Goal: Task Accomplishment & Management: Manage account settings

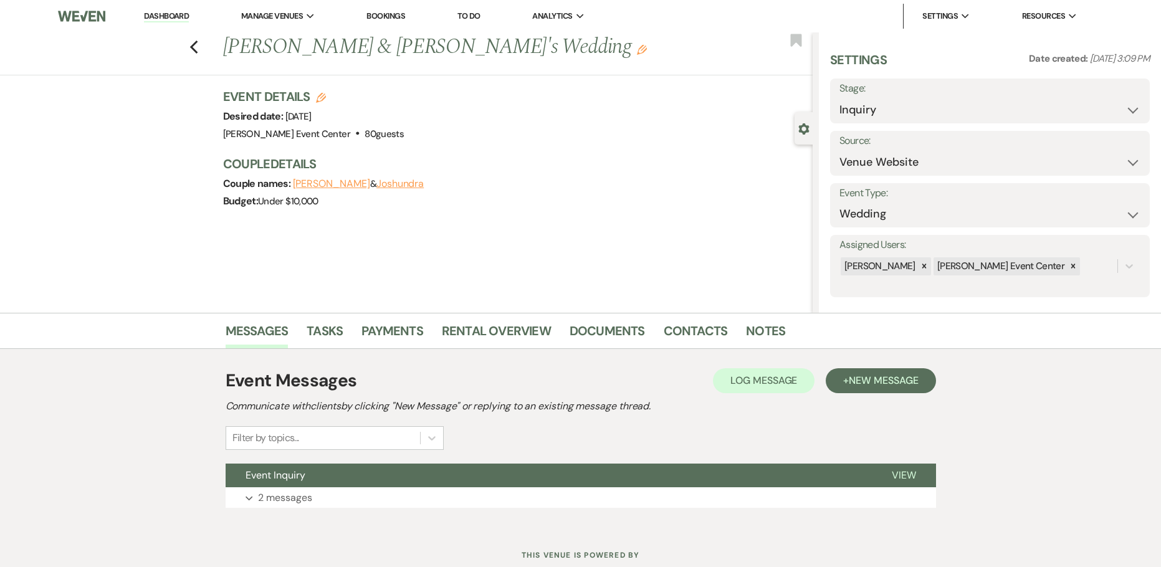
select select "5"
click at [194, 47] on icon "Previous" at bounding box center [194, 47] width 9 height 15
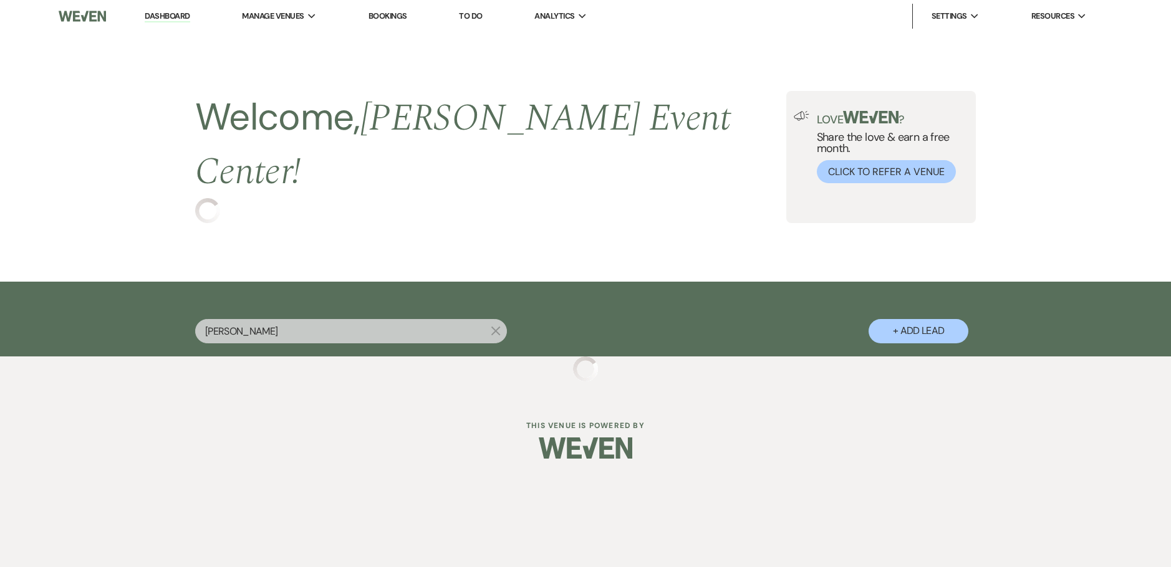
select select "6"
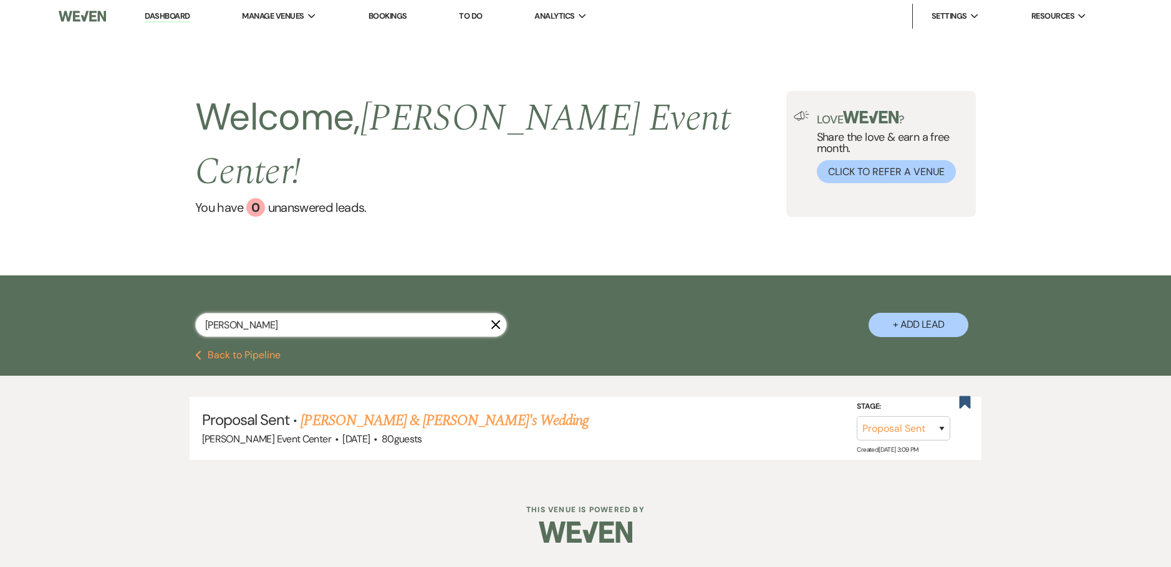
click at [13, 284] on div "joshundra baines X + Add Lead" at bounding box center [585, 313] width 1171 height 75
click at [185, 19] on link "Dashboard" at bounding box center [167, 17] width 45 height 12
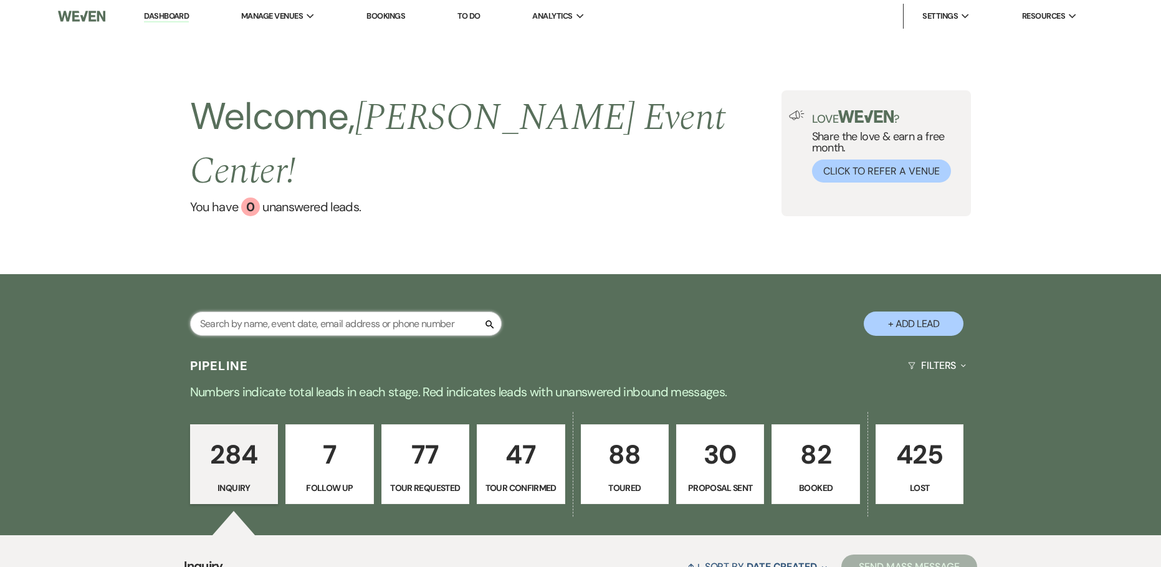
click at [281, 312] on input "text" at bounding box center [346, 324] width 312 height 24
type input "onyeka"
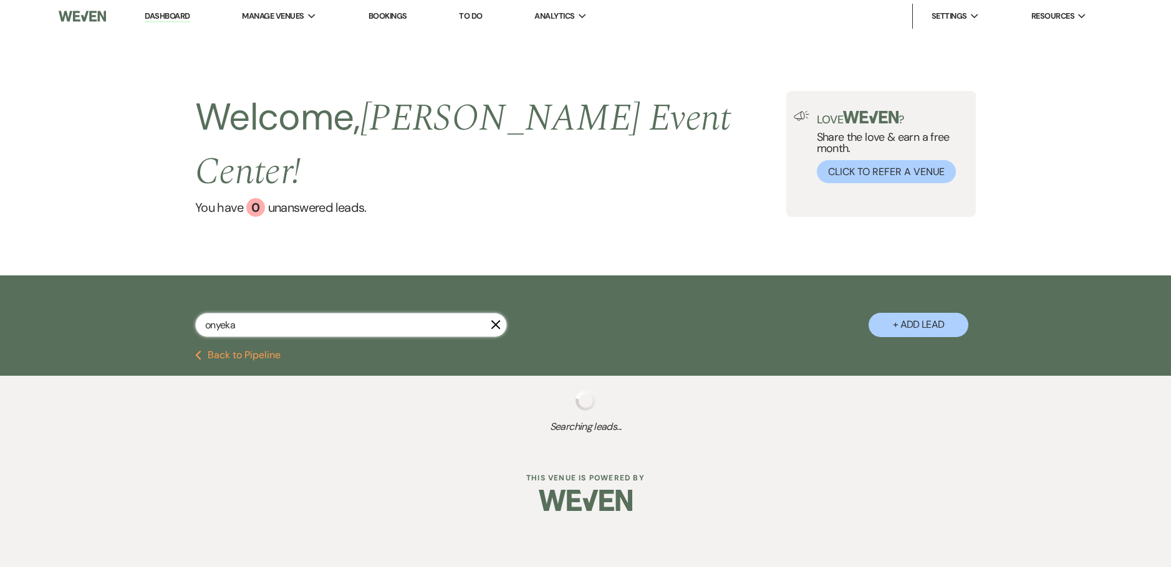
select select "5"
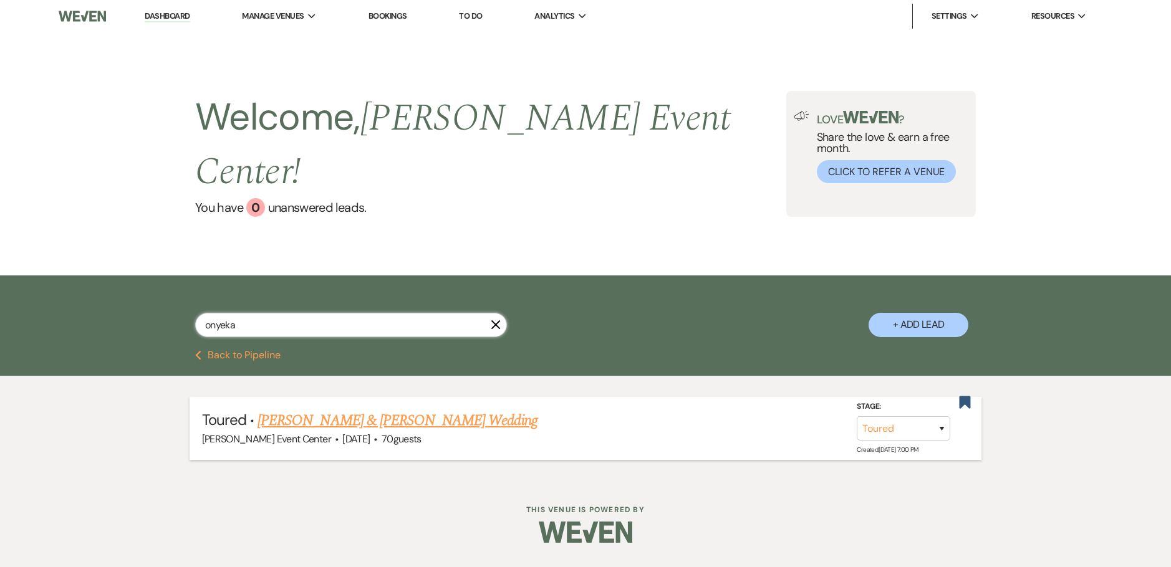
type input "onyeka"
click at [371, 410] on link "[PERSON_NAME] & [PERSON_NAME] Wedding" at bounding box center [396, 421] width 279 height 22
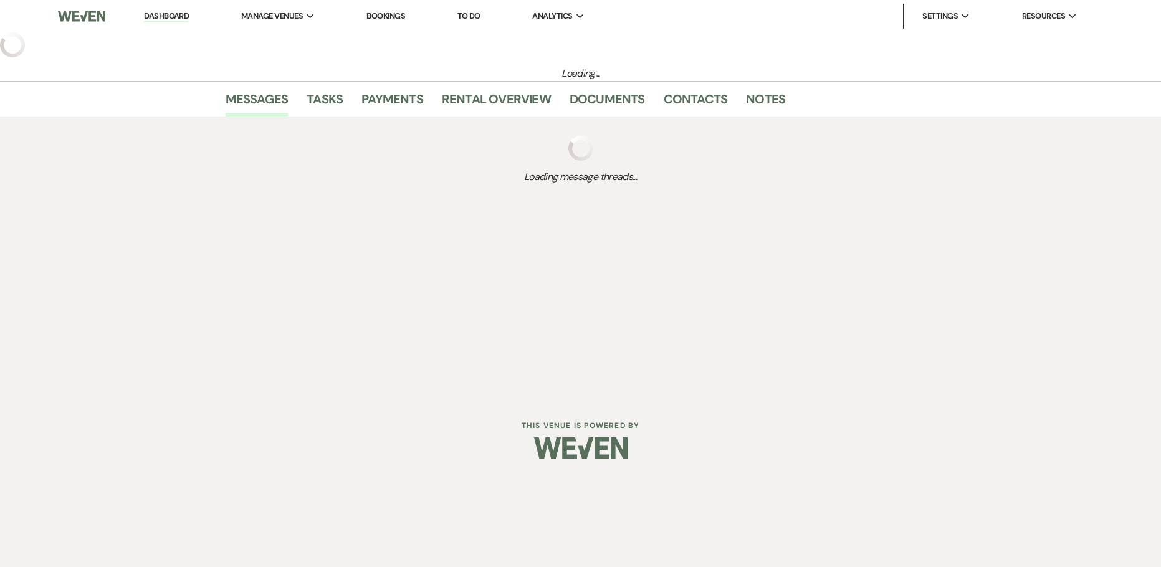
select select "5"
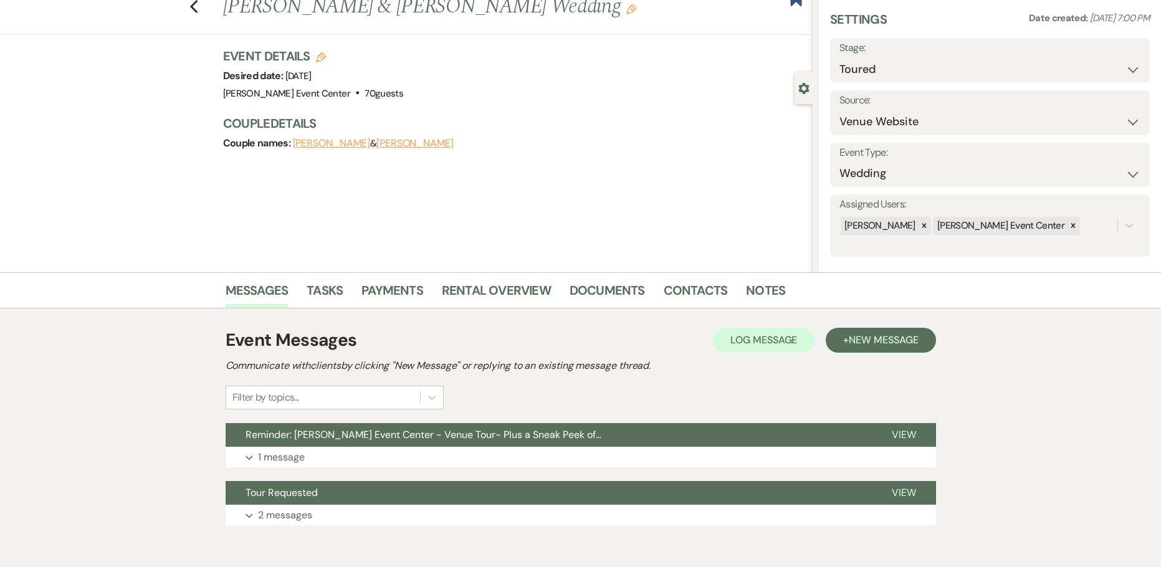
scroll to position [62, 0]
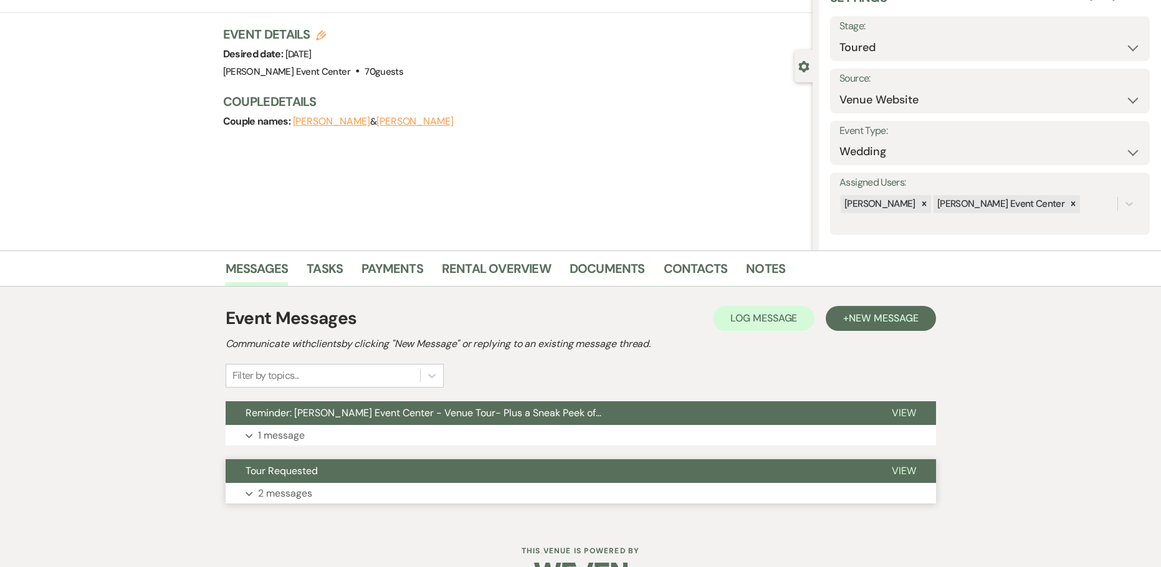
click at [312, 489] on p "2 messages" at bounding box center [285, 494] width 54 height 16
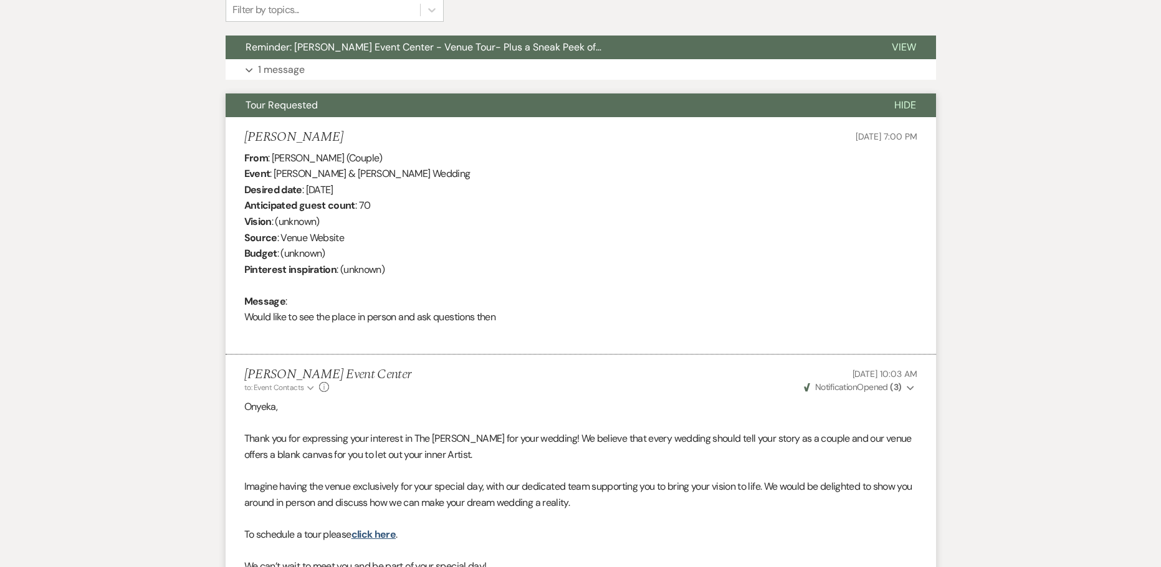
scroll to position [117, 0]
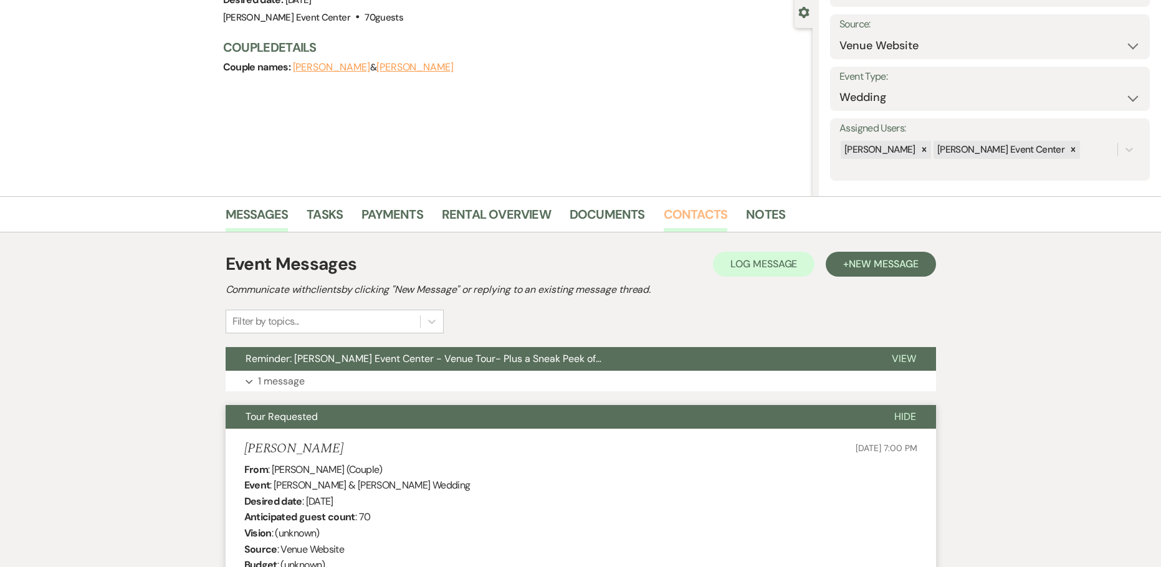
click at [671, 217] on link "Contacts" at bounding box center [696, 217] width 64 height 27
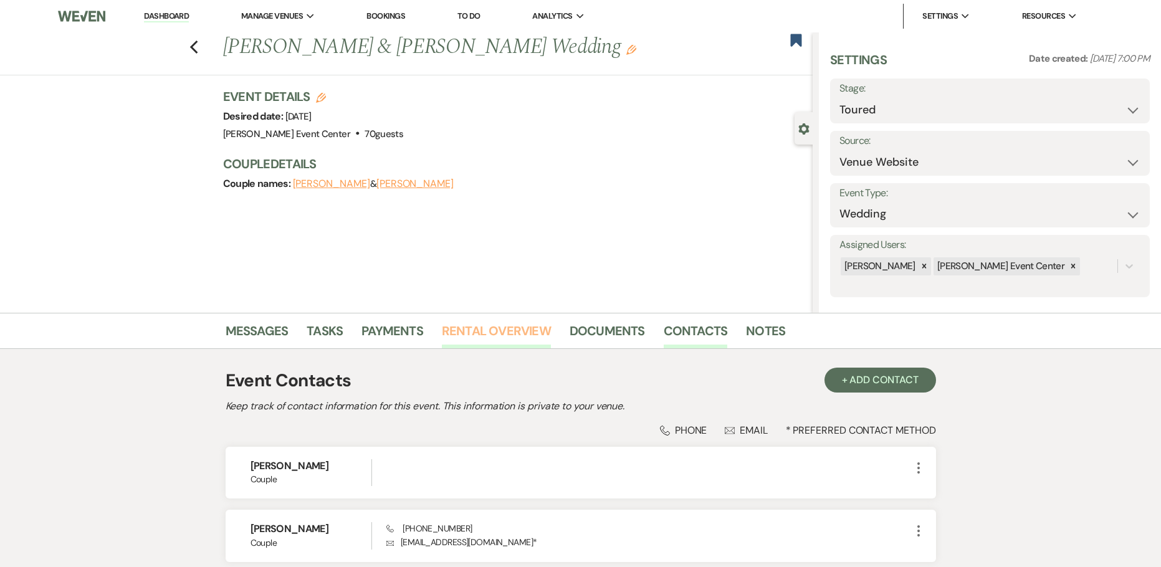
click at [484, 339] on link "Rental Overview" at bounding box center [496, 334] width 109 height 27
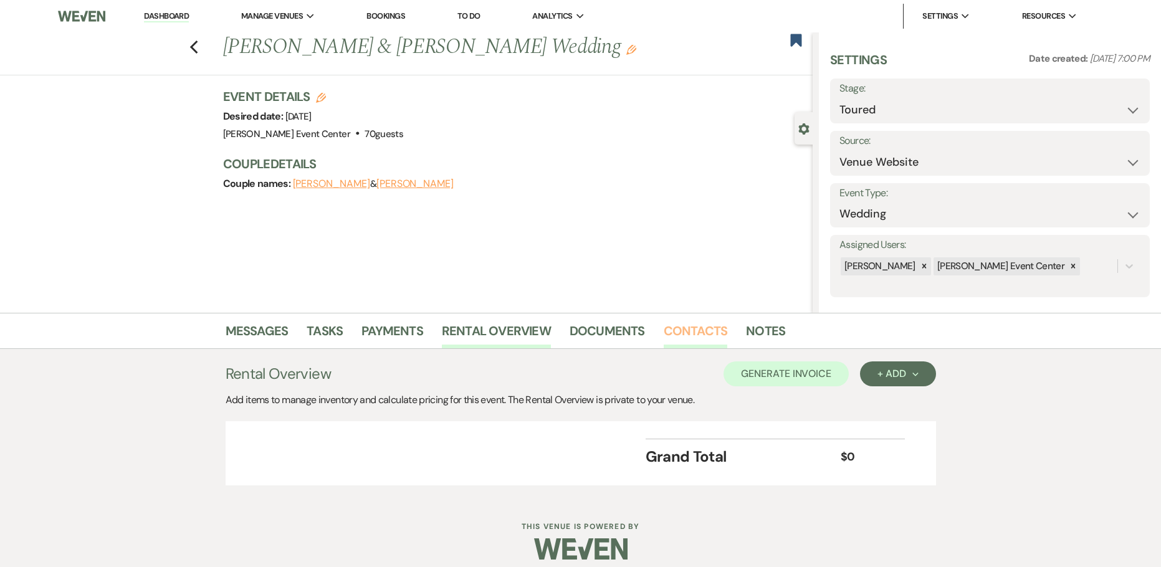
click at [693, 334] on link "Contacts" at bounding box center [696, 334] width 64 height 27
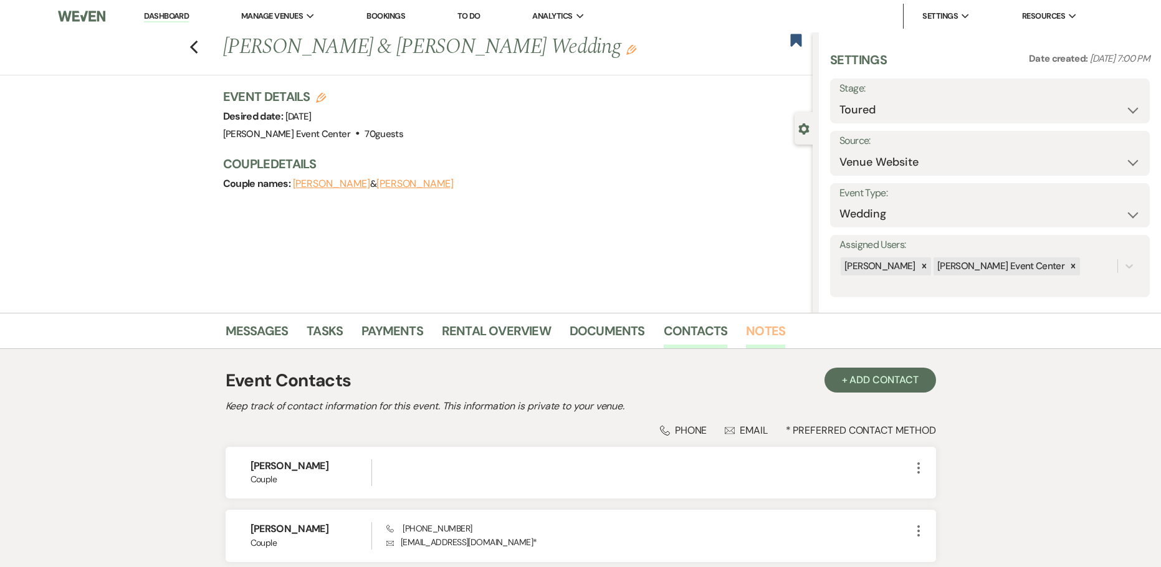
click at [779, 327] on link "Notes" at bounding box center [765, 334] width 39 height 27
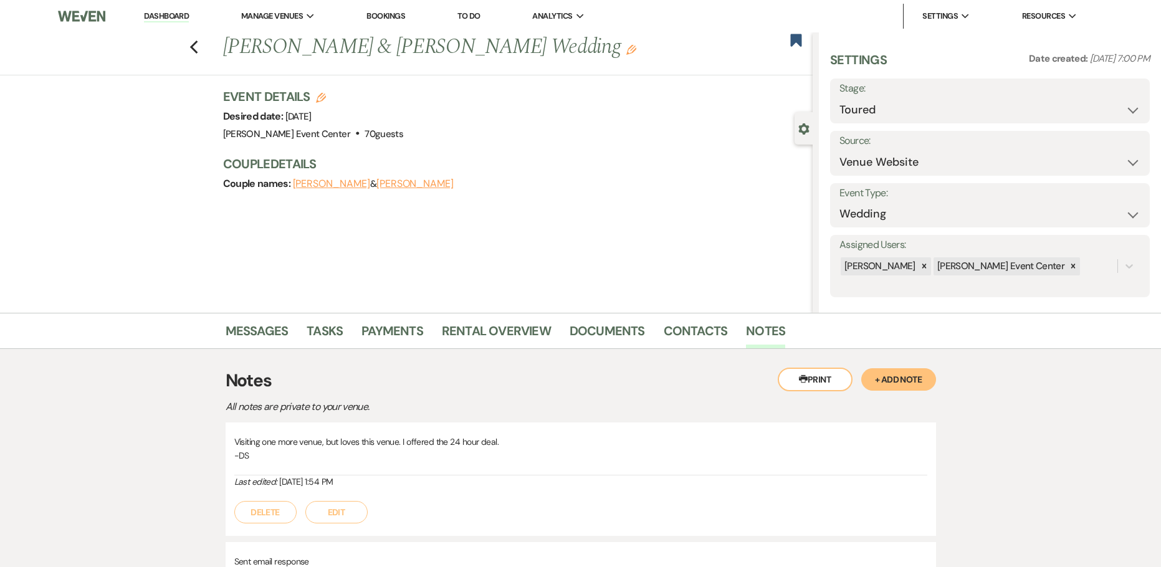
click at [887, 377] on button "+ Add Note" at bounding box center [899, 379] width 75 height 22
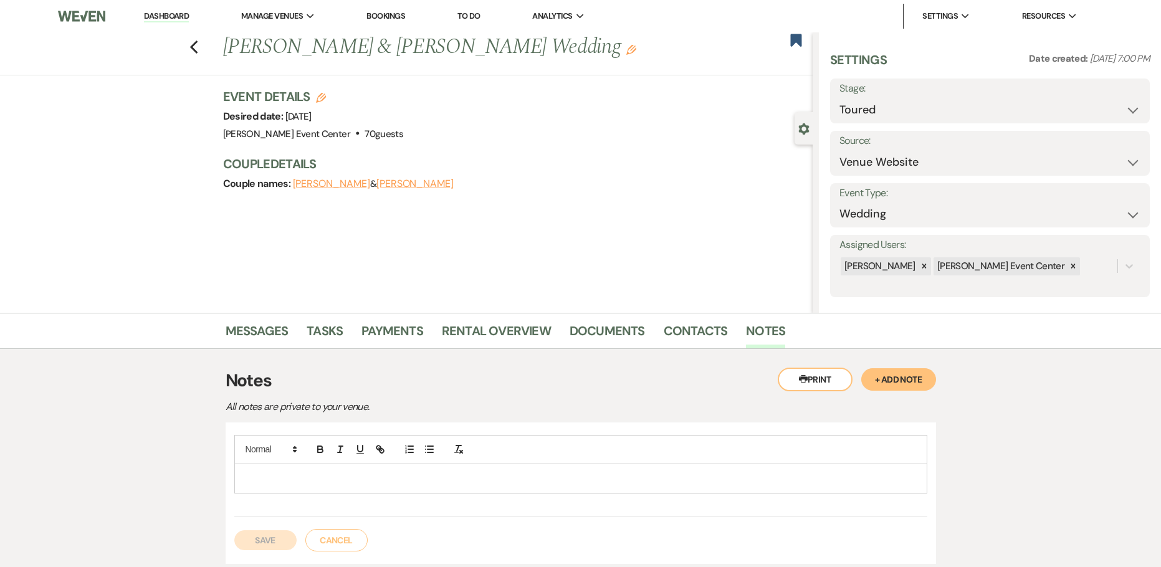
click at [427, 489] on div at bounding box center [581, 478] width 692 height 29
click at [562, 487] on div "Called and stated that she would come to a decision at the end of the" at bounding box center [581, 478] width 692 height 29
drag, startPoint x: 242, startPoint y: 481, endPoint x: 512, endPoint y: 477, distance: 270.6
click at [512, 477] on div "Called and stated that she would come to a decision at the end of the" at bounding box center [581, 478] width 692 height 29
click at [512, 477] on p "Called and stated that she would come to a decision at the end of the" at bounding box center [580, 479] width 673 height 14
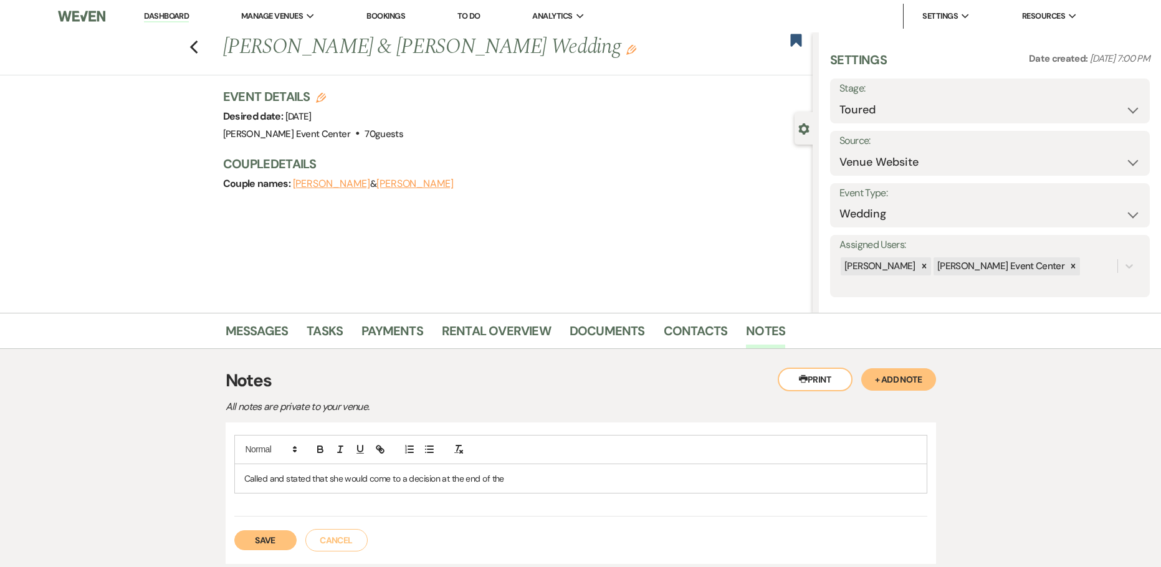
click at [511, 477] on p "Called and stated that she would come to a decision at the end of the" at bounding box center [580, 479] width 673 height 14
click at [655, 480] on p "Called and stated that she would come to a decision at the end of the week and …" at bounding box center [580, 479] width 673 height 14
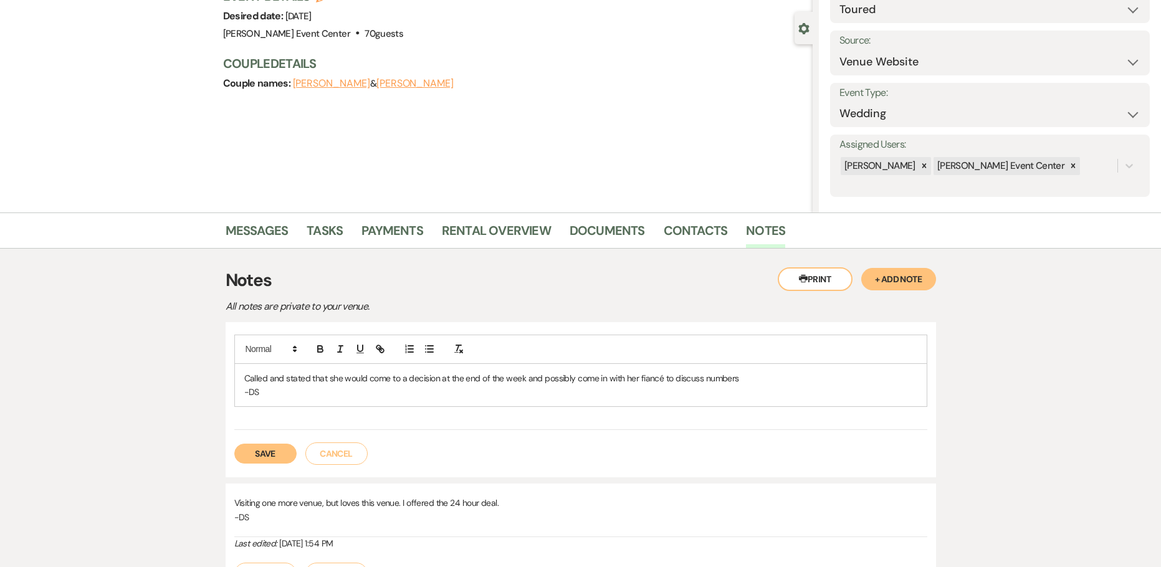
scroll to position [125, 0]
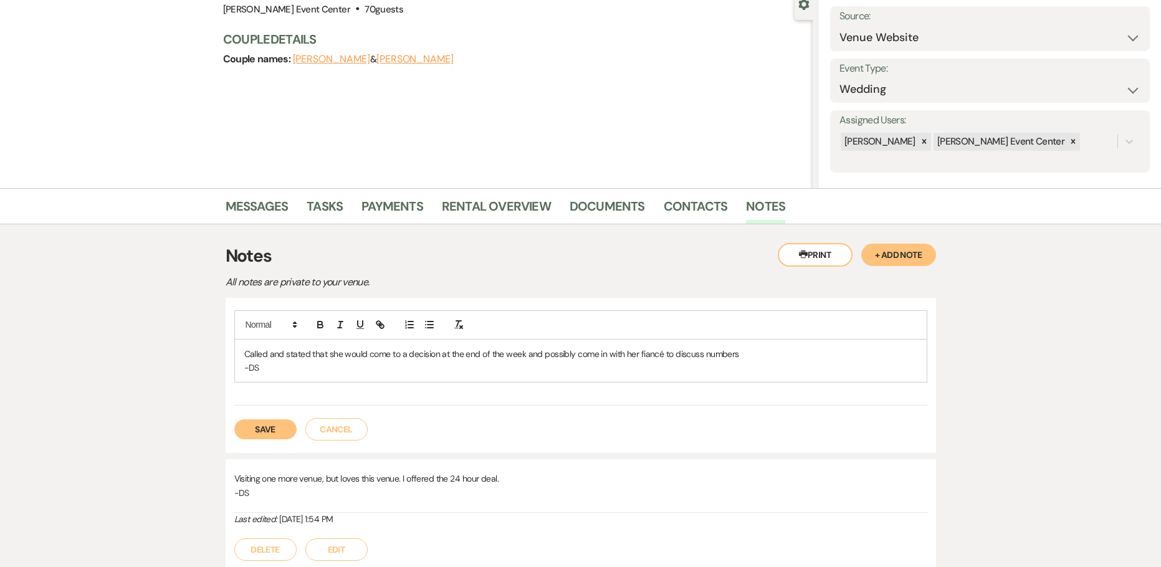
click at [264, 434] on button "Save" at bounding box center [265, 430] width 62 height 20
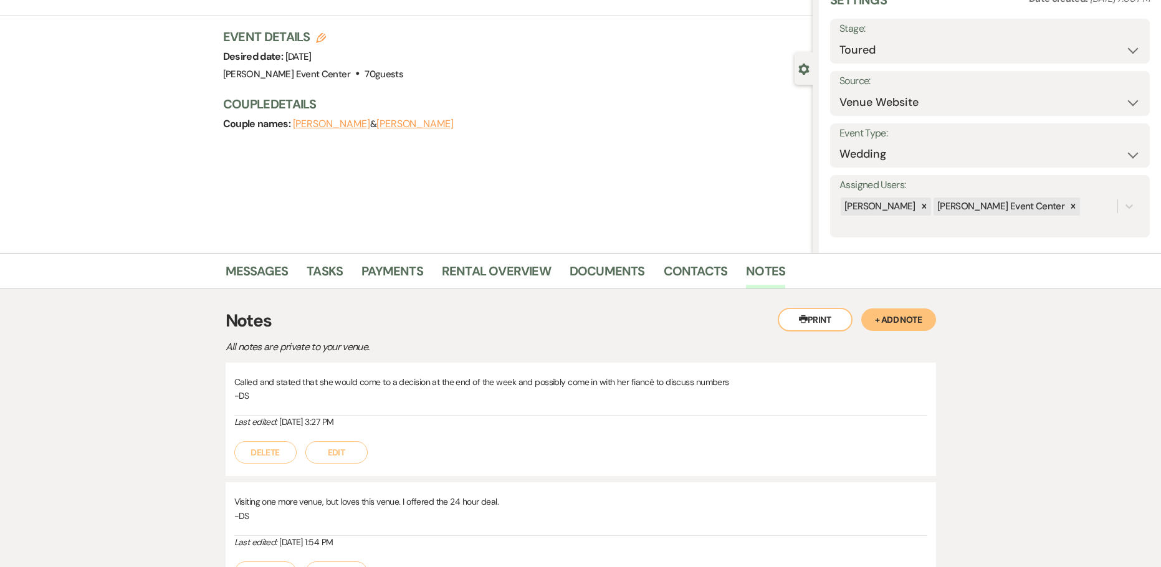
scroll to position [0, 0]
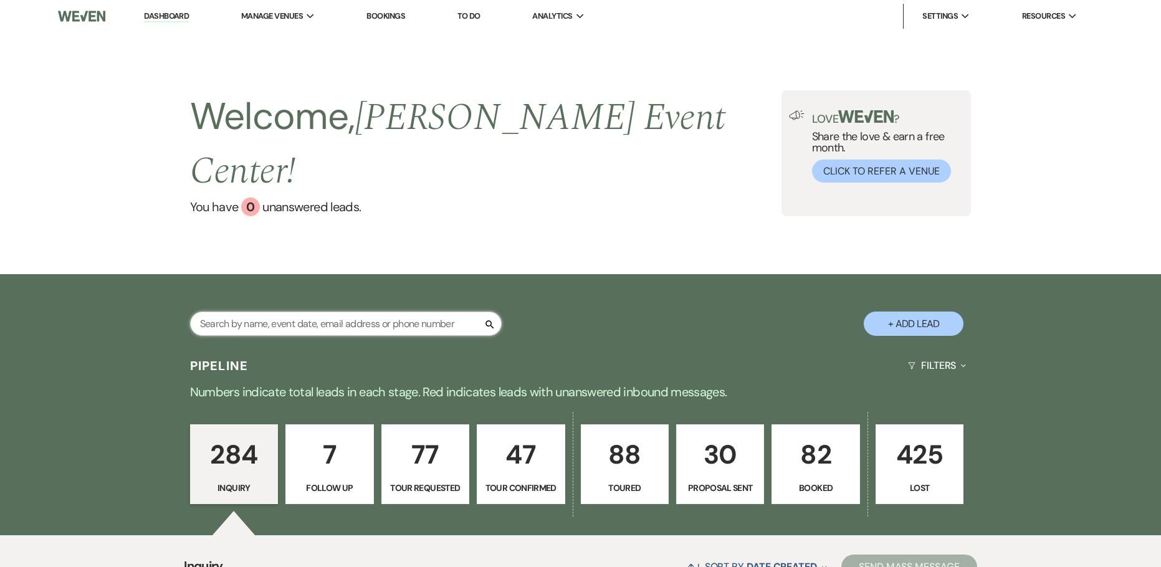
click at [255, 312] on input "text" at bounding box center [346, 324] width 312 height 24
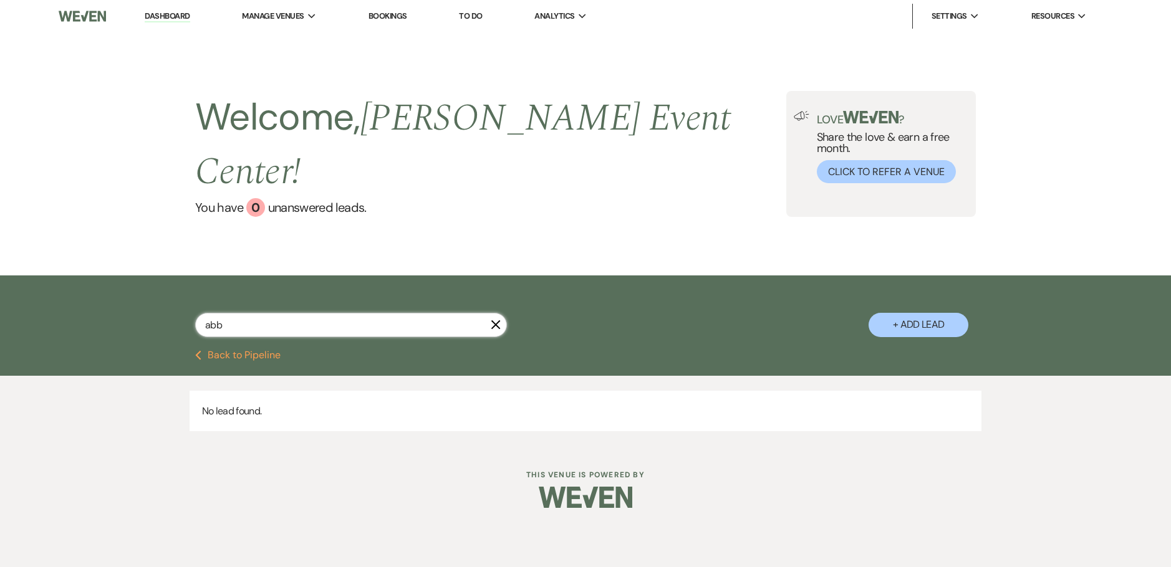
type input "abby"
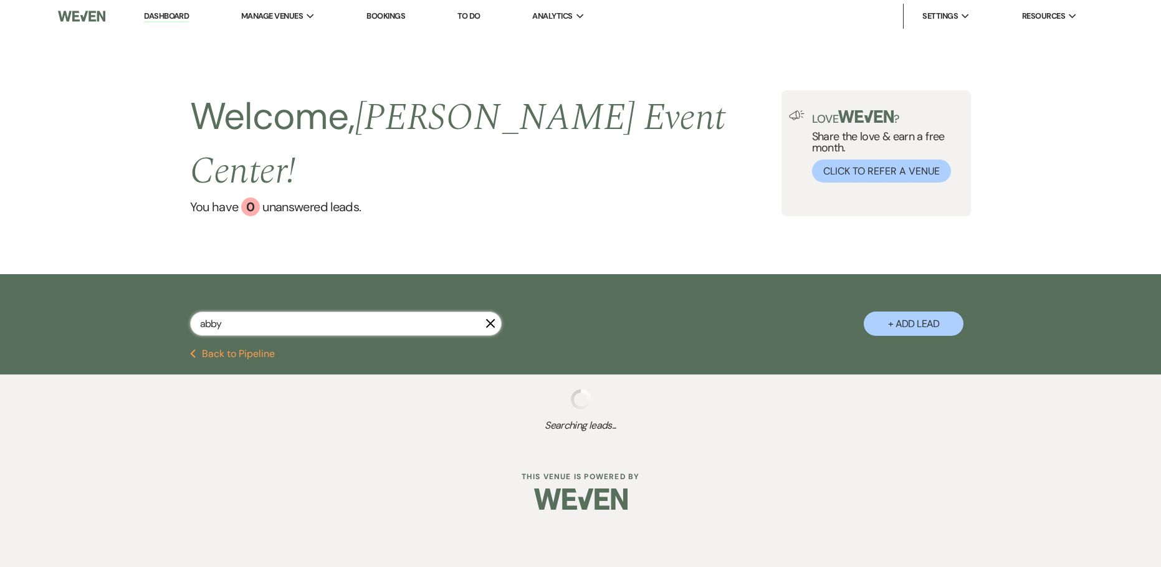
select select "8"
select select "5"
select select "8"
select select "1"
select select "8"
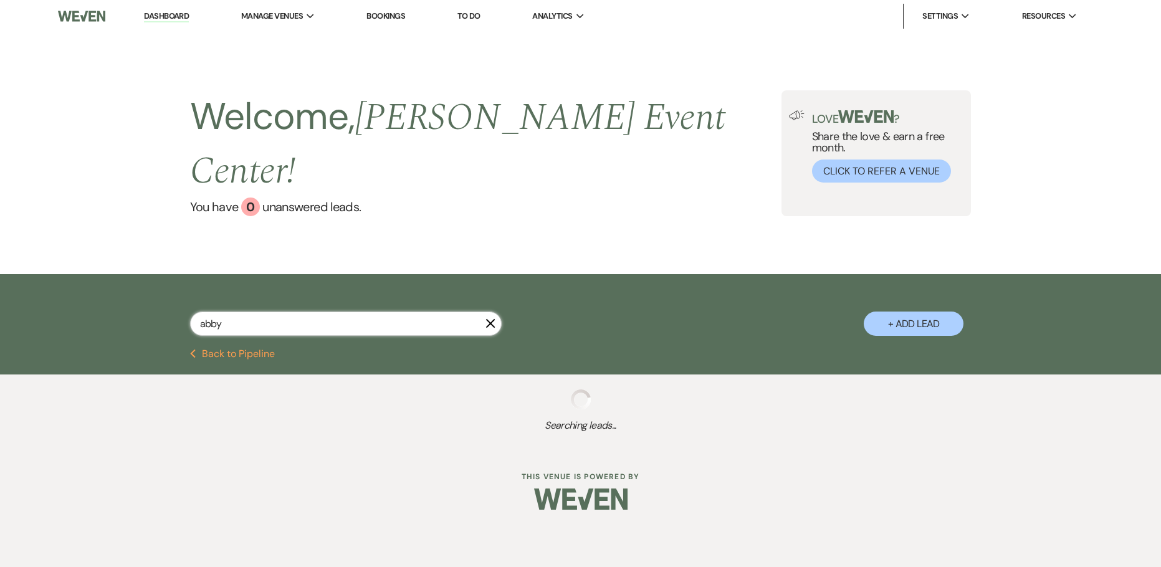
select select "5"
select select "8"
select select "1"
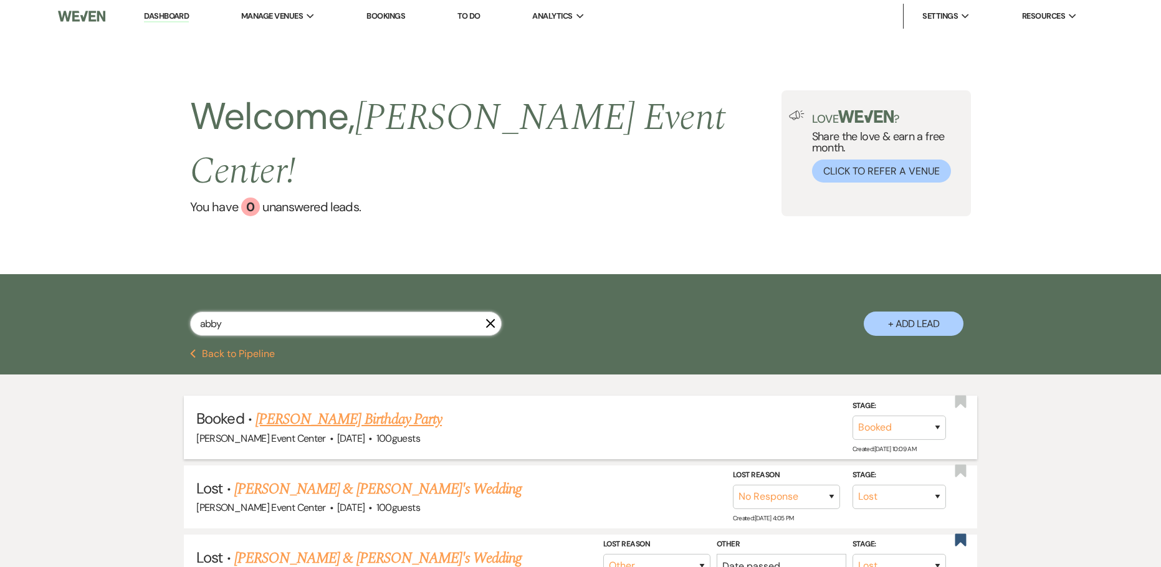
type input "abby"
click at [303, 408] on link "[PERSON_NAME] Birthday Party" at bounding box center [349, 419] width 186 height 22
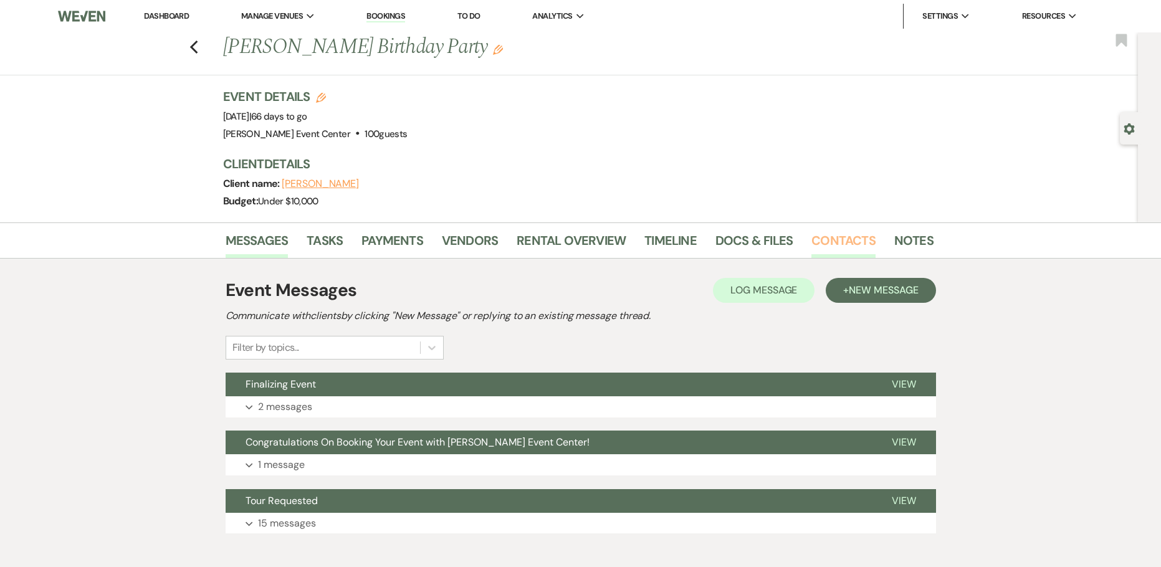
click at [854, 236] on link "Contacts" at bounding box center [844, 244] width 64 height 27
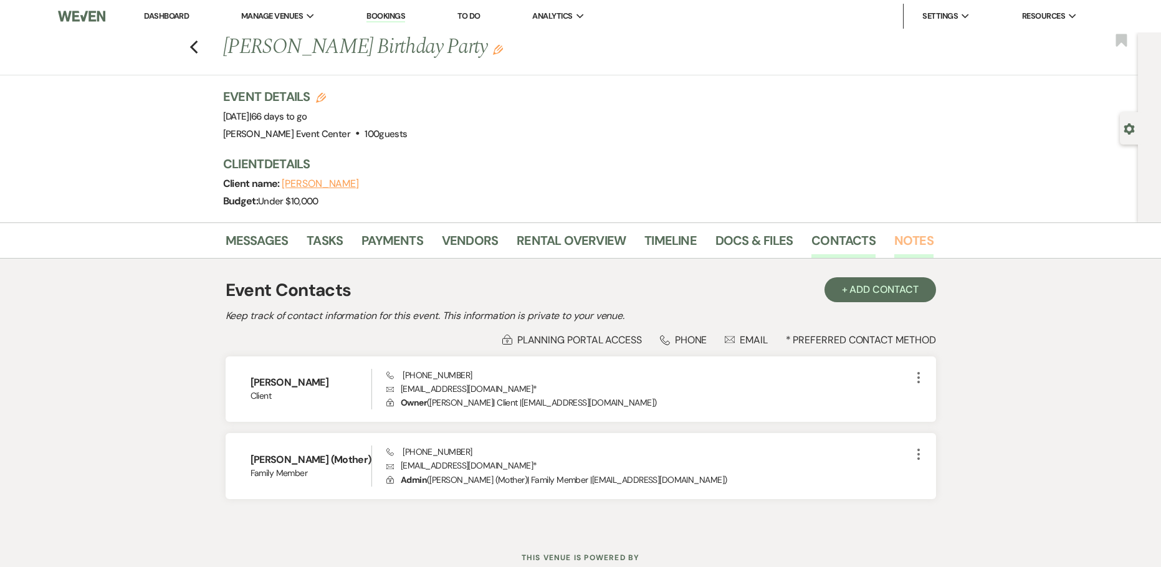
click at [902, 241] on link "Notes" at bounding box center [914, 244] width 39 height 27
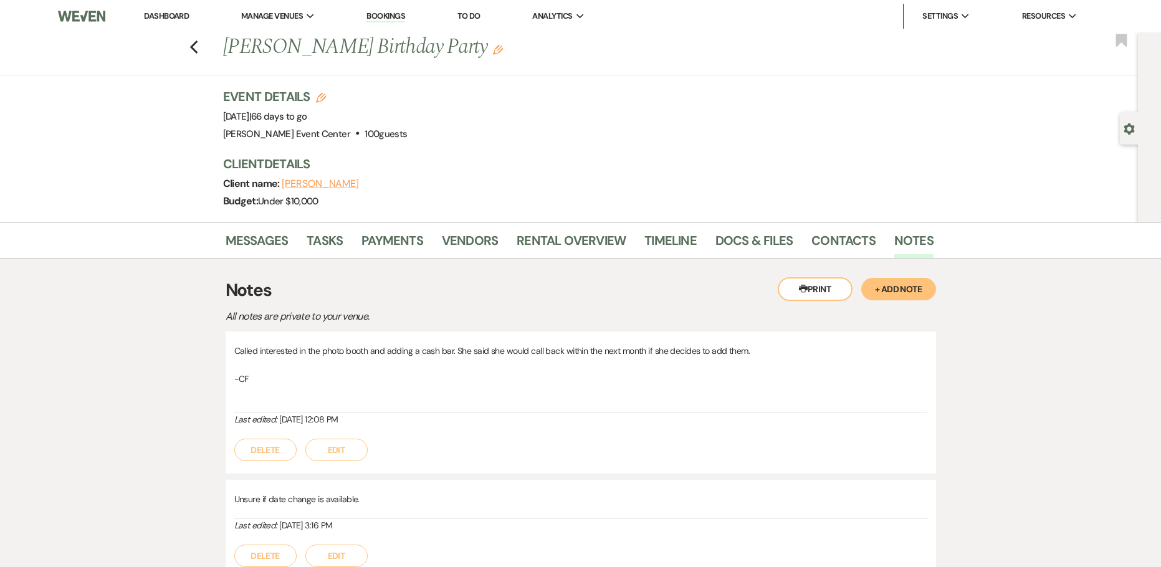
click at [902, 281] on button "+ Add Note" at bounding box center [899, 289] width 75 height 22
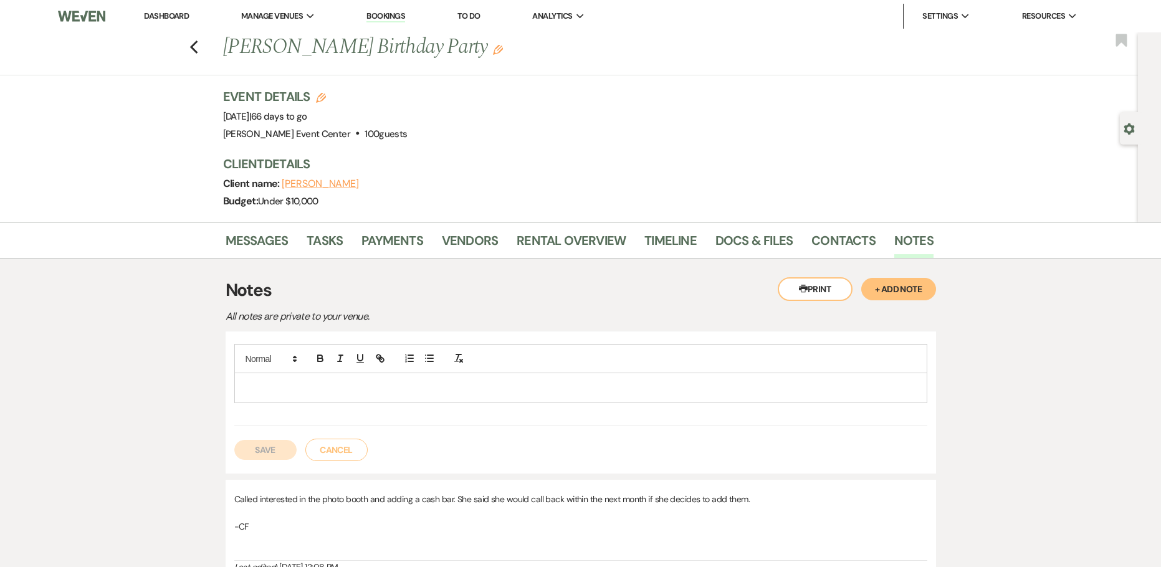
click at [423, 374] on div at bounding box center [581, 387] width 692 height 29
click at [546, 385] on p "Called [PERSON_NAME] and left vm to call us back because we have a proposal for…" at bounding box center [580, 388] width 673 height 14
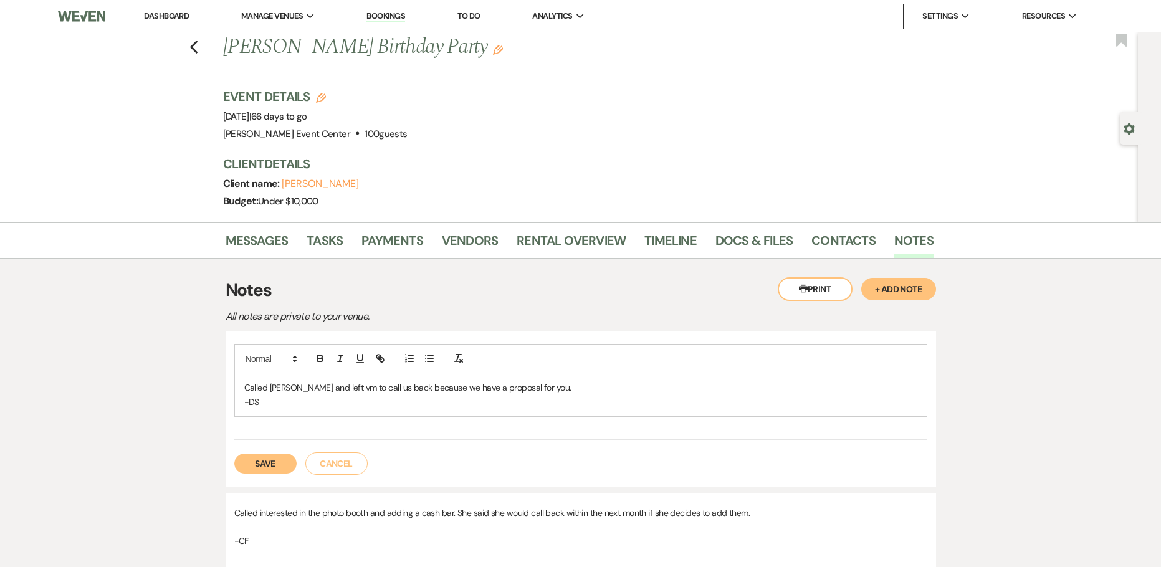
click at [520, 392] on p "Called [PERSON_NAME] and left vm to call us back because we have a proposal for…" at bounding box center [580, 388] width 673 height 14
click at [247, 460] on button "Save" at bounding box center [265, 464] width 62 height 20
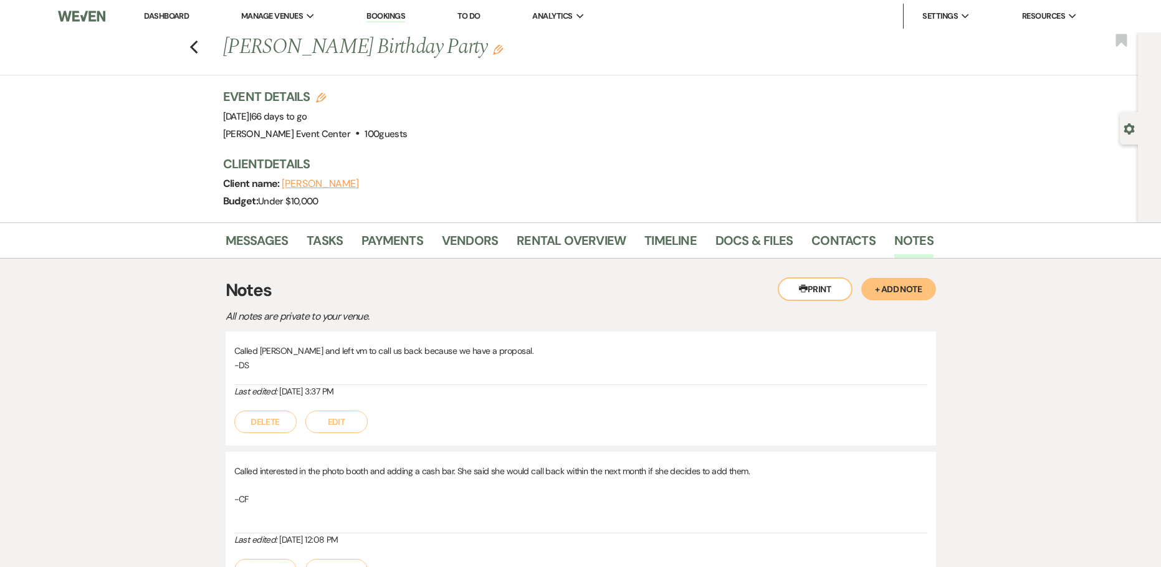
click at [1129, 117] on div "Gear Settings" at bounding box center [1132, 128] width 24 height 32
click at [1121, 130] on div "Gear Settings" at bounding box center [1132, 128] width 24 height 32
click at [1133, 129] on icon "Gear" at bounding box center [1129, 128] width 11 height 11
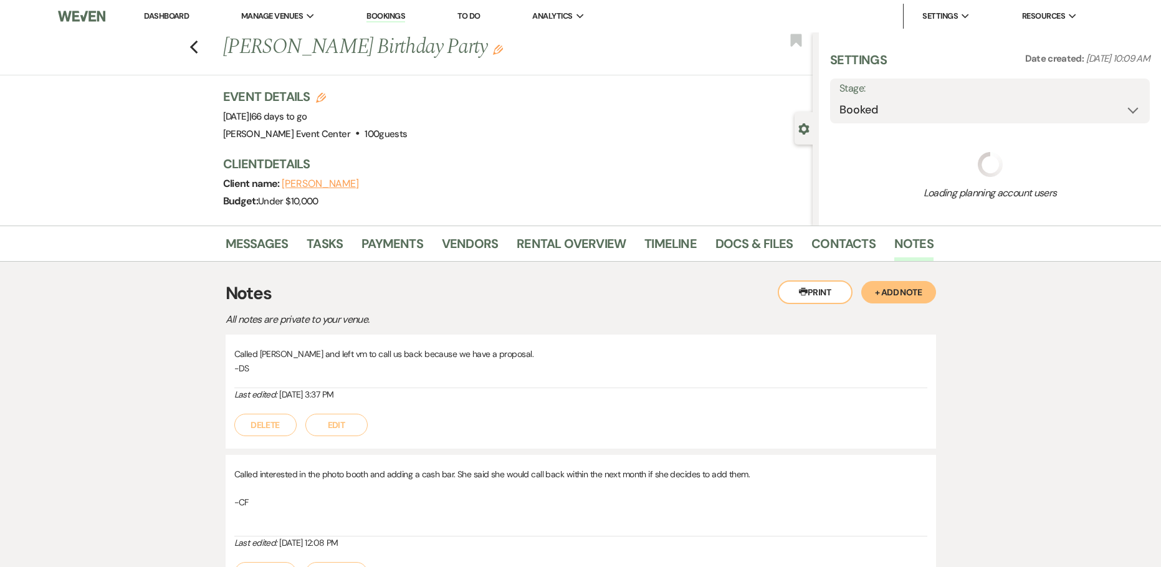
select select "5"
select select "4"
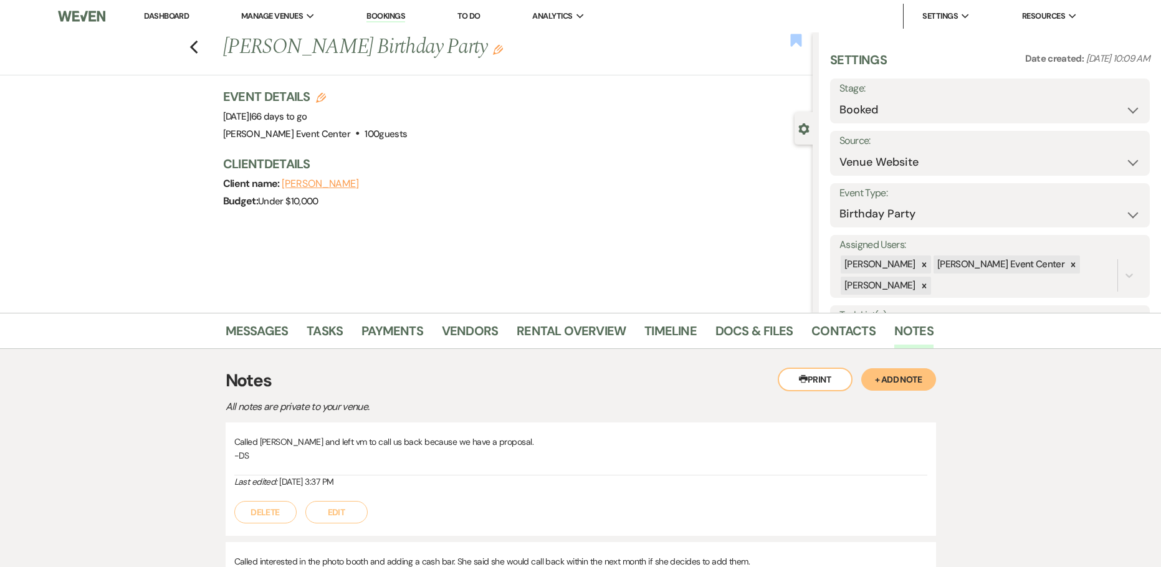
click at [794, 45] on use "button" at bounding box center [796, 40] width 11 height 12
click at [198, 50] on use "button" at bounding box center [194, 48] width 8 height 14
select select "8"
select select "5"
select select "8"
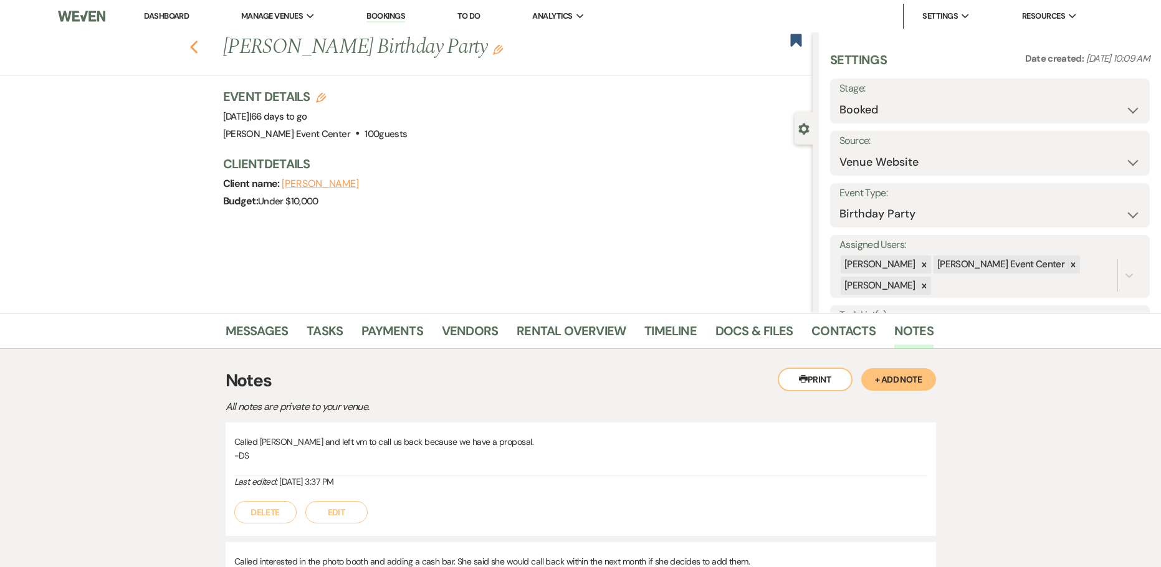
select select "1"
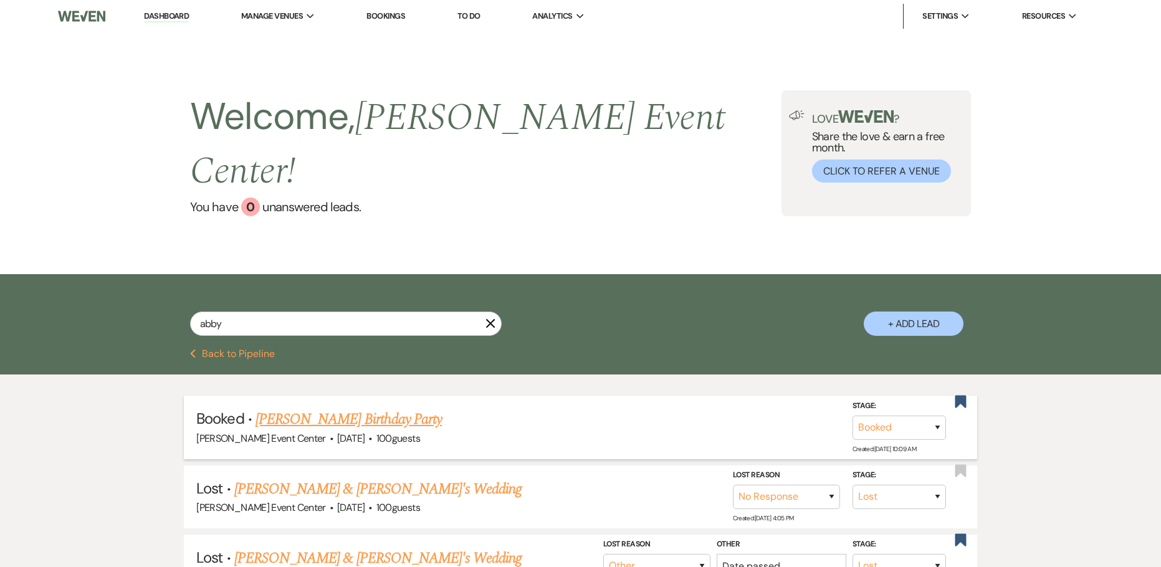
click at [357, 408] on link "[PERSON_NAME] Birthday Party" at bounding box center [349, 419] width 186 height 22
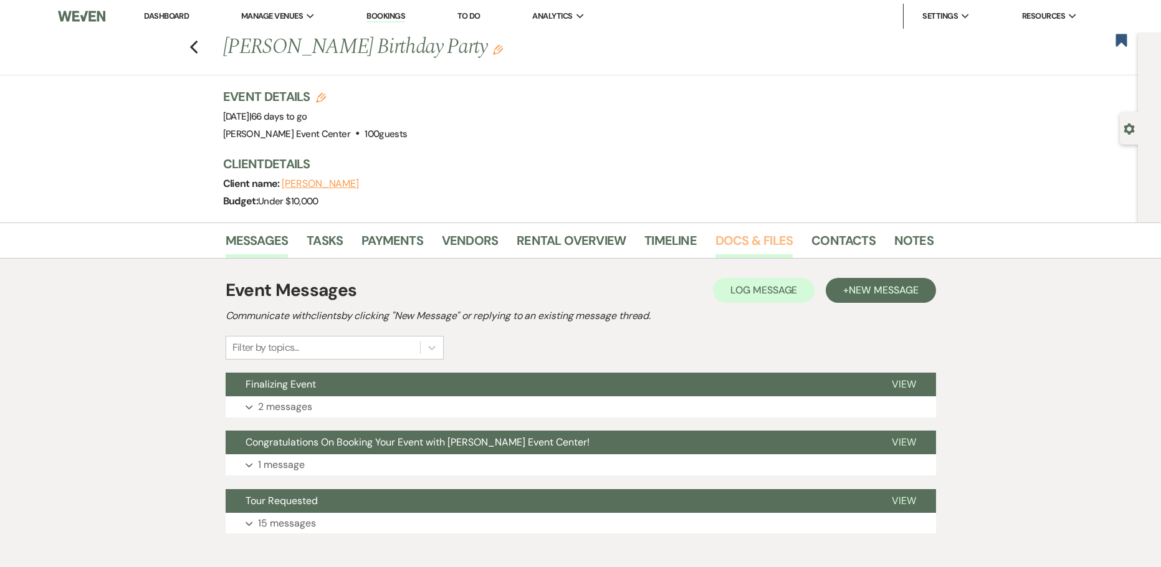
click at [752, 251] on link "Docs & Files" at bounding box center [754, 244] width 77 height 27
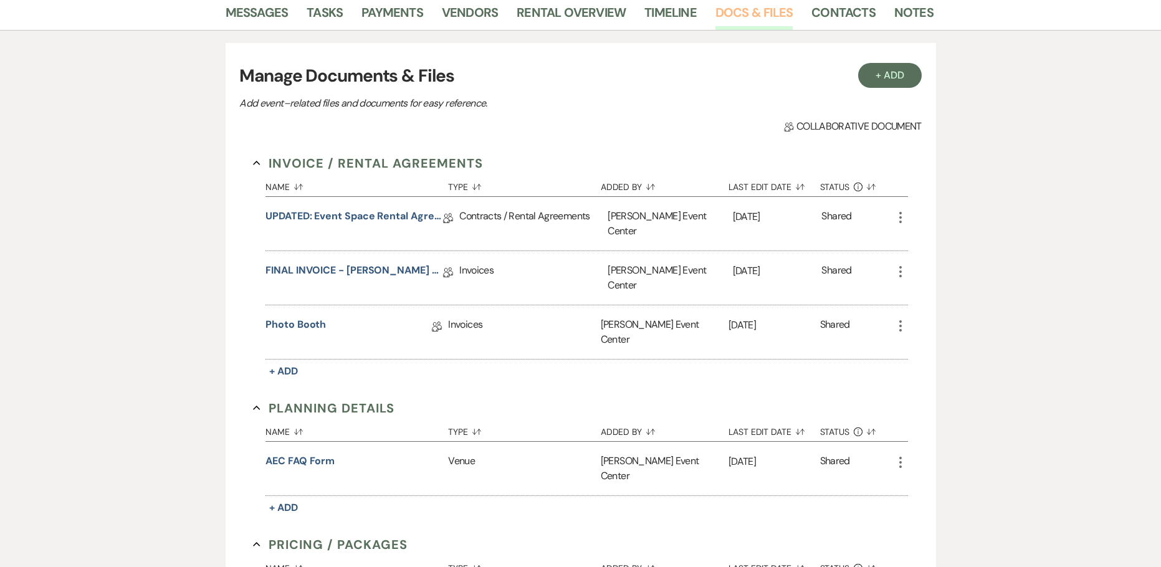
scroll to position [187, 0]
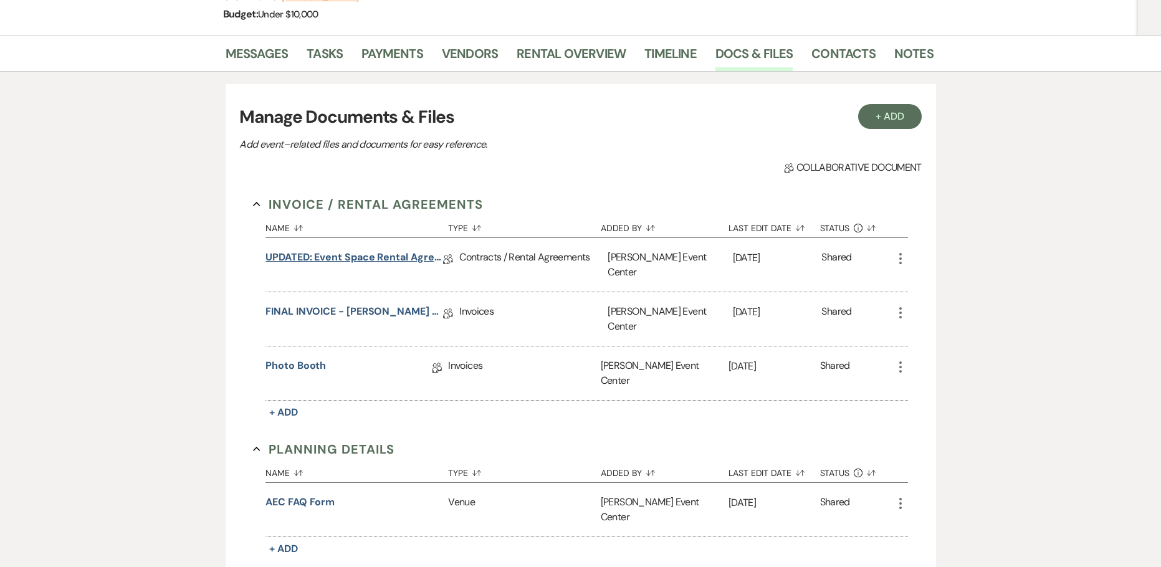
click at [372, 263] on link "UPDATED: Event Space Rental Agreement" at bounding box center [355, 259] width 178 height 19
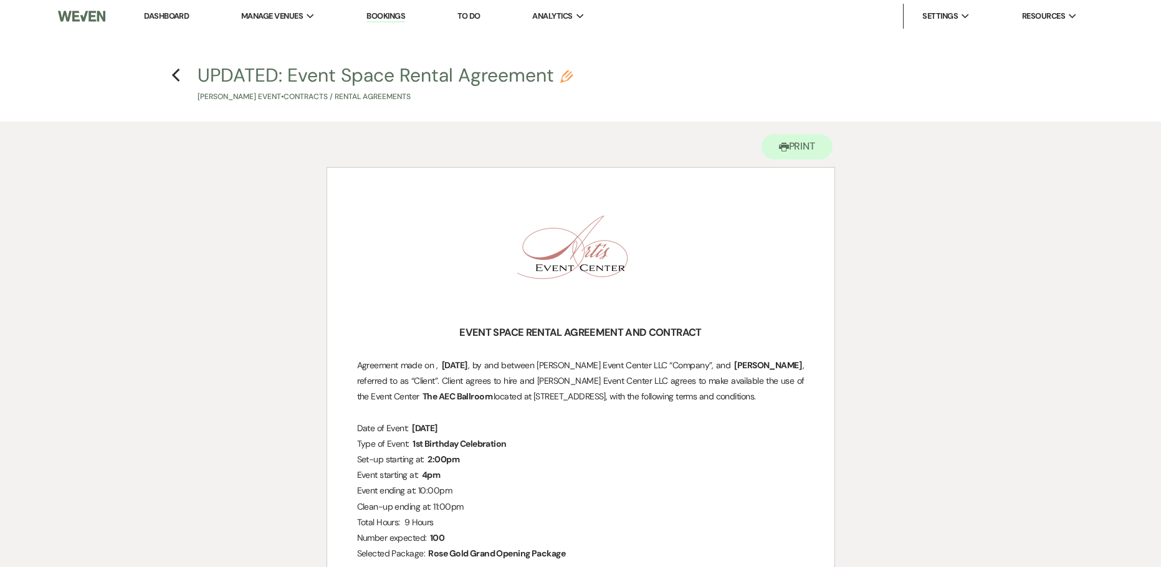
click at [183, 82] on h4 "Previous UPDATED: Event Space Rental Agreement Pencil [PERSON_NAME] Event • Con…" at bounding box center [581, 82] width 898 height 41
click at [178, 79] on icon "Previous" at bounding box center [175, 75] width 9 height 15
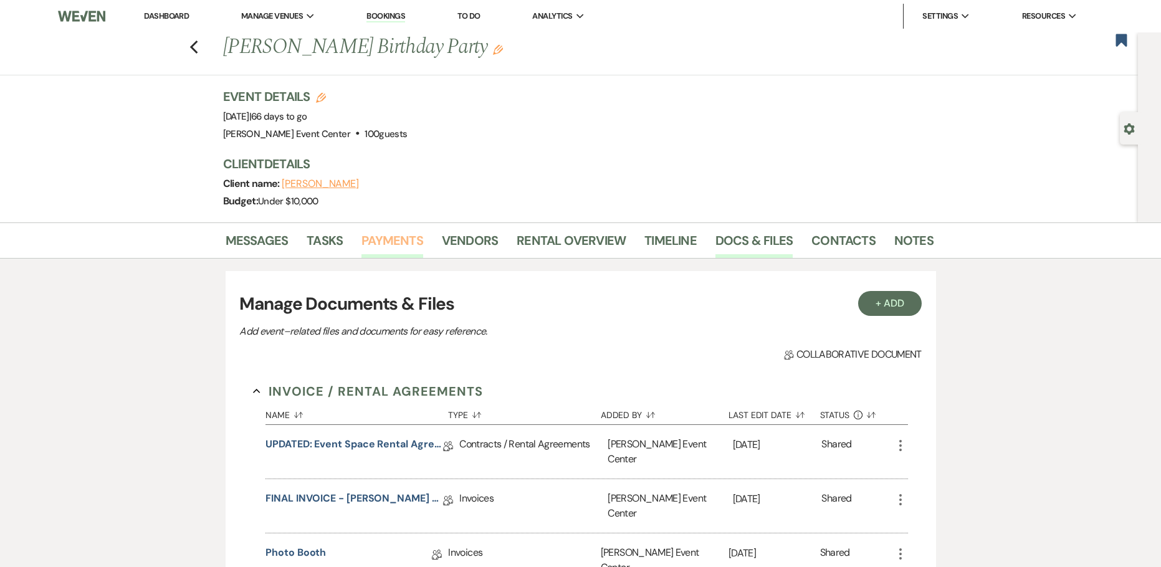
click at [401, 249] on link "Payments" at bounding box center [393, 244] width 62 height 27
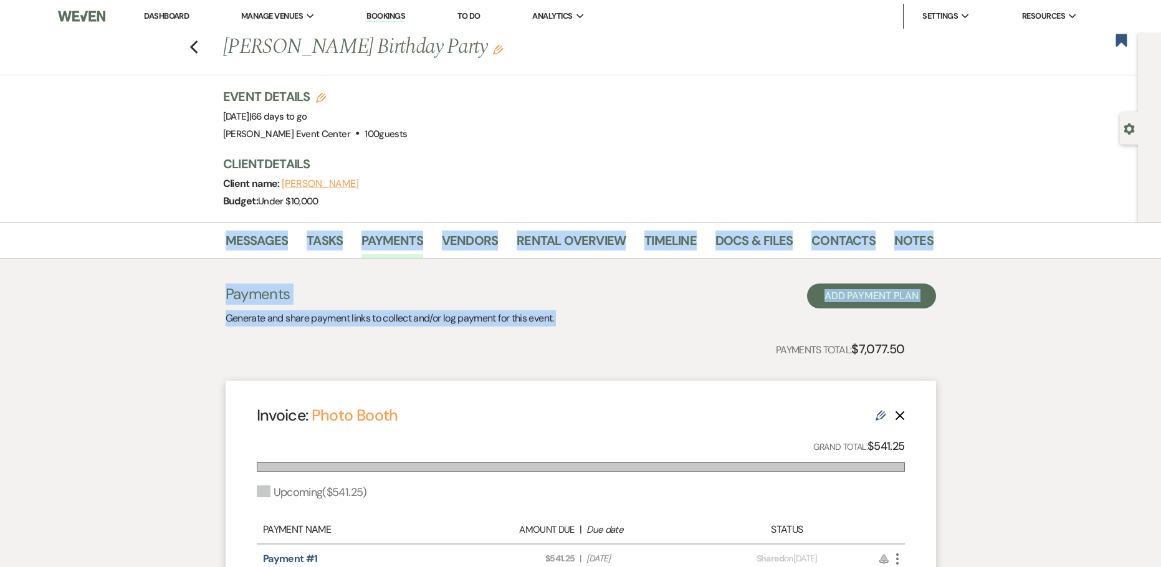
drag, startPoint x: 579, startPoint y: 328, endPoint x: 213, endPoint y: 234, distance: 377.7
click at [589, 309] on div "Payments Generate and share payment links to collect and/or log payment for thi…" at bounding box center [581, 305] width 711 height 43
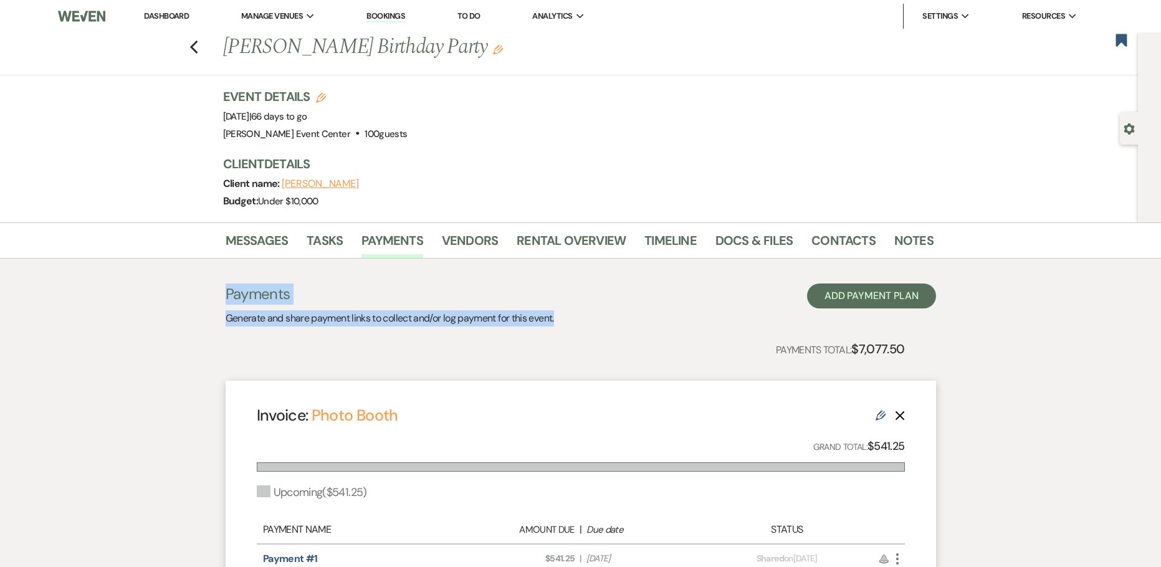
drag, startPoint x: 562, startPoint y: 319, endPoint x: 199, endPoint y: 292, distance: 364.4
click at [195, 50] on icon "Previous" at bounding box center [194, 47] width 9 height 15
select select "8"
select select "5"
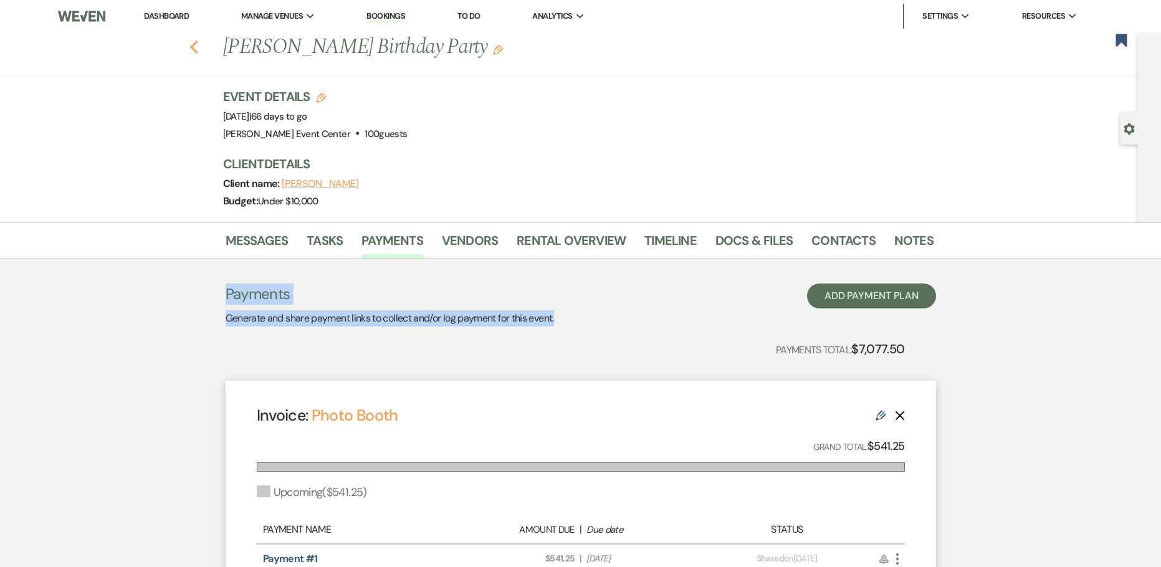
select select "8"
select select "1"
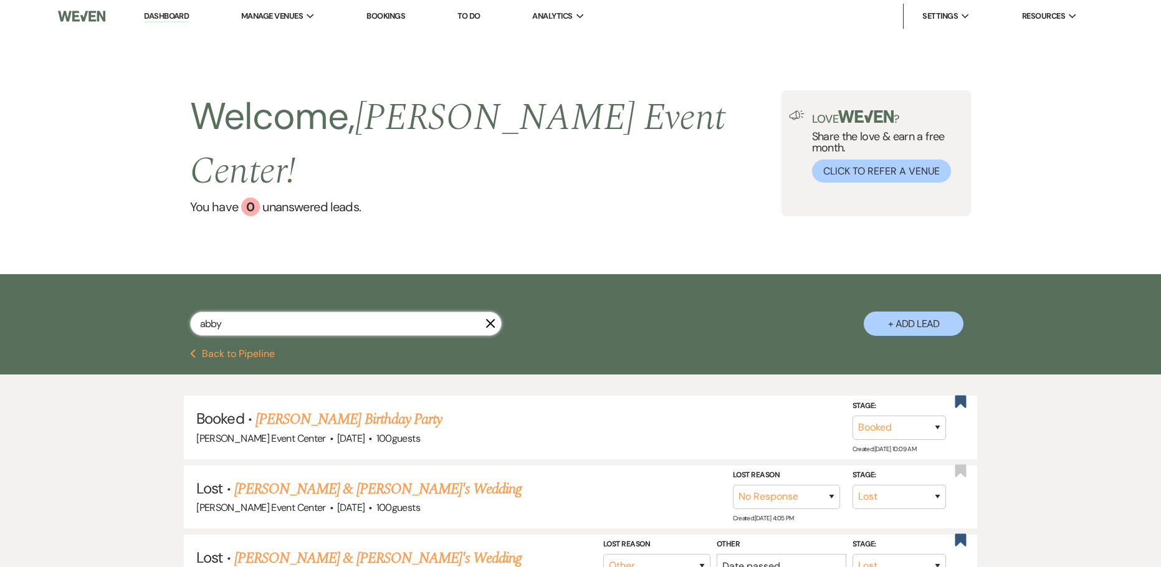
drag, startPoint x: 236, startPoint y: 302, endPoint x: 160, endPoint y: 296, distance: 75.7
click at [180, 300] on div "abby X + Add Lead" at bounding box center [581, 313] width 898 height 65
type input "[PERSON_NAME]"
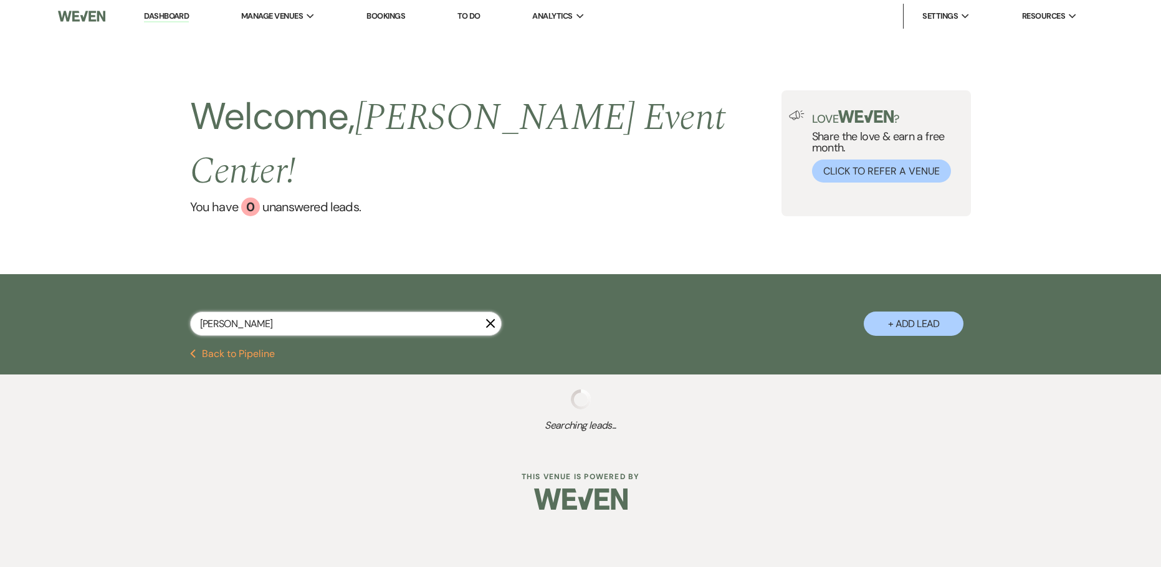
select select "5"
select select "8"
select select "4"
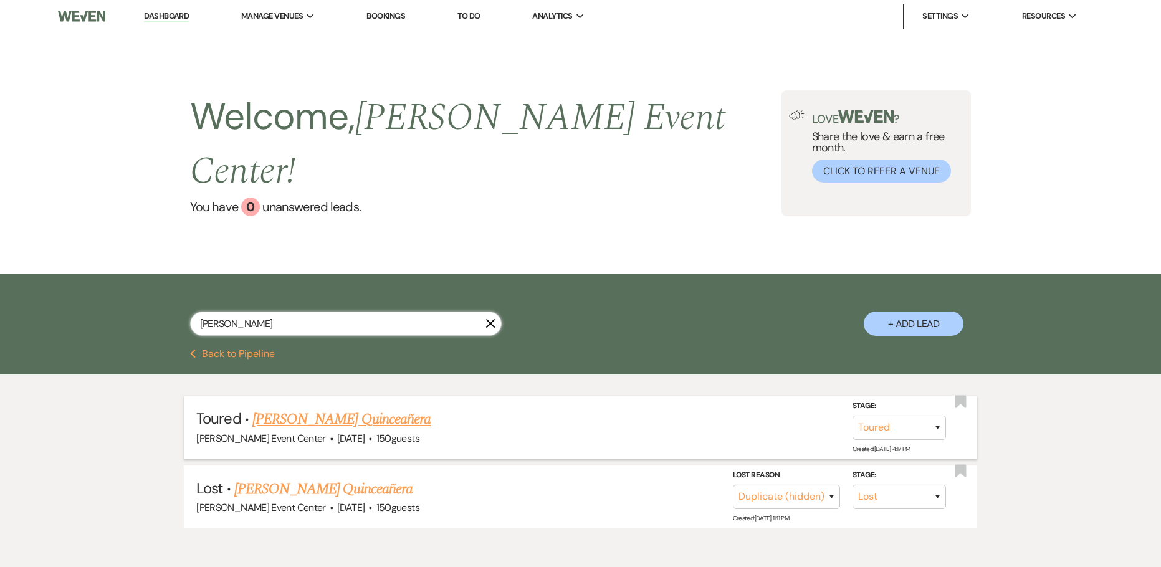
type input "[PERSON_NAME]"
click at [344, 408] on link "[PERSON_NAME] Quinceañera" at bounding box center [341, 419] width 178 height 22
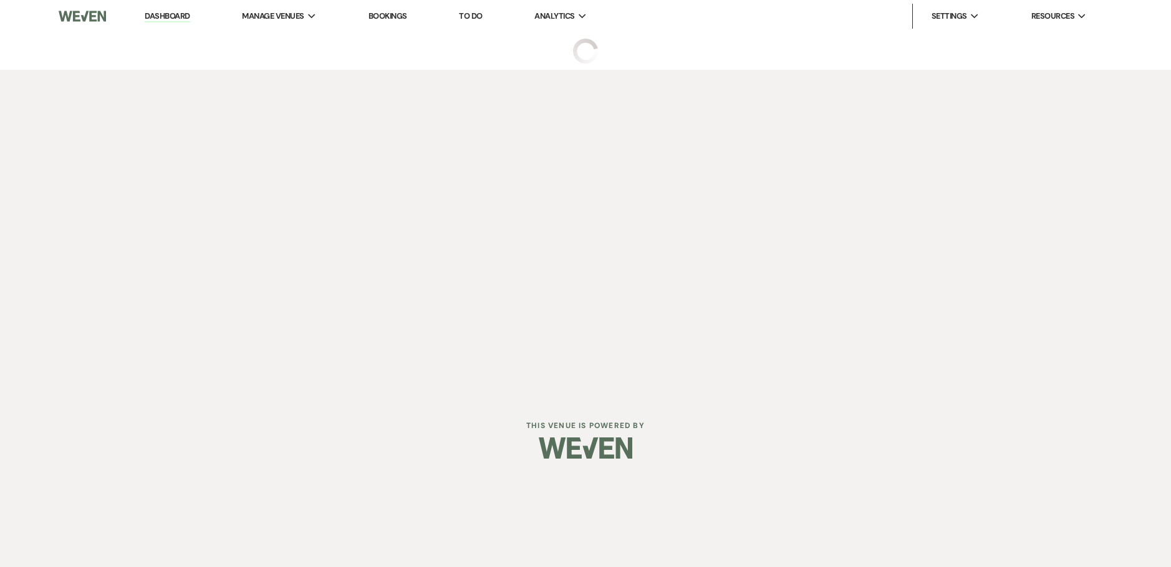
select select "5"
select select "15"
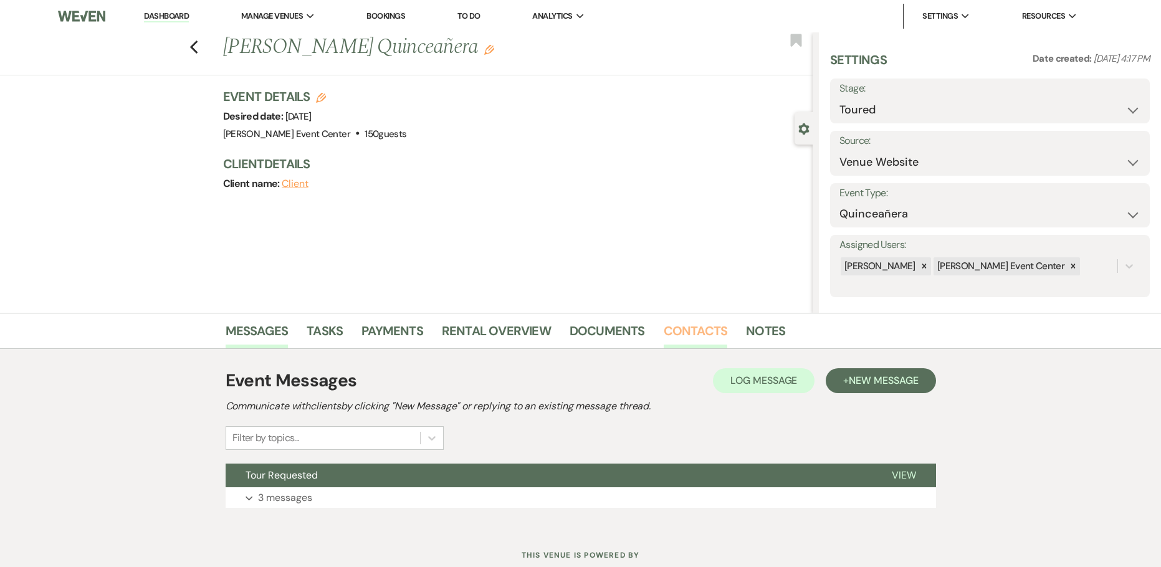
click at [686, 340] on link "Contacts" at bounding box center [696, 334] width 64 height 27
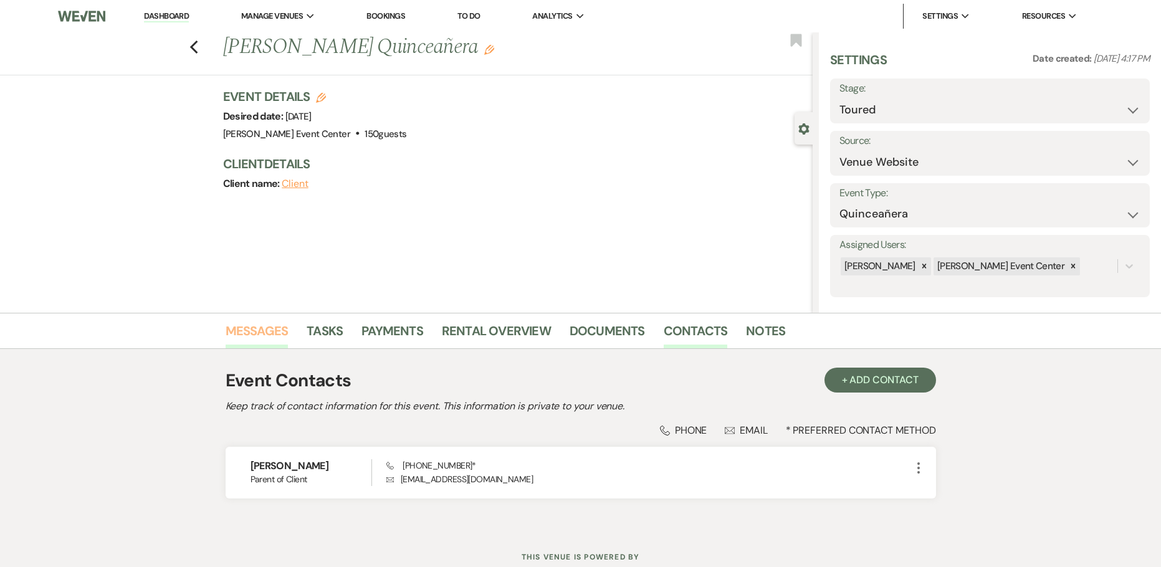
click at [256, 335] on link "Messages" at bounding box center [257, 334] width 63 height 27
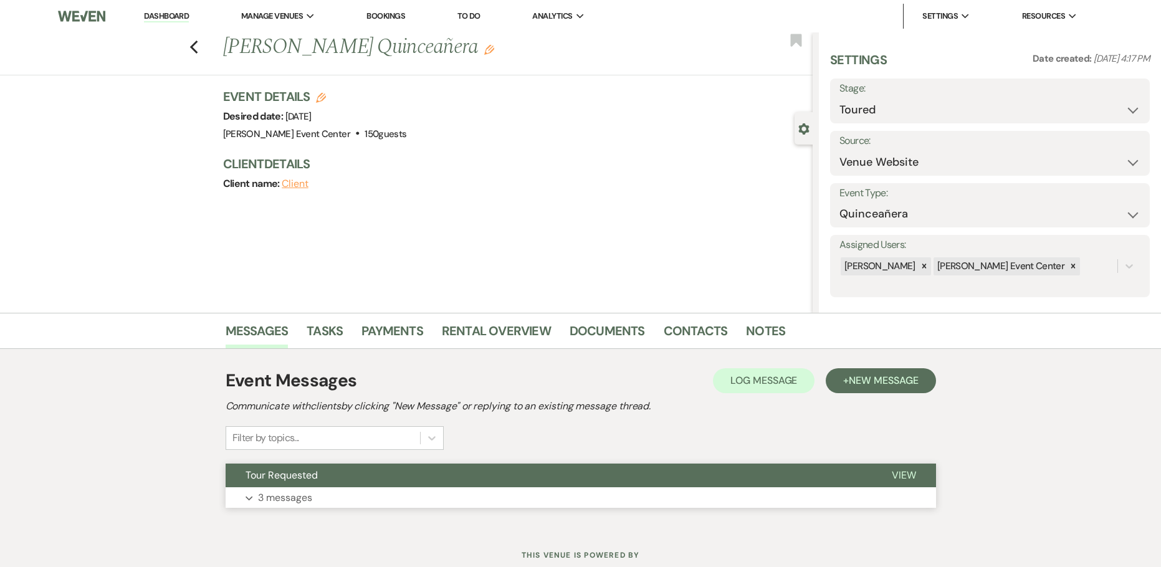
click at [344, 508] on button "Expand 3 messages" at bounding box center [581, 498] width 711 height 21
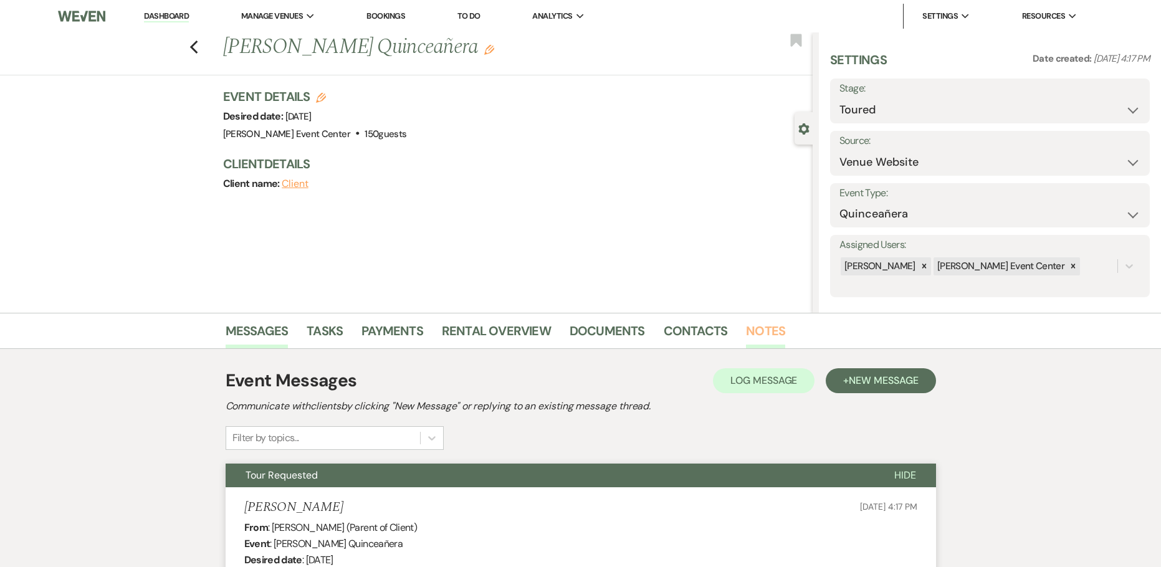
click at [771, 331] on link "Notes" at bounding box center [765, 334] width 39 height 27
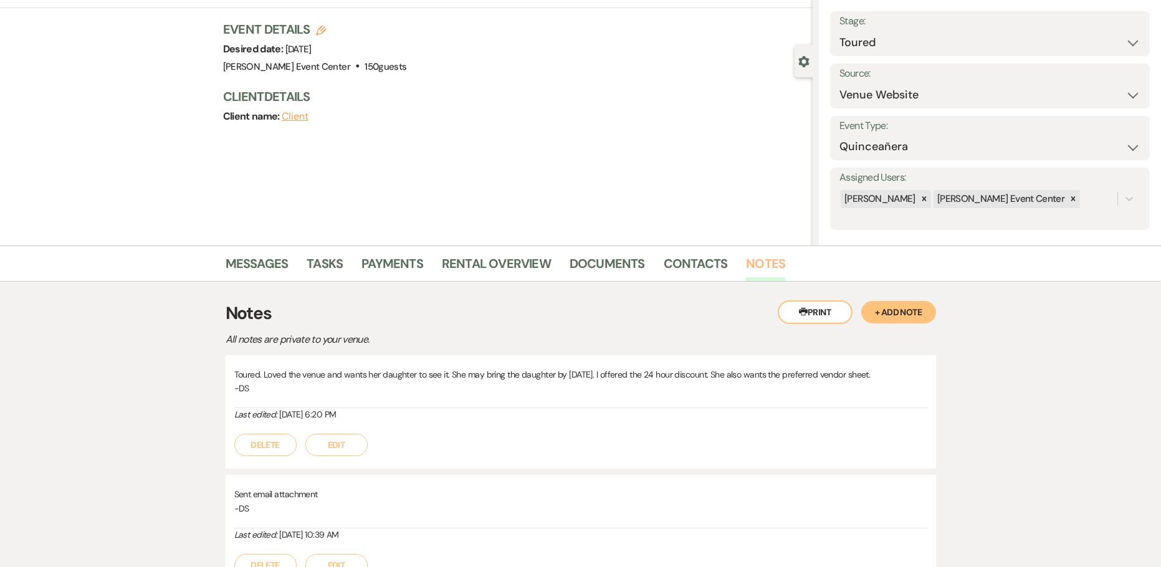
scroll to position [1, 0]
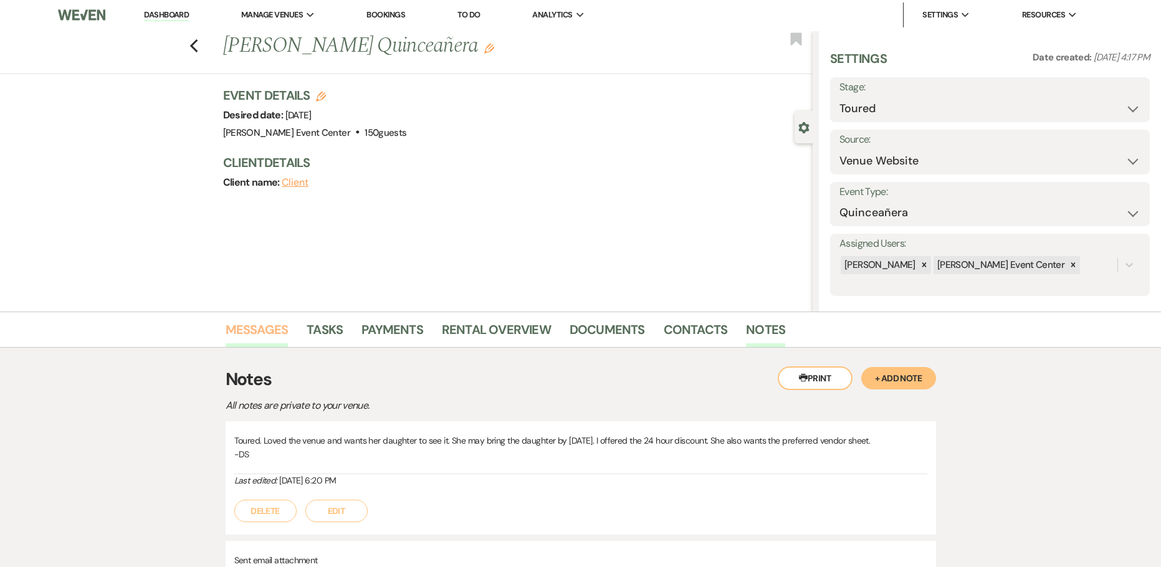
click at [274, 337] on link "Messages" at bounding box center [257, 333] width 63 height 27
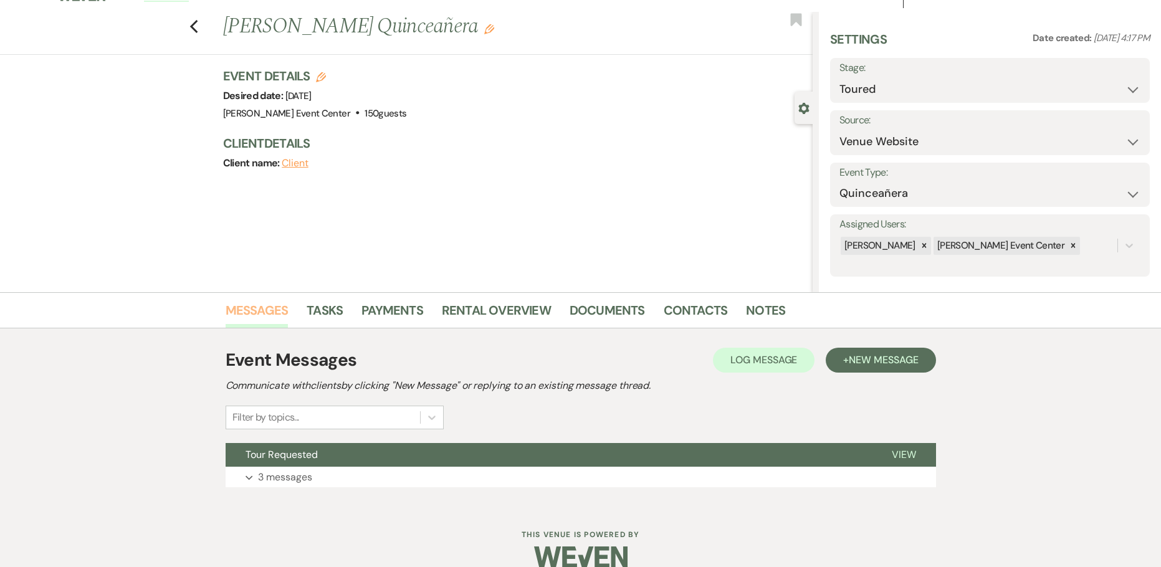
scroll to position [40, 0]
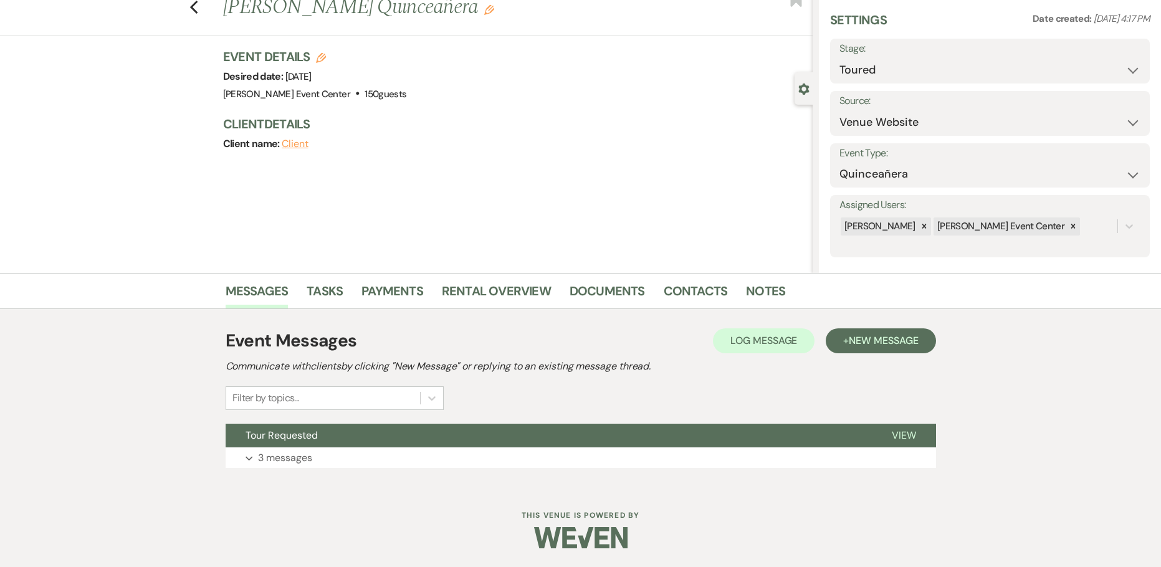
click at [284, 469] on div "Event Messages Log Log Message + New Message Communicate with clients by clicki…" at bounding box center [581, 398] width 711 height 153
click at [301, 456] on p "3 messages" at bounding box center [285, 458] width 54 height 16
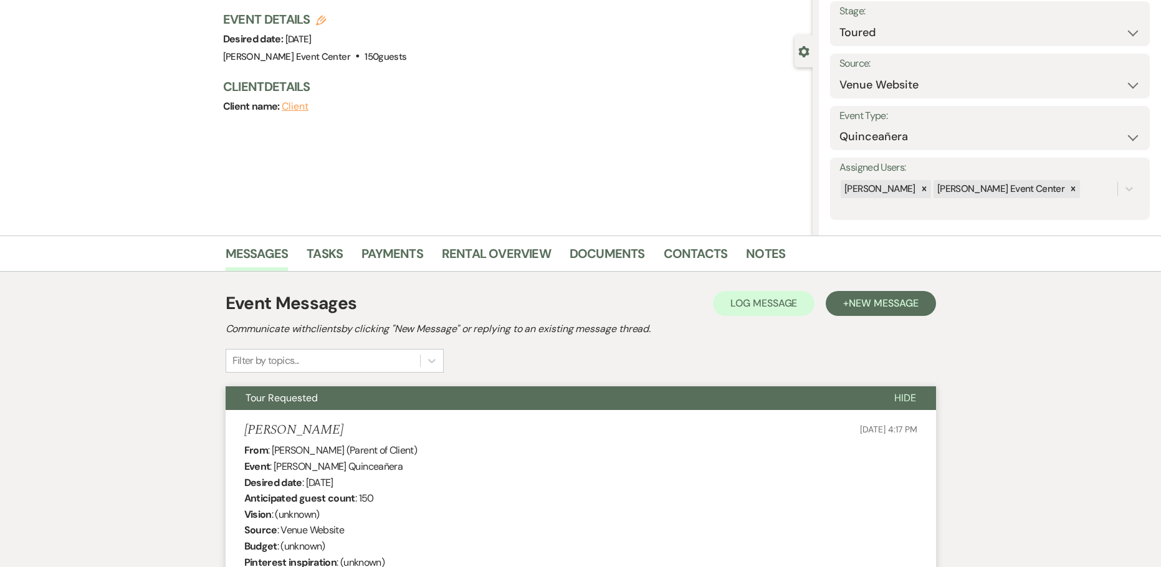
scroll to position [0, 0]
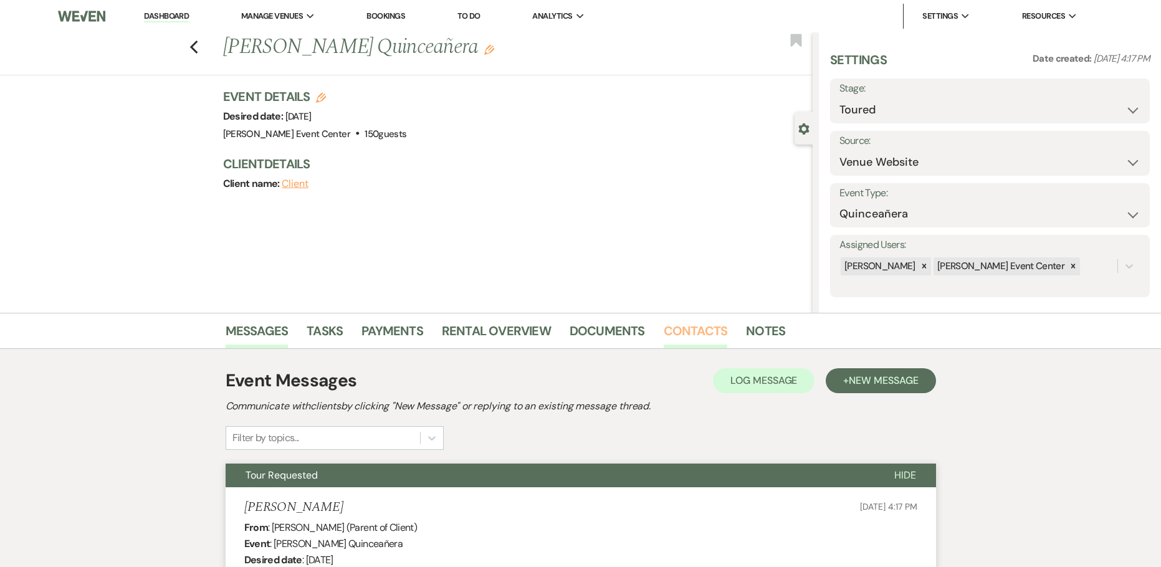
click at [688, 335] on link "Contacts" at bounding box center [696, 334] width 64 height 27
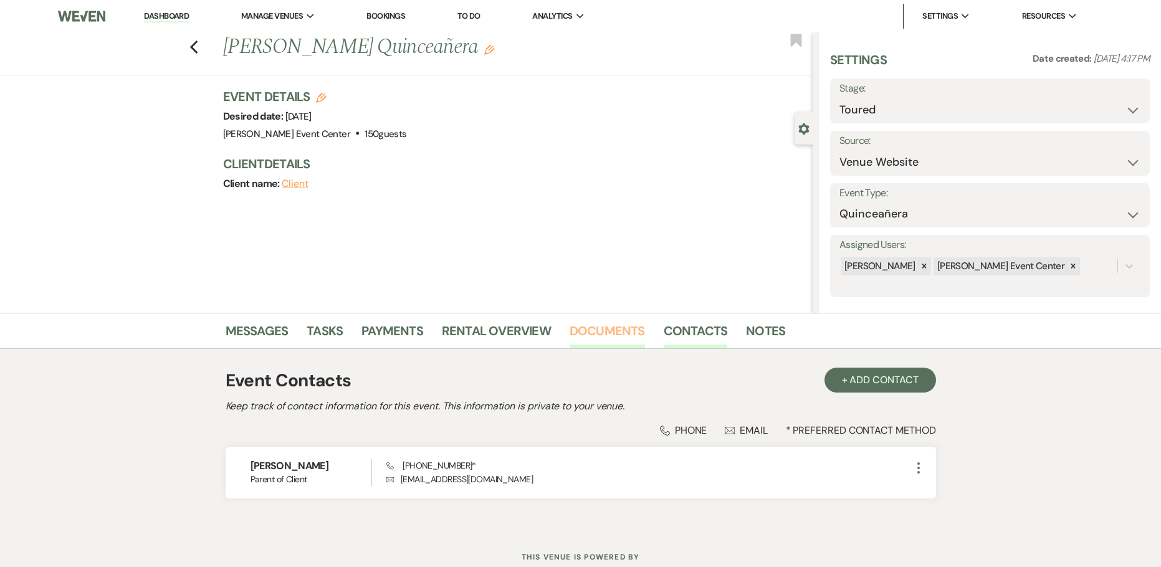
click at [604, 329] on link "Documents" at bounding box center [607, 334] width 75 height 27
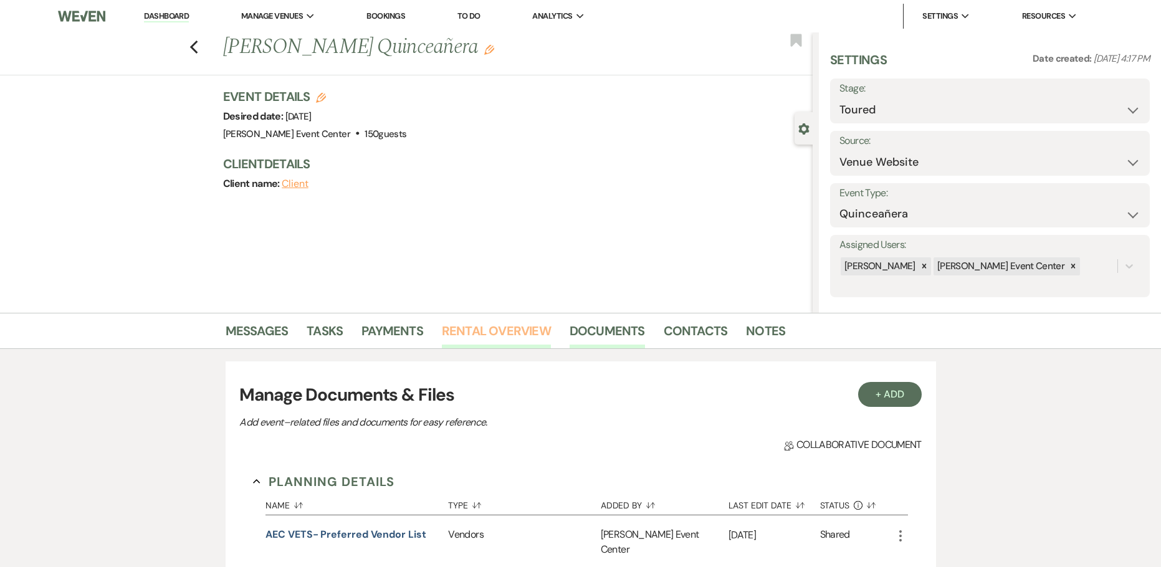
click at [493, 329] on link "Rental Overview" at bounding box center [496, 334] width 109 height 27
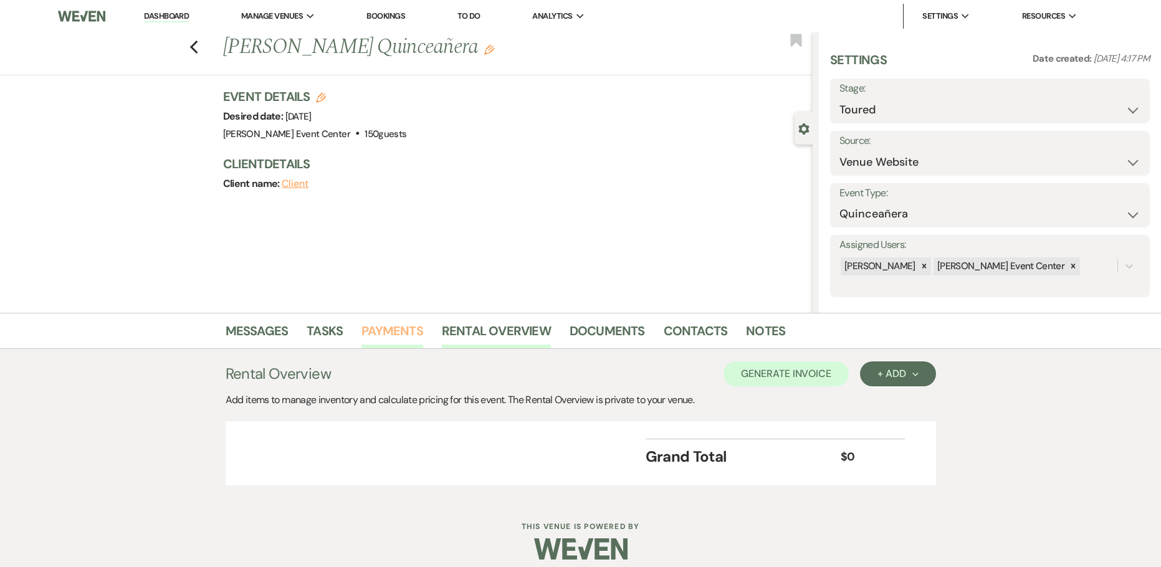
click at [409, 331] on link "Payments" at bounding box center [393, 334] width 62 height 27
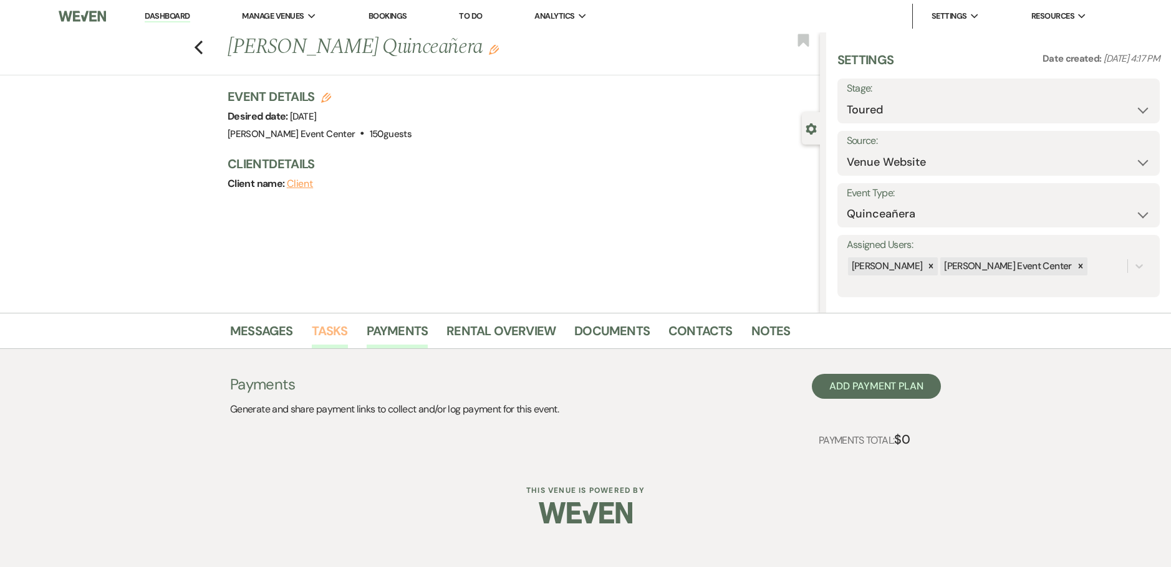
click at [344, 325] on link "Tasks" at bounding box center [330, 334] width 36 height 27
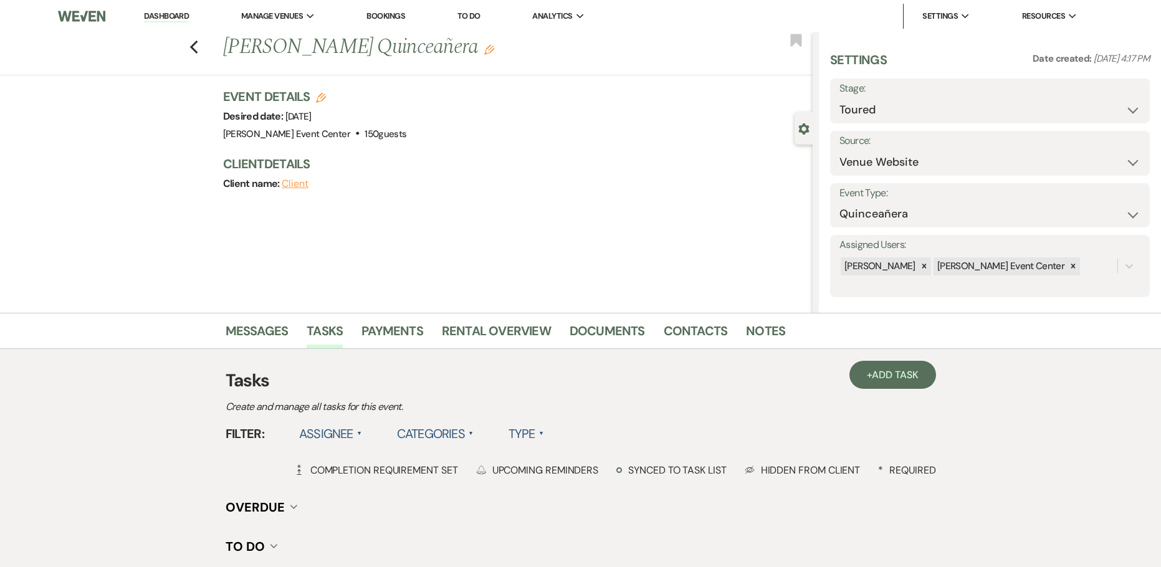
drag, startPoint x: 221, startPoint y: 44, endPoint x: 496, endPoint y: 47, distance: 275.6
click at [496, 47] on div "Previous [PERSON_NAME] Quinceañera Edit Bookmark" at bounding box center [403, 53] width 819 height 43
click at [496, 47] on h1 "[PERSON_NAME] Quinceañera Edit" at bounding box center [456, 47] width 467 height 30
drag, startPoint x: 488, startPoint y: 50, endPoint x: 228, endPoint y: 62, distance: 259.6
click at [228, 62] on h1 "[PERSON_NAME] Quinceañera Edit" at bounding box center [456, 47] width 467 height 30
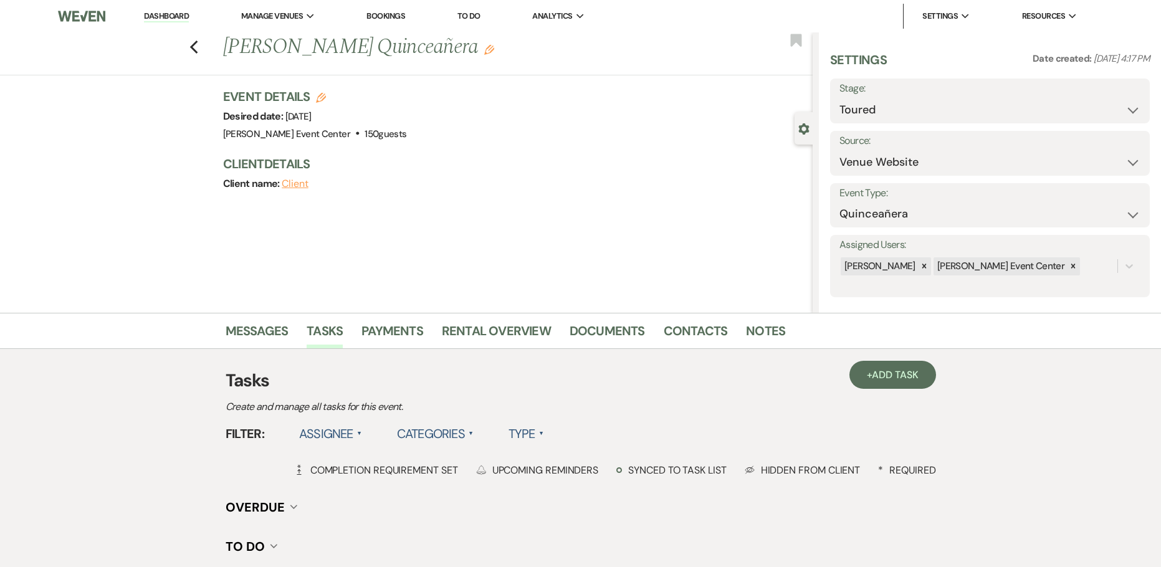
click at [220, 52] on div "Previous [PERSON_NAME] Quinceañera Edit Bookmark" at bounding box center [403, 53] width 819 height 43
drag, startPoint x: 489, startPoint y: 49, endPoint x: 216, endPoint y: 62, distance: 272.8
click at [216, 62] on div "Previous [PERSON_NAME] Quinceañera Edit Bookmark" at bounding box center [403, 53] width 819 height 43
click at [228, 51] on h1 "[PERSON_NAME] Quinceañera Edit" at bounding box center [456, 47] width 467 height 30
drag, startPoint x: 449, startPoint y: 48, endPoint x: 231, endPoint y: 60, distance: 219.2
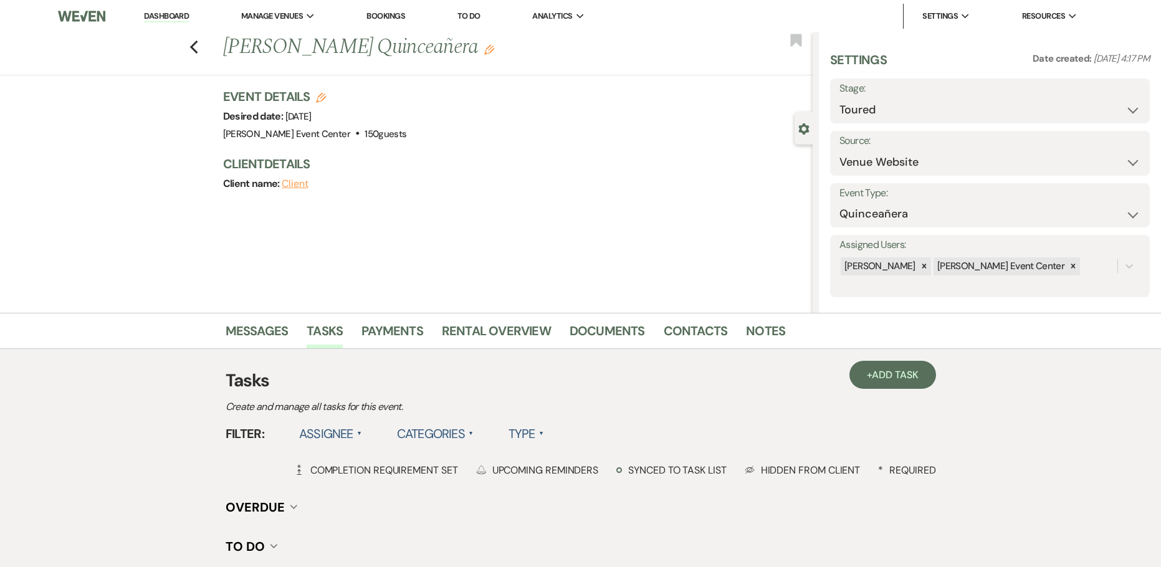
click at [231, 60] on h1 "[PERSON_NAME] Quinceañera Edit" at bounding box center [456, 47] width 467 height 30
click at [228, 52] on h1 "[PERSON_NAME] Quinceañera Edit" at bounding box center [456, 47] width 467 height 30
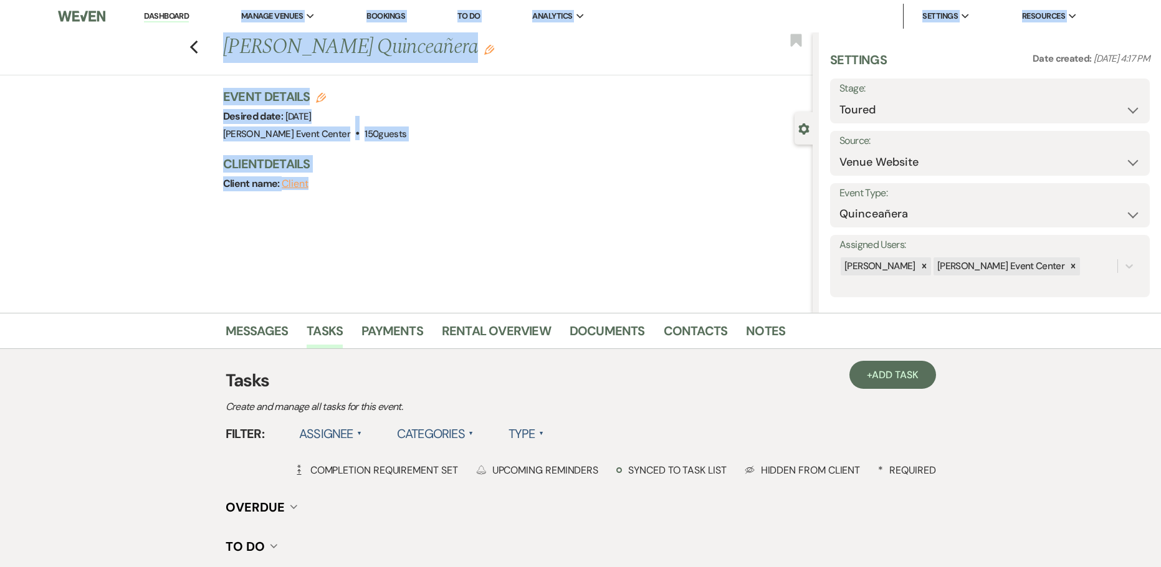
drag, startPoint x: 320, startPoint y: 188, endPoint x: 201, endPoint y: 12, distance: 212.3
click at [201, 12] on div "Dashboard Manage Venues Expand [PERSON_NAME] Event Center Bookings To Do Analyt…" at bounding box center [580, 334] width 1161 height 668
click at [225, 72] on div "Previous [PERSON_NAME] Quinceañera Edit Bookmark" at bounding box center [403, 53] width 819 height 43
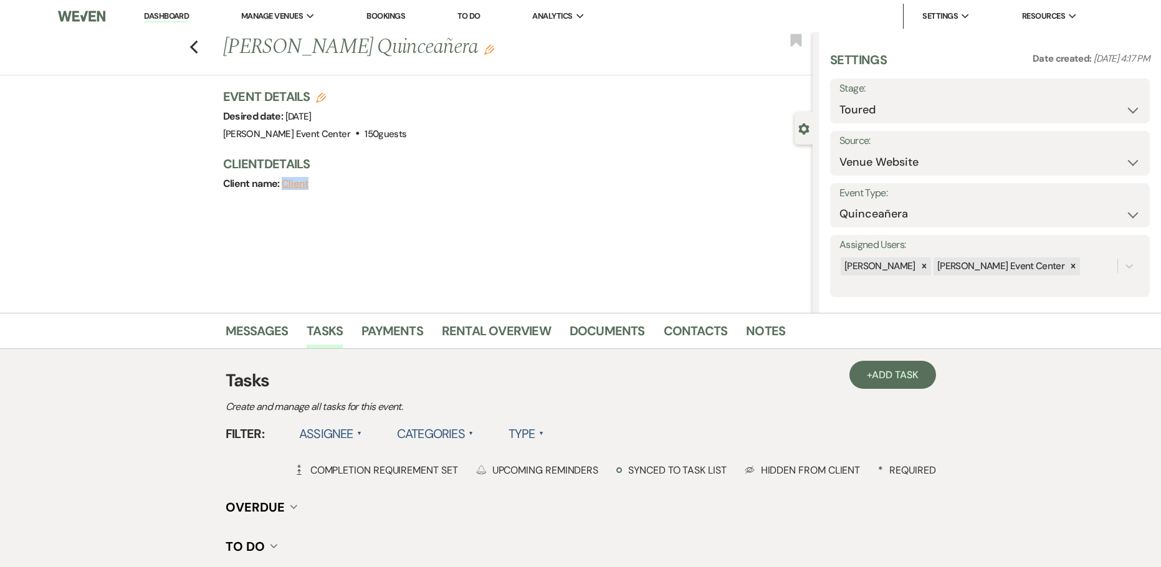
drag, startPoint x: 317, startPoint y: 181, endPoint x: 307, endPoint y: 170, distance: 15.5
click at [307, 170] on div "Client Details Client name: Client" at bounding box center [512, 173] width 578 height 37
click at [327, 195] on div "Event Details Edit Desired date: [DATE] Venue: [PERSON_NAME][GEOGRAPHIC_DATA] .…" at bounding box center [518, 146] width 590 height 117
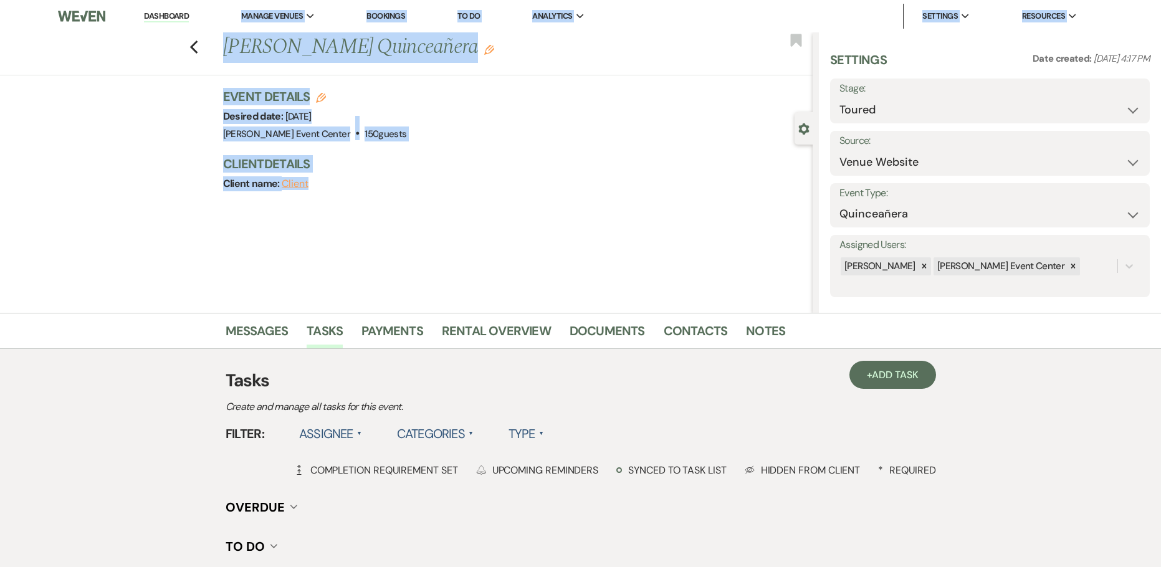
drag, startPoint x: 324, startPoint y: 186, endPoint x: 202, endPoint y: 30, distance: 198.0
click at [202, 30] on div "Dashboard Manage Venues Expand [PERSON_NAME] Event Center Bookings To Do Analyt…" at bounding box center [580, 334] width 1161 height 668
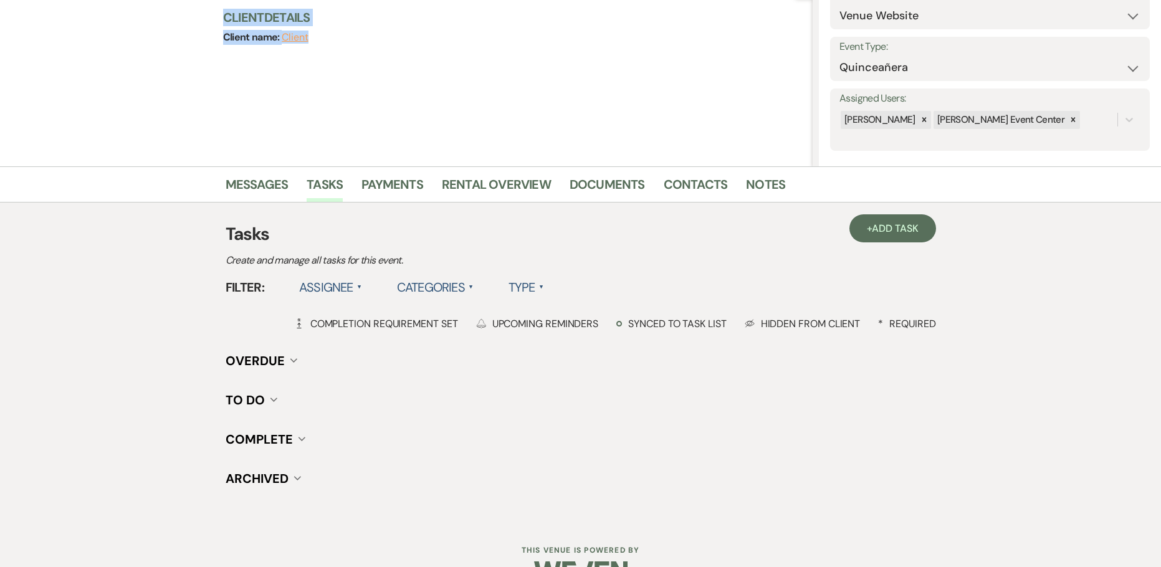
scroll to position [181, 0]
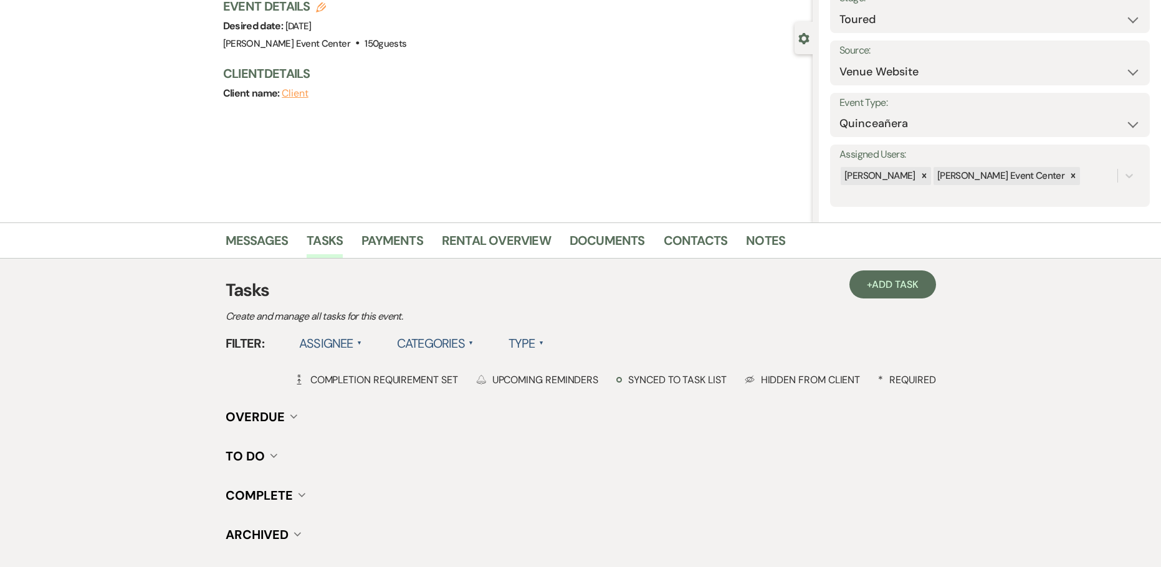
scroll to position [0, 0]
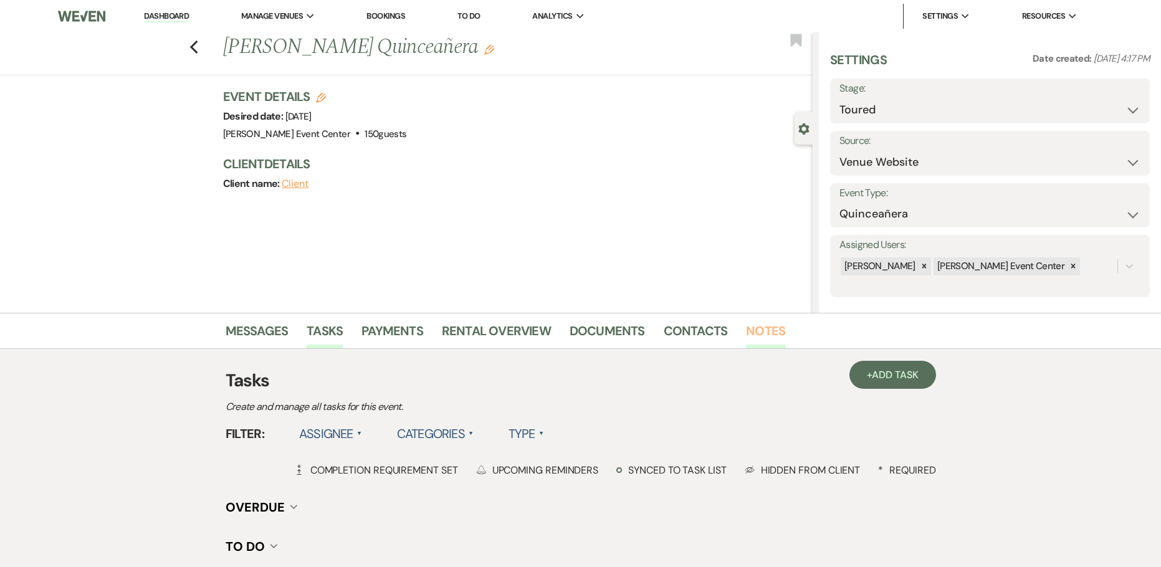
click at [773, 330] on link "Notes" at bounding box center [765, 334] width 39 height 27
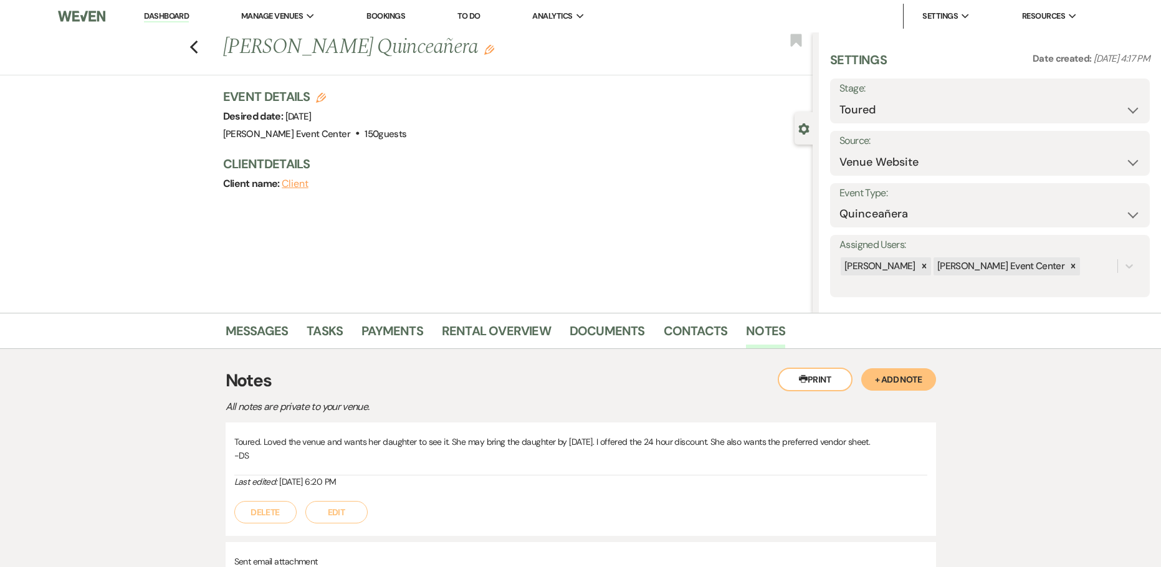
click at [908, 373] on button "+ Add Note" at bounding box center [899, 379] width 75 height 22
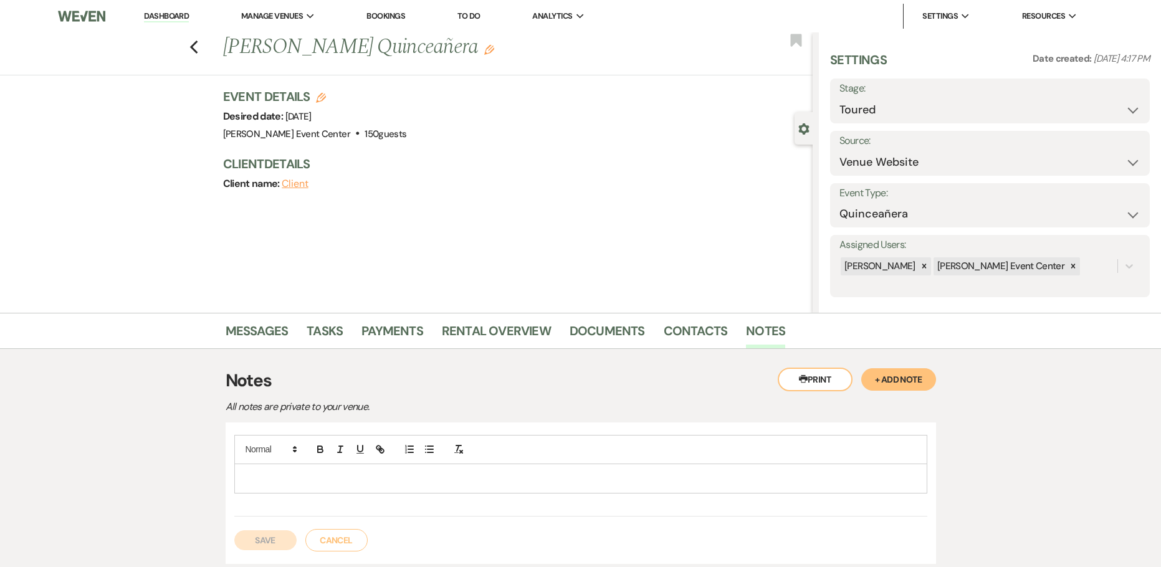
click at [387, 473] on p at bounding box center [580, 479] width 673 height 14
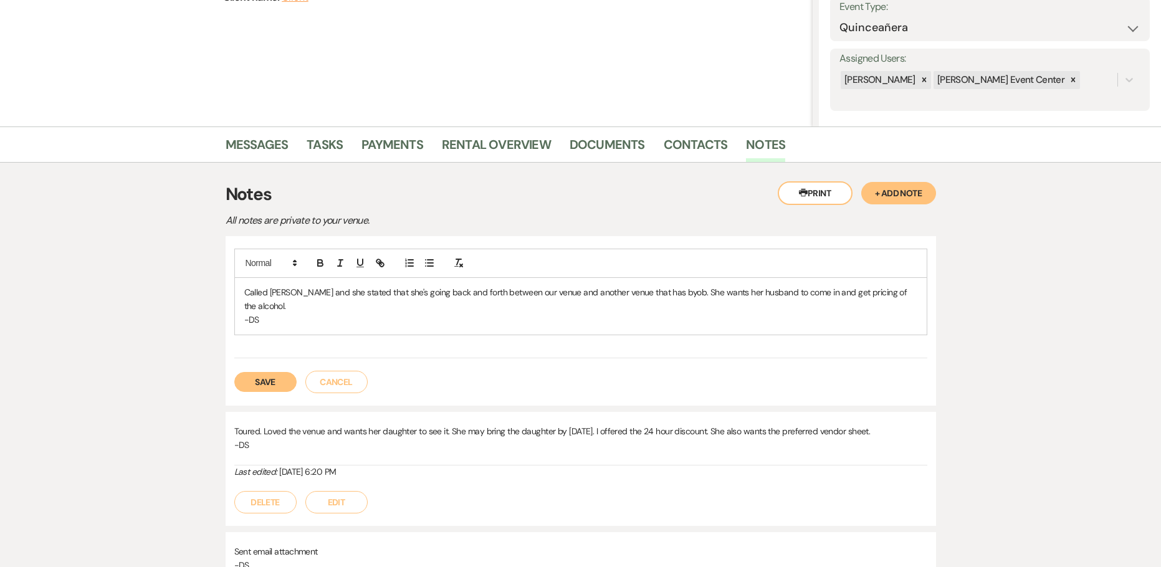
scroll to position [187, 0]
click at [281, 372] on button "Save" at bounding box center [265, 382] width 62 height 20
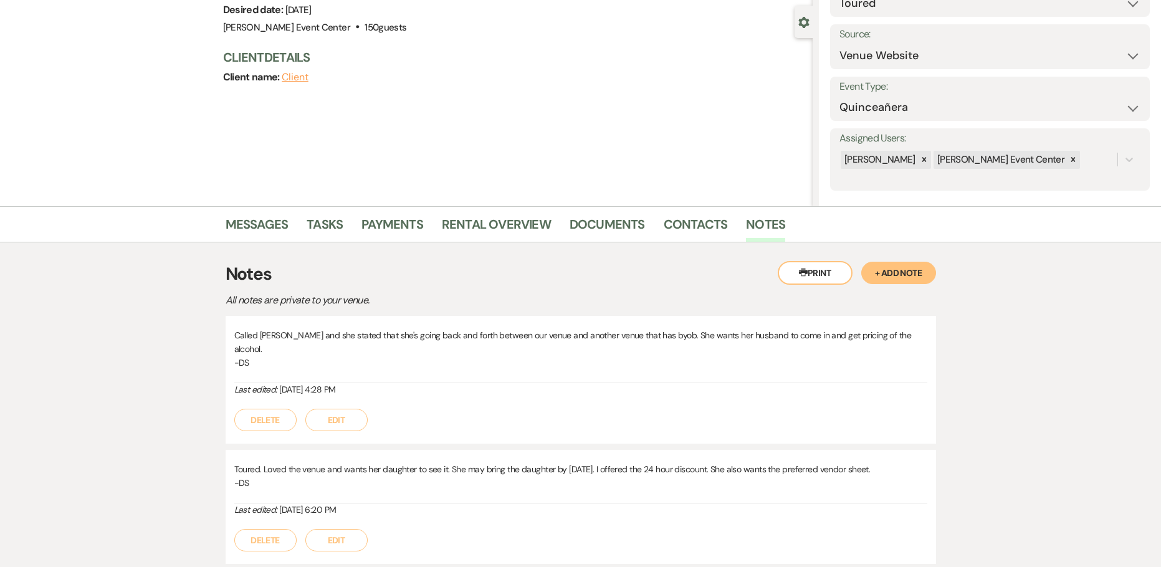
scroll to position [0, 0]
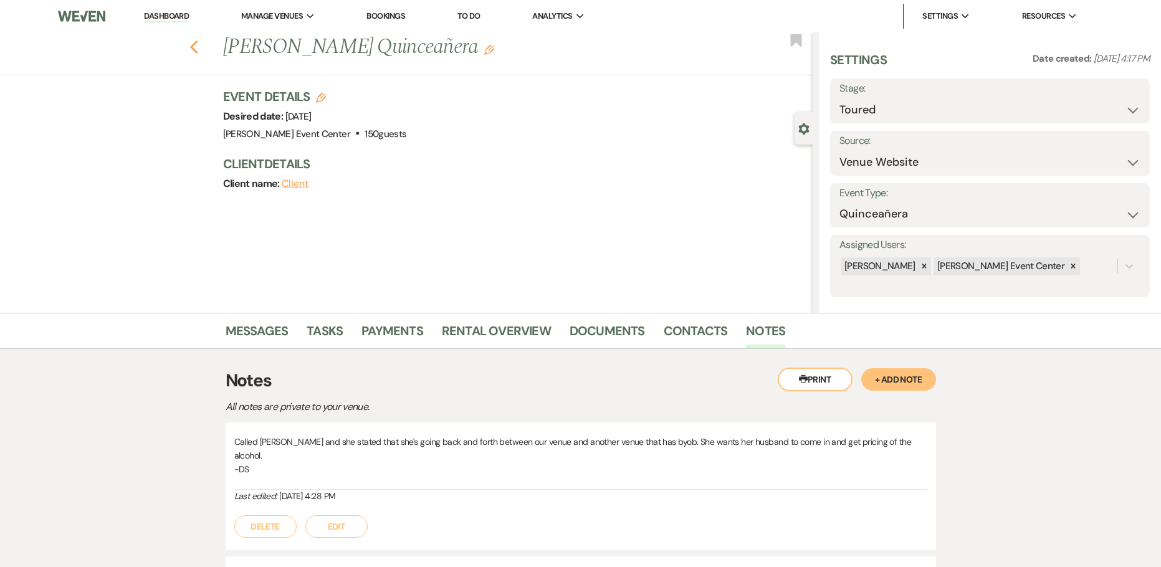
click at [198, 43] on icon "Previous" at bounding box center [194, 47] width 9 height 15
select select "5"
select select "8"
select select "4"
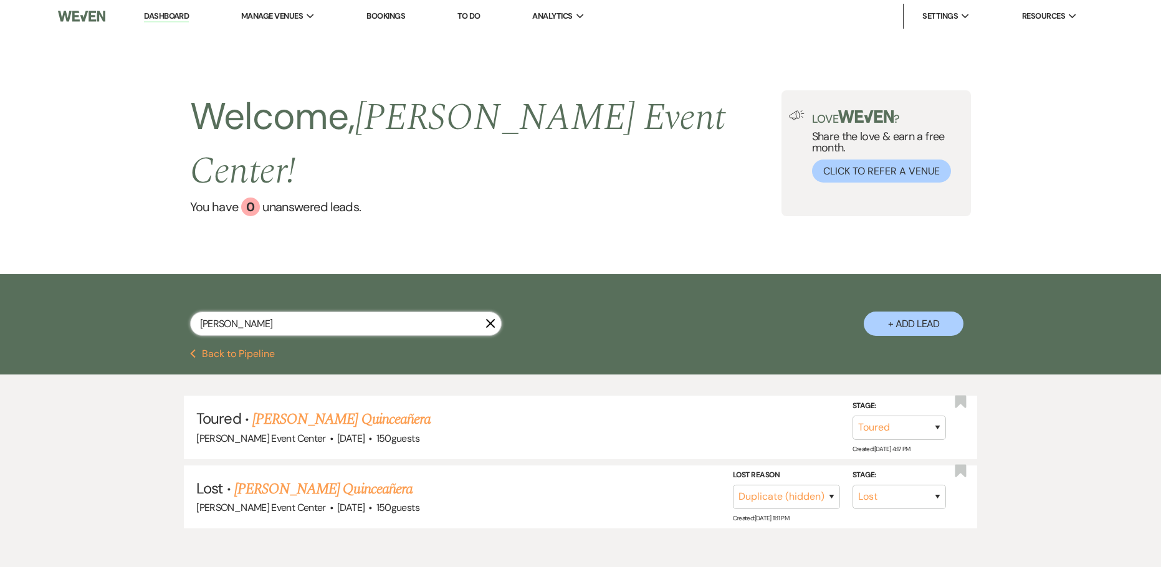
drag, startPoint x: 244, startPoint y: 299, endPoint x: 11, endPoint y: 271, distance: 234.8
click at [95, 291] on div "[PERSON_NAME] X + Add Lead" at bounding box center [580, 311] width 1161 height 75
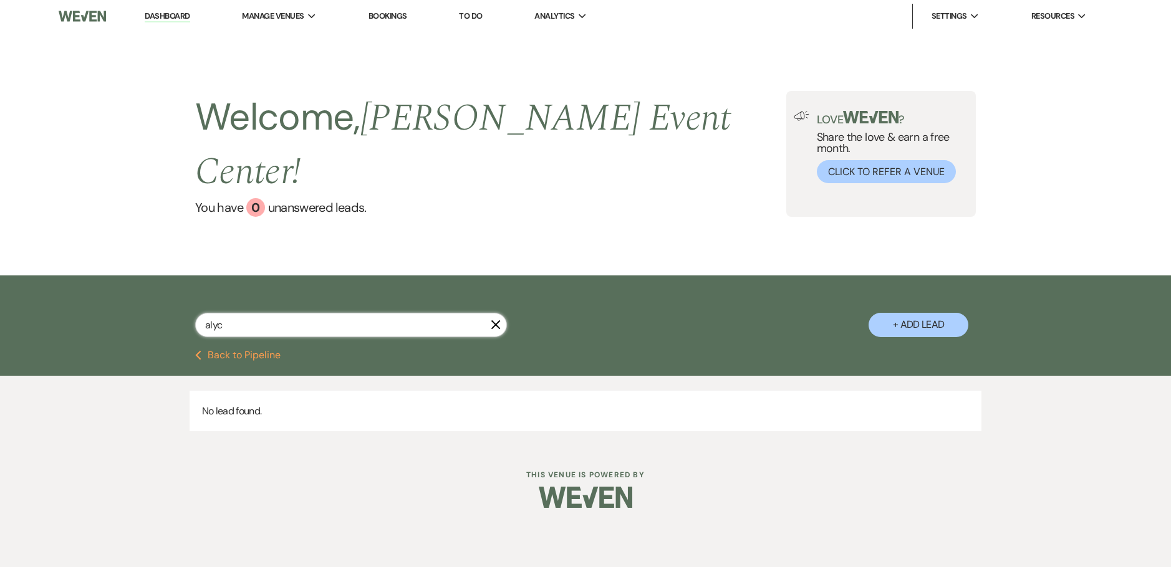
type input "aly"
select select "5"
select select "8"
select select "4"
select select "2"
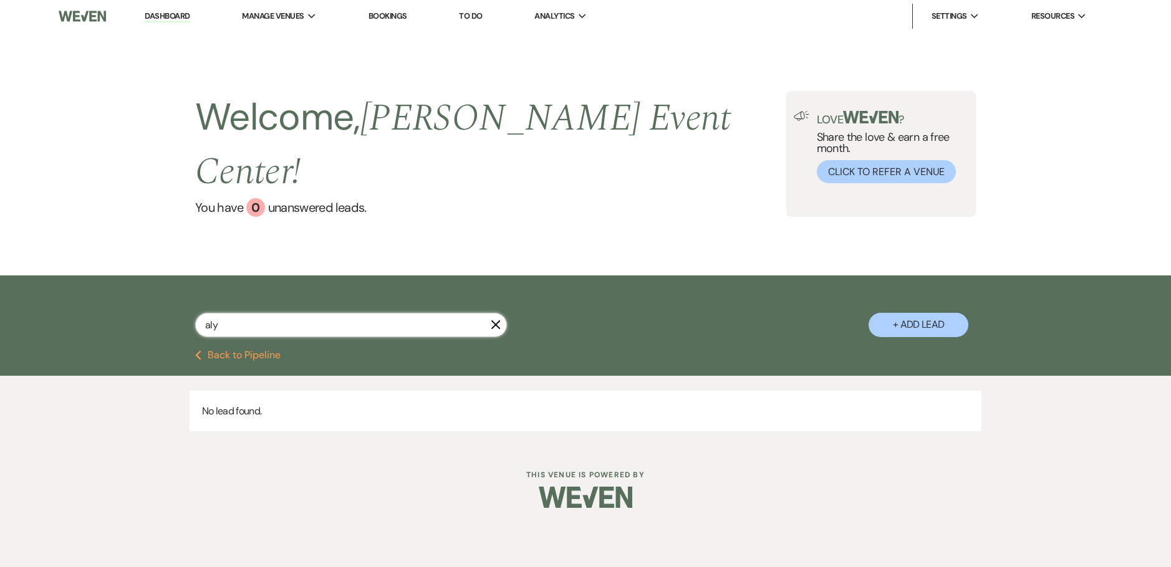
select select "4"
select select "8"
select select "7"
select select "8"
select select "4"
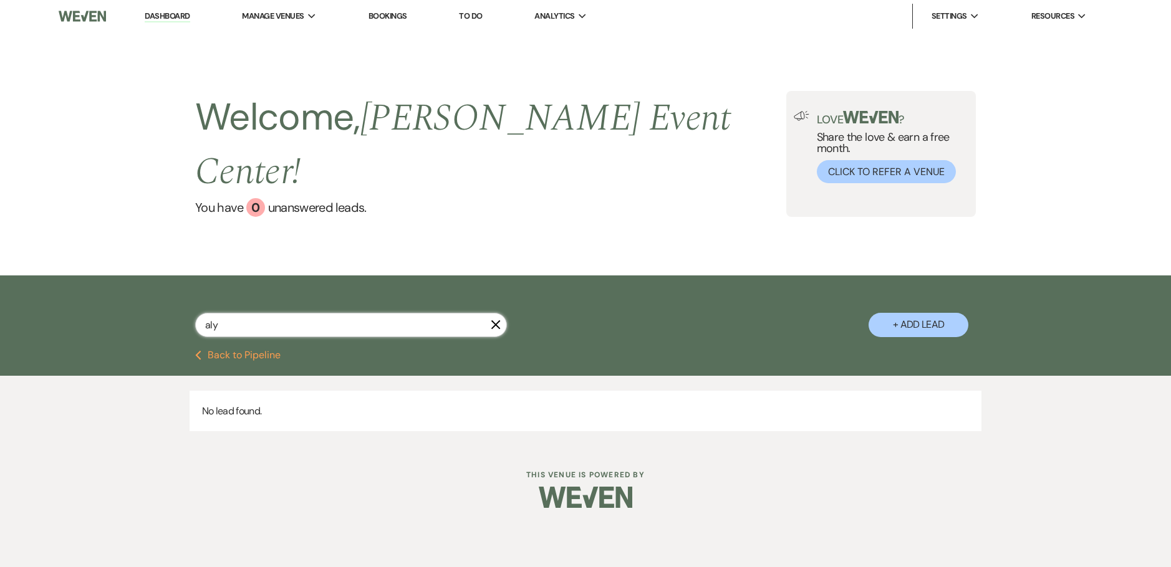
select select "8"
select select "7"
select select "8"
select select "7"
select select "8"
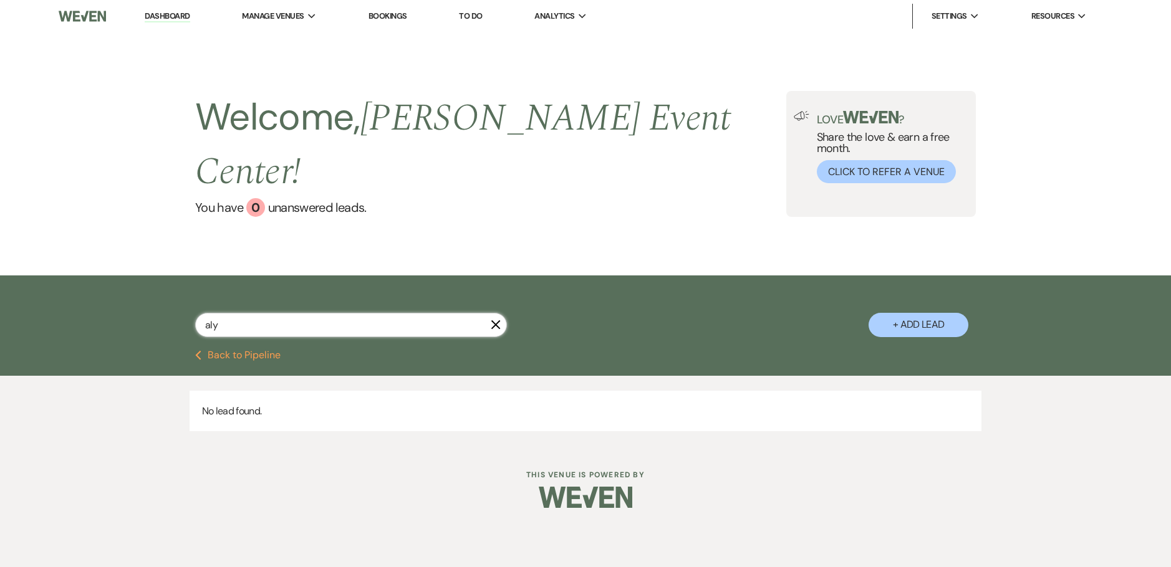
select select "6"
type input "[PERSON_NAME]"
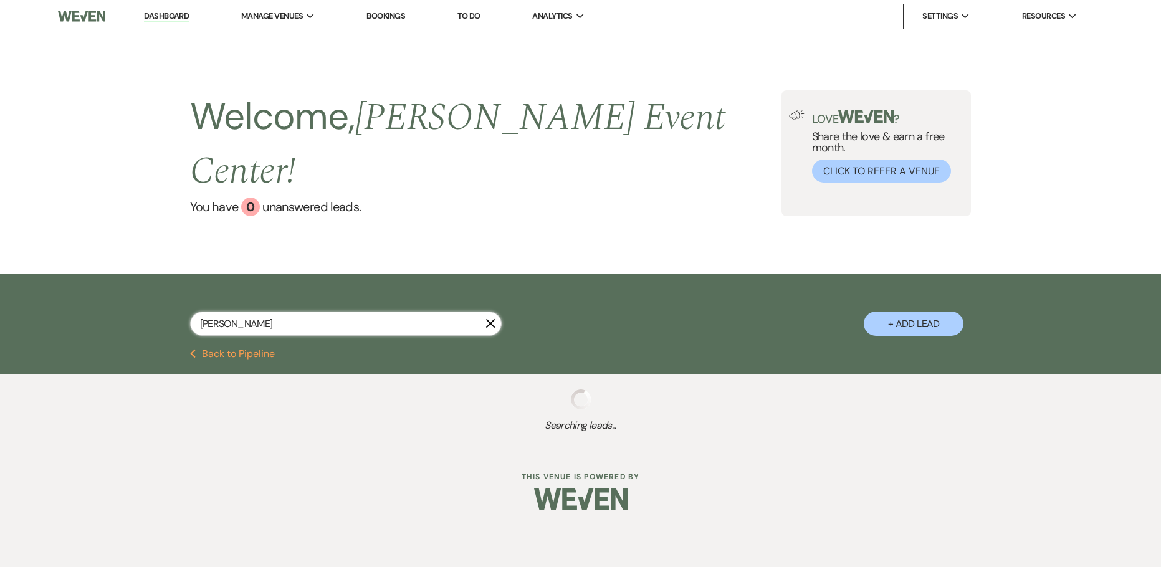
select select "5"
select select "8"
select select "4"
select select "8"
select select "5"
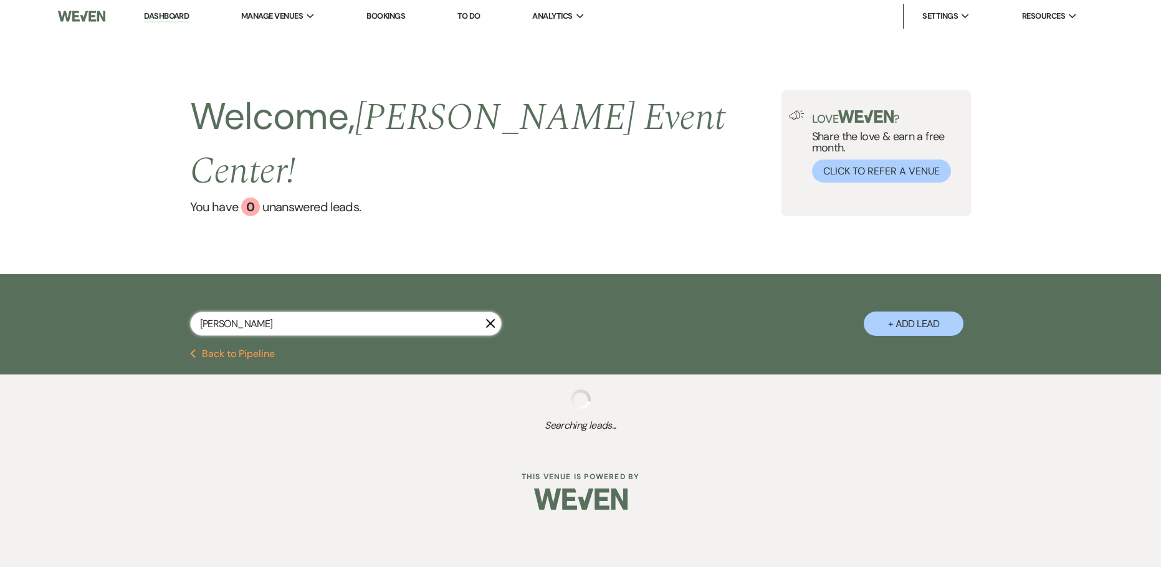
select select "8"
select select "2"
select select "8"
select select "1"
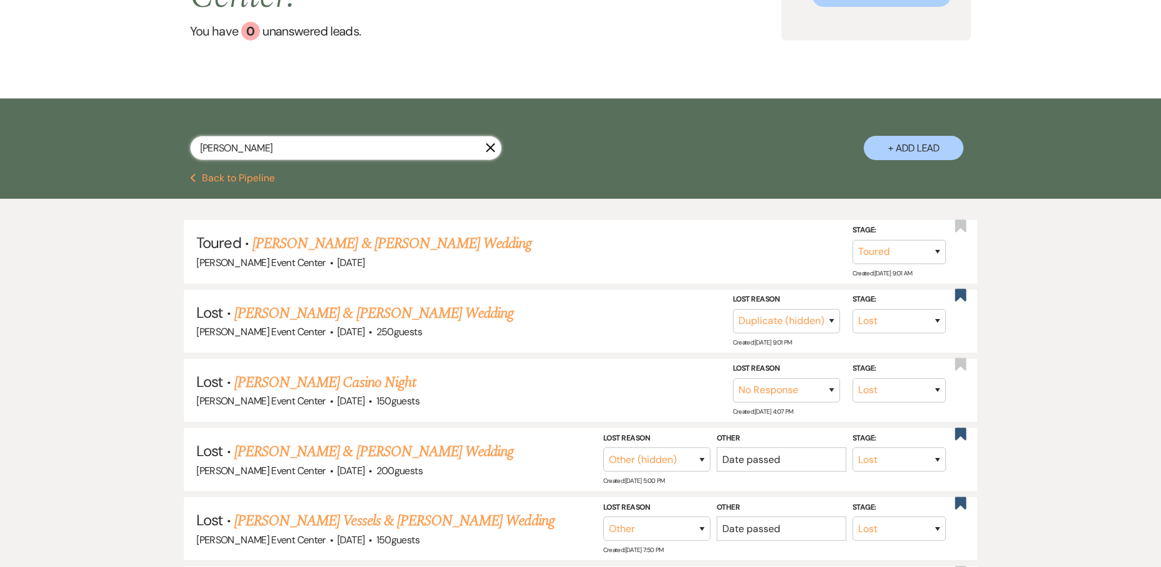
scroll to position [187, 0]
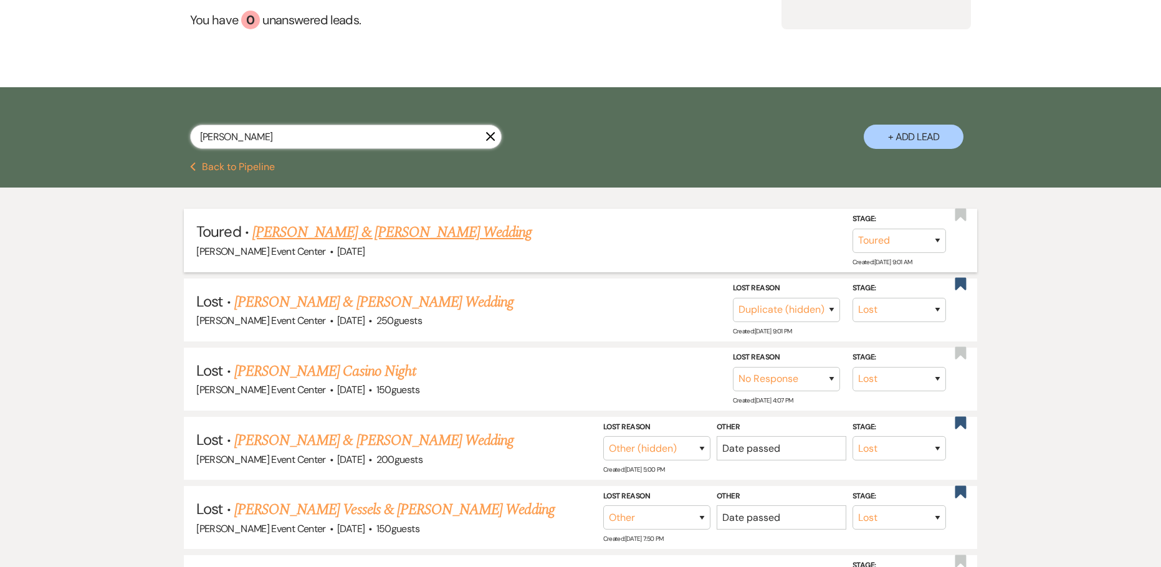
type input "[PERSON_NAME]"
click at [363, 221] on link "[PERSON_NAME] & [PERSON_NAME] Wedding" at bounding box center [391, 232] width 279 height 22
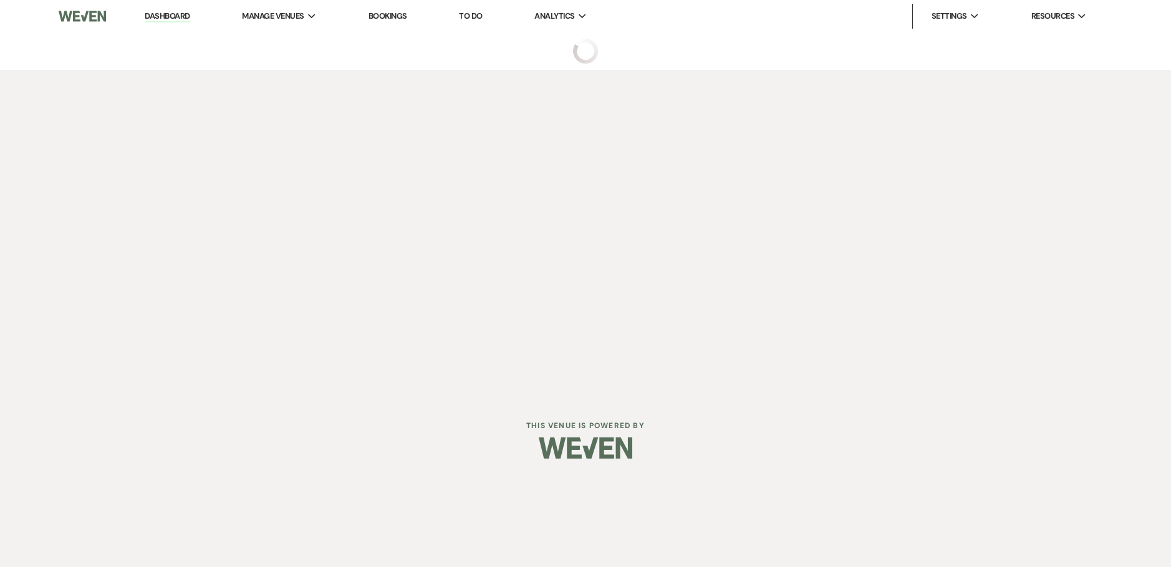
select select "5"
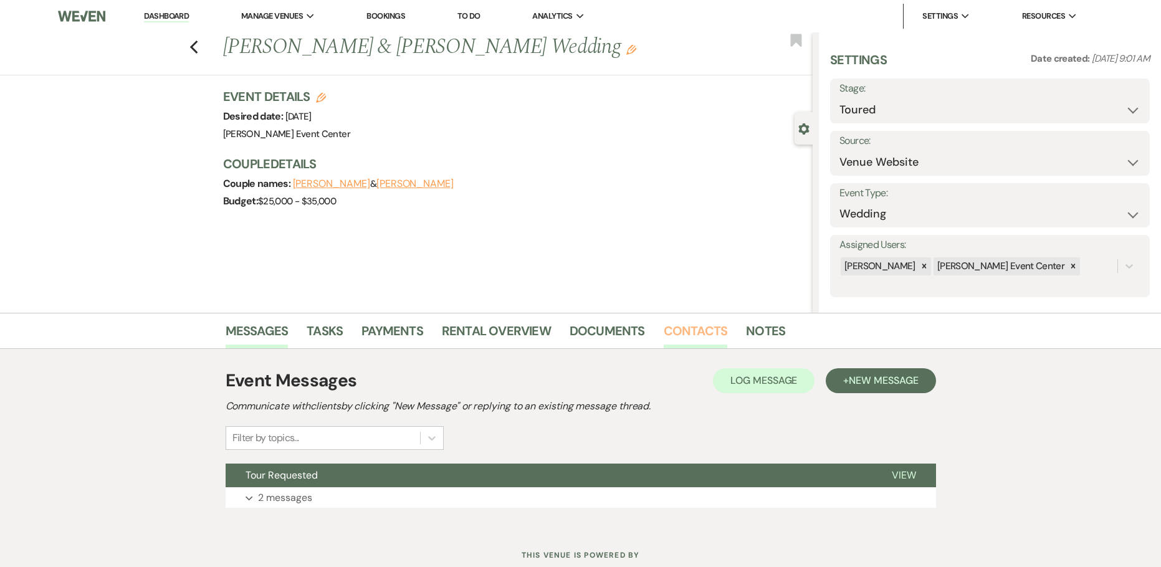
click at [718, 322] on link "Contacts" at bounding box center [696, 334] width 64 height 27
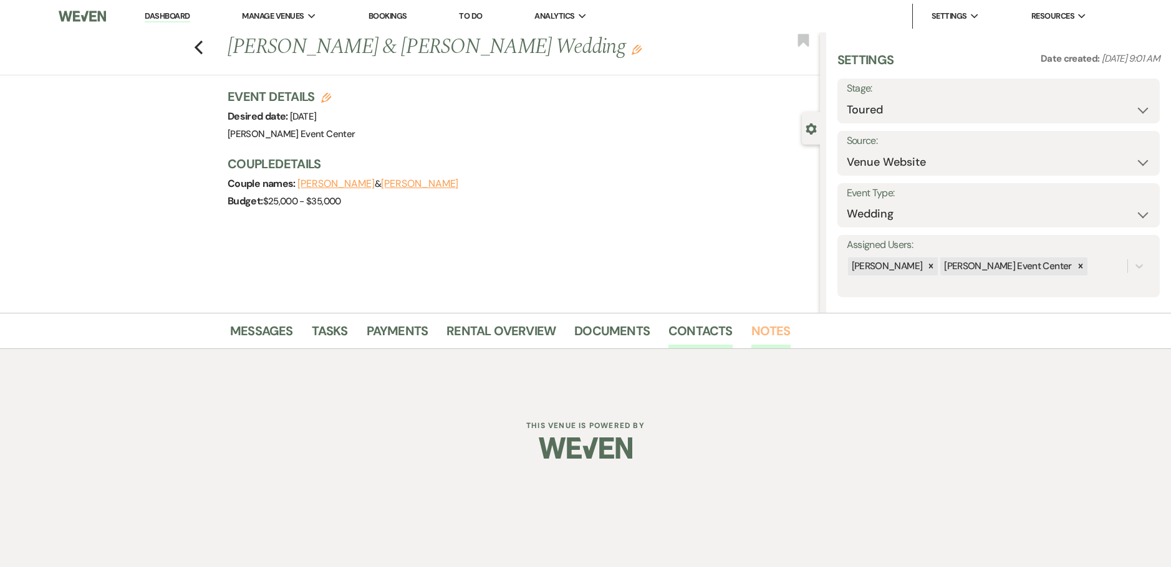
click at [759, 325] on link "Notes" at bounding box center [770, 334] width 39 height 27
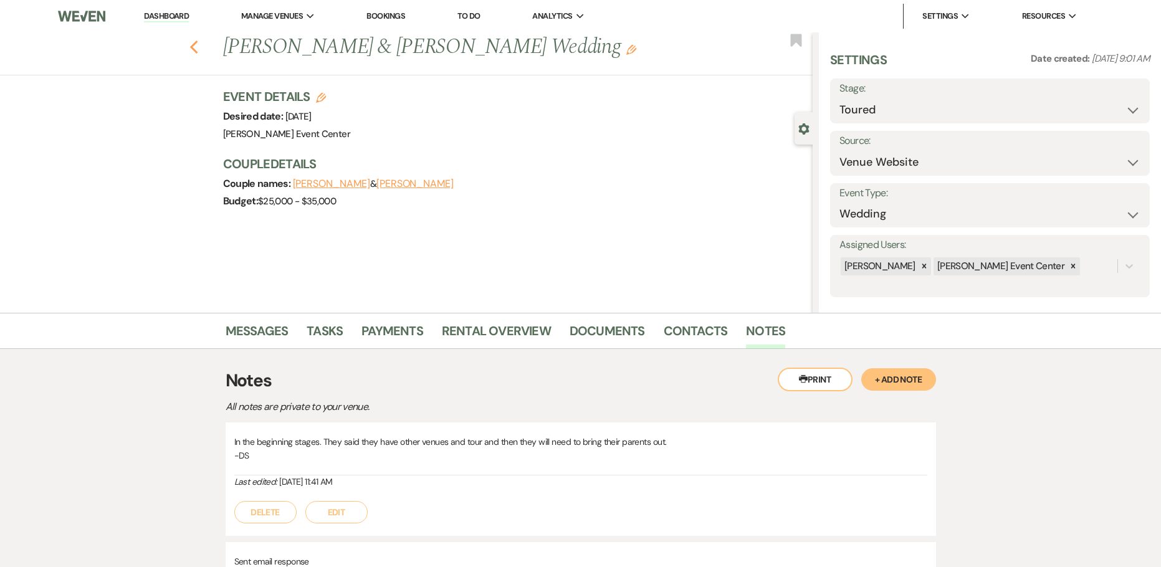
click at [196, 42] on icon "Previous" at bounding box center [194, 47] width 9 height 15
select select "5"
select select "8"
select select "4"
select select "8"
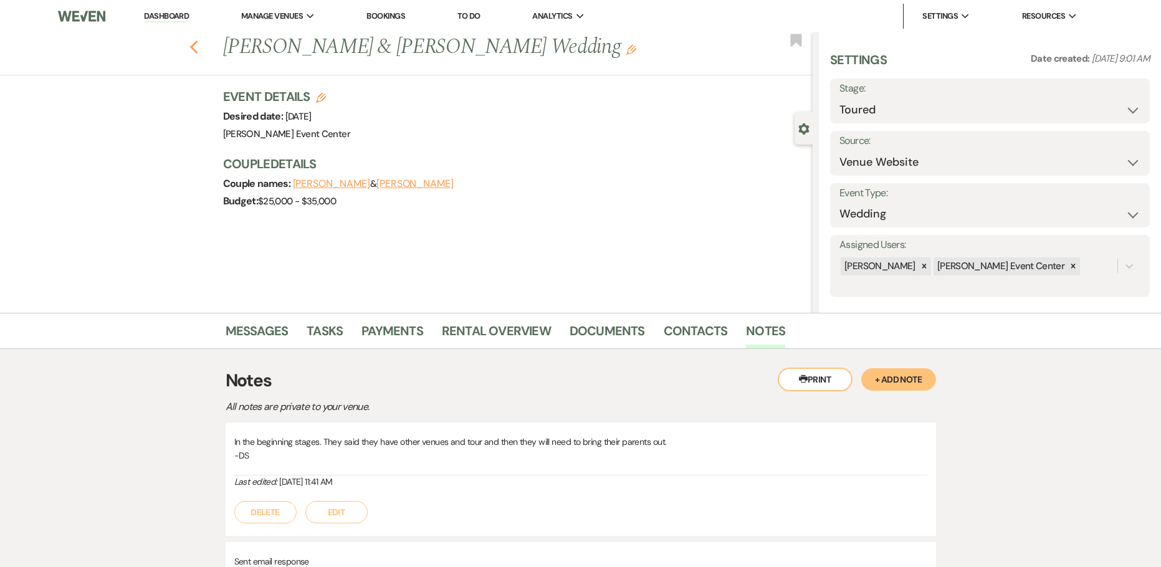
select select "5"
select select "8"
select select "2"
select select "8"
select select "1"
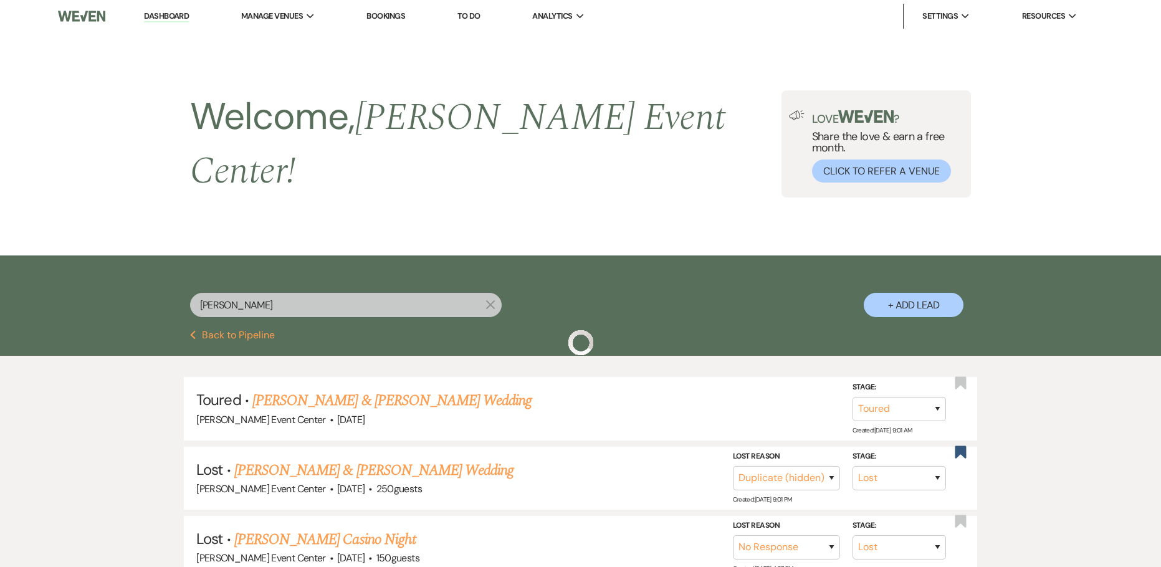
scroll to position [187, 0]
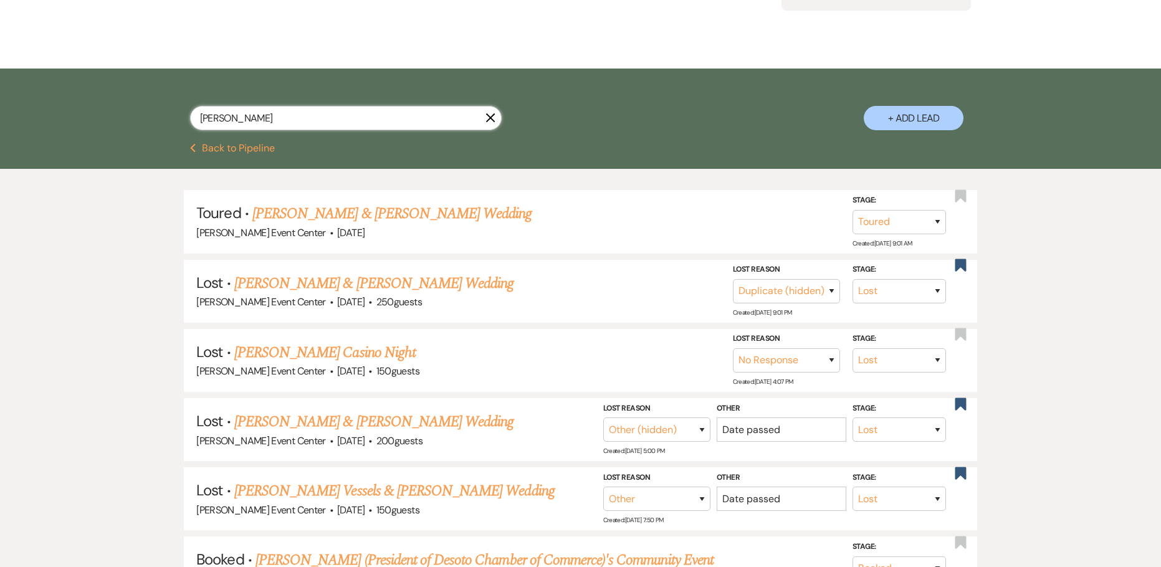
drag, startPoint x: 156, startPoint y: 99, endPoint x: -3, endPoint y: 47, distance: 167.2
click at [0, 47] on html "Dashboard Manage Venues Expand [PERSON_NAME] Event Center Bookings To Do Analyt…" at bounding box center [580, 257] width 1161 height 888
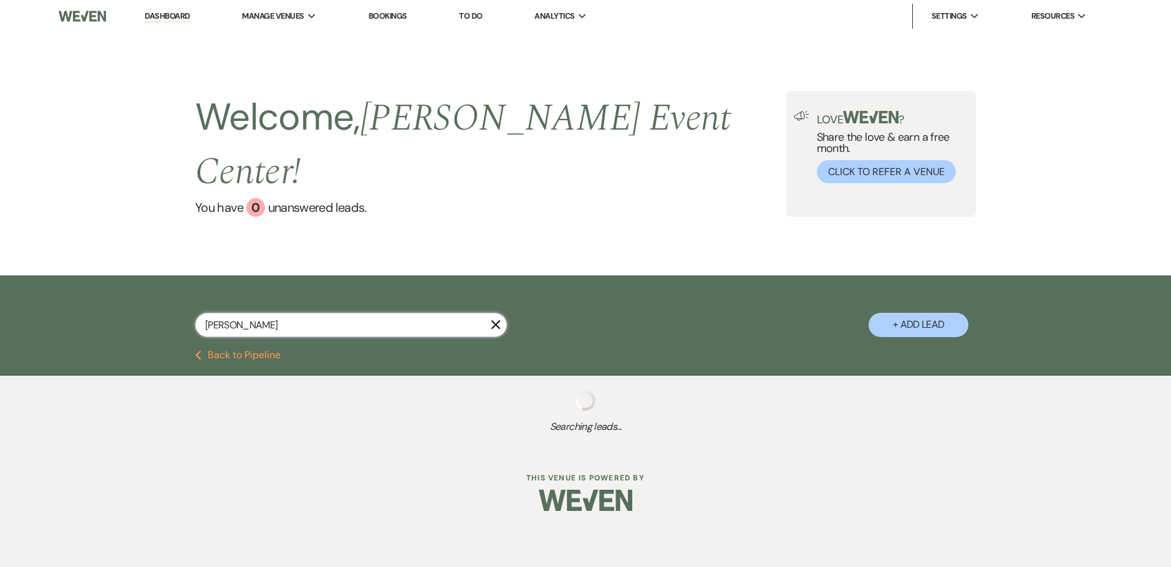
type input "[PERSON_NAME]"
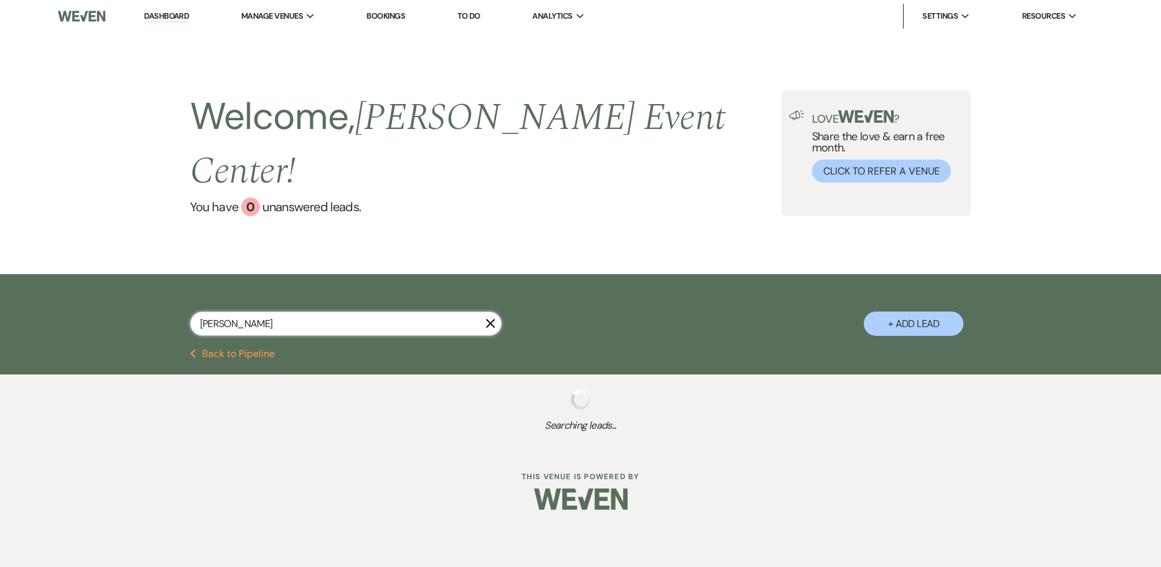
select select "8"
select select "4"
select select "6"
select select "2"
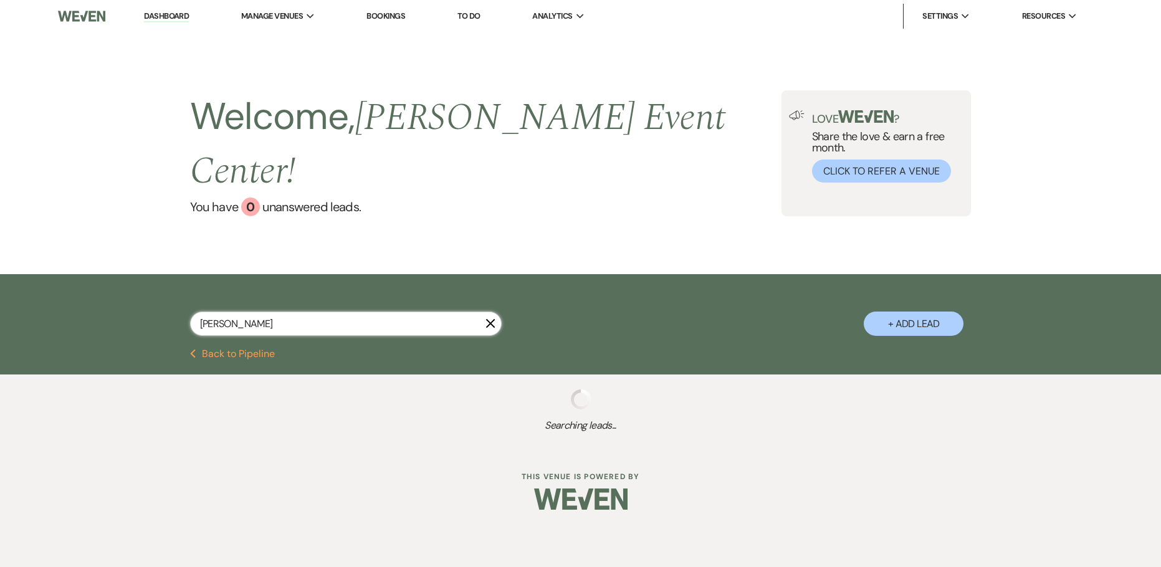
select select "6"
select select "8"
select select "6"
select select "8"
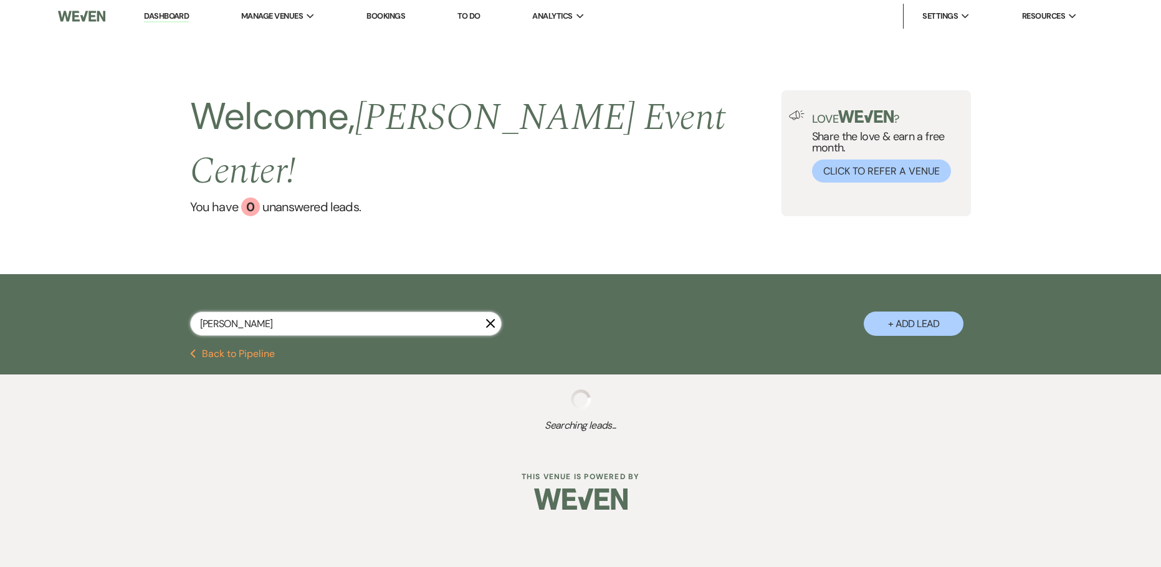
select select "8"
select select "4"
select select "8"
select select "1"
select select "8"
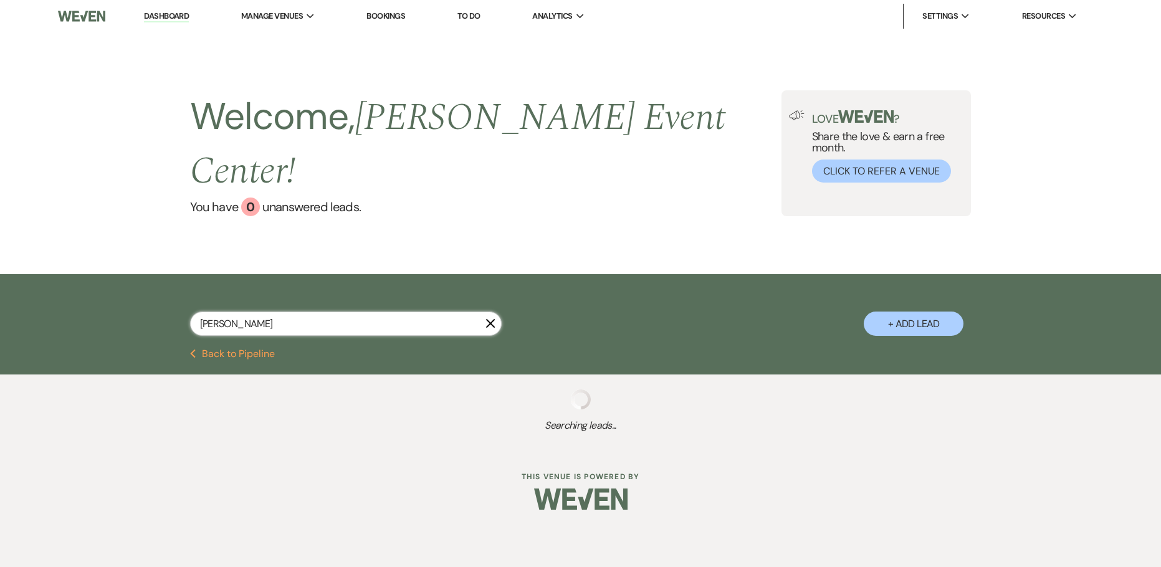
select select "6"
select select "5"
select select "6"
select select "8"
select select "1"
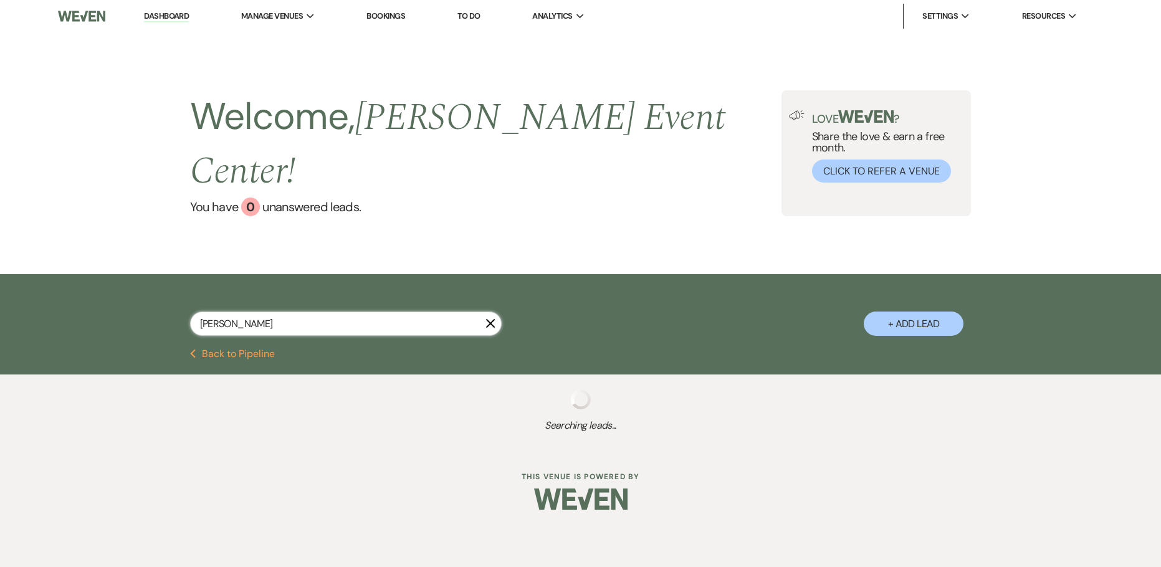
select select "8"
select select "11"
select select "8"
select select "2"
select select "8"
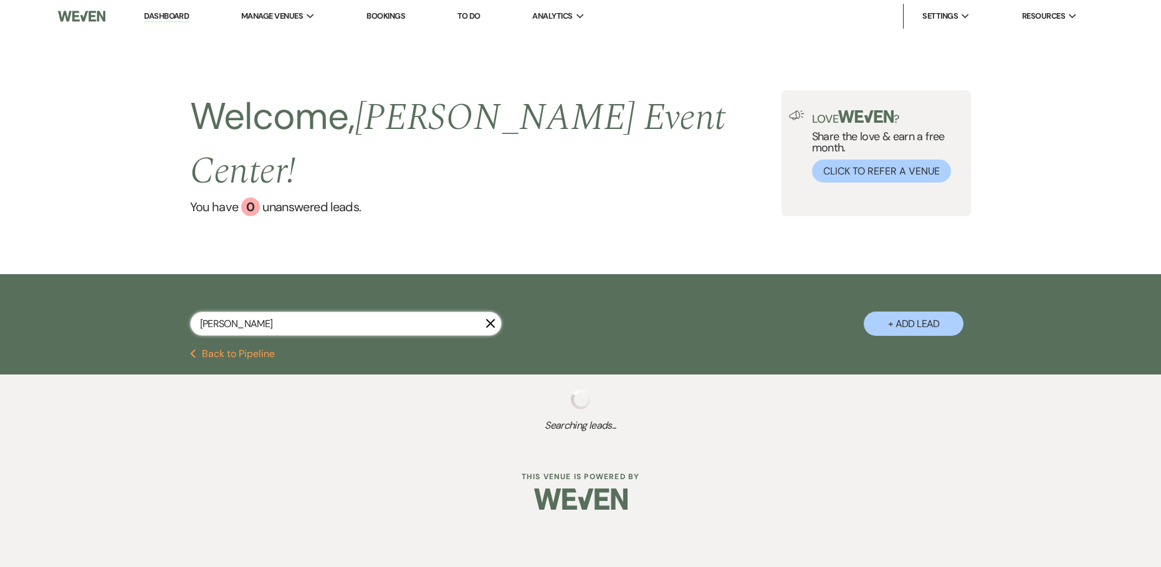
select select "6"
select select "8"
select select "1"
select select "8"
select select "5"
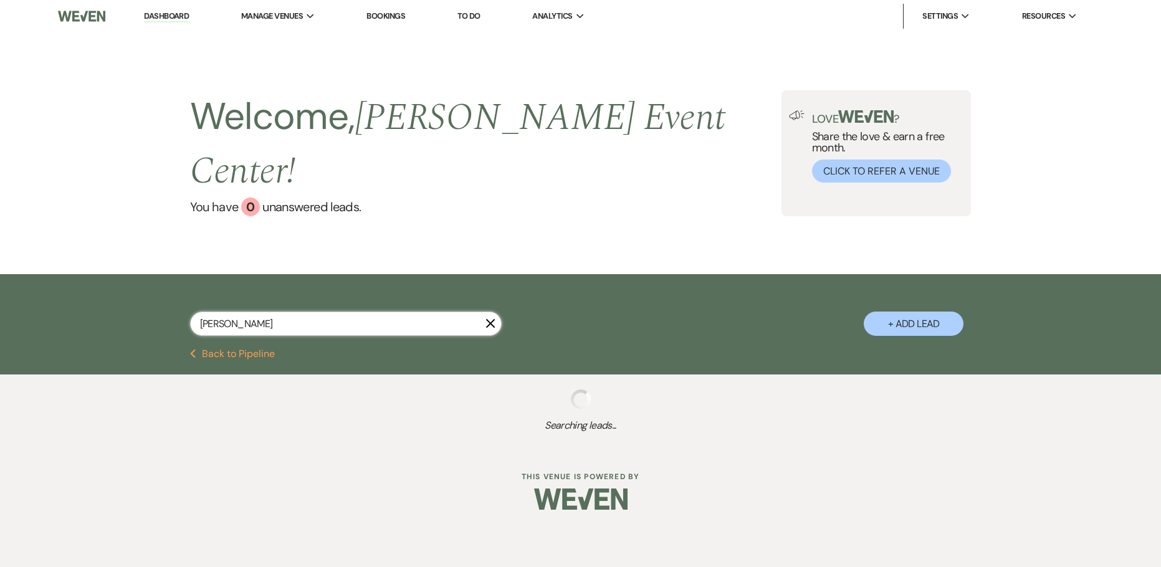
select select "8"
select select "1"
select select "8"
select select "2"
select select "8"
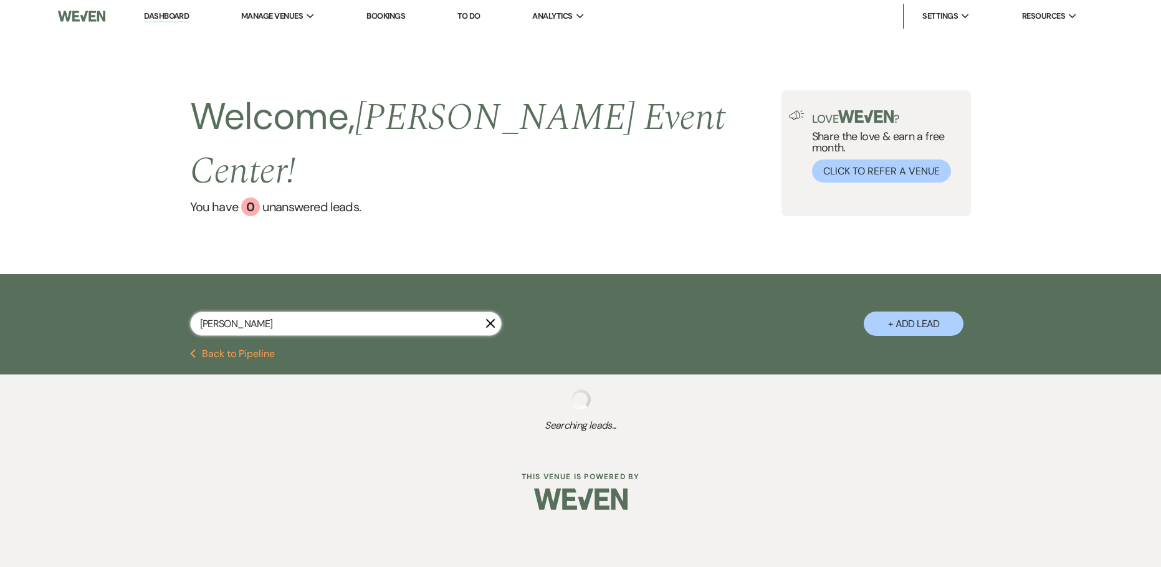
select select "6"
select select "8"
select select "6"
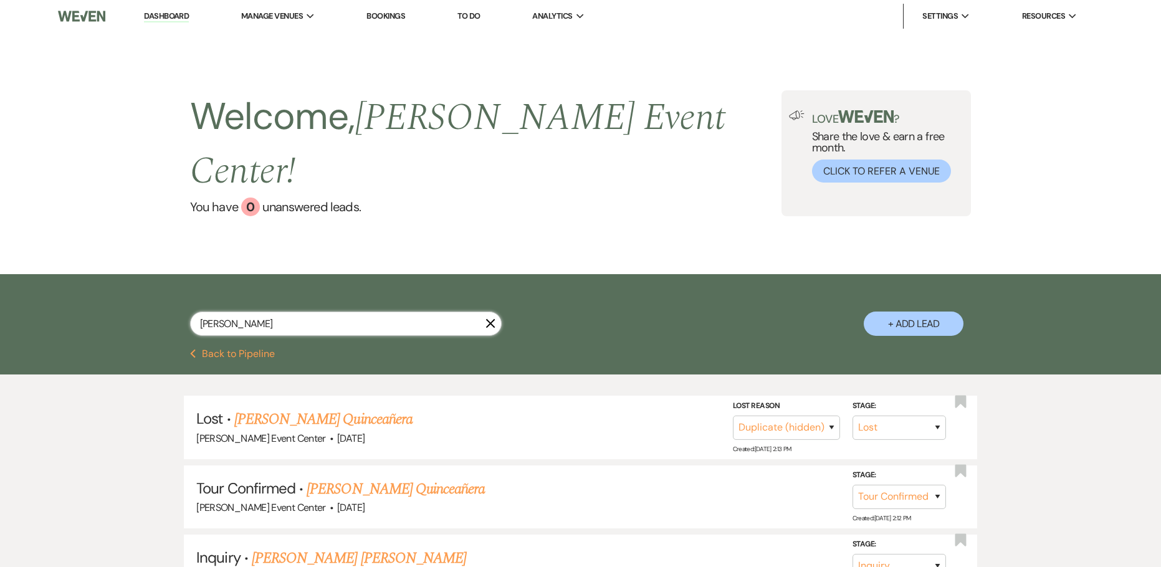
type input "[PERSON_NAME]"
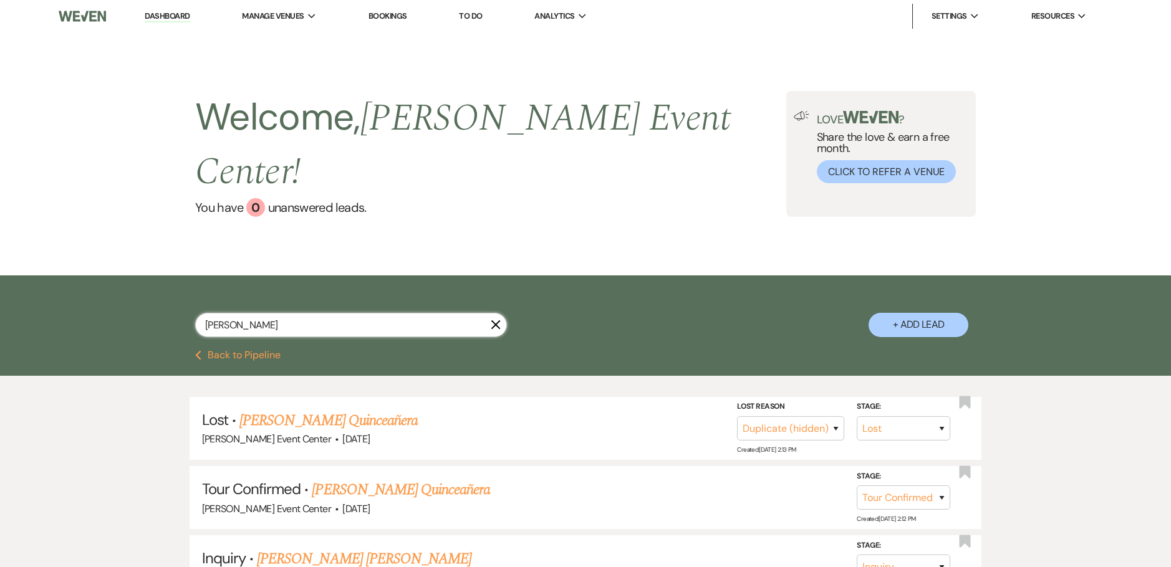
select select "8"
select select "4"
select select "8"
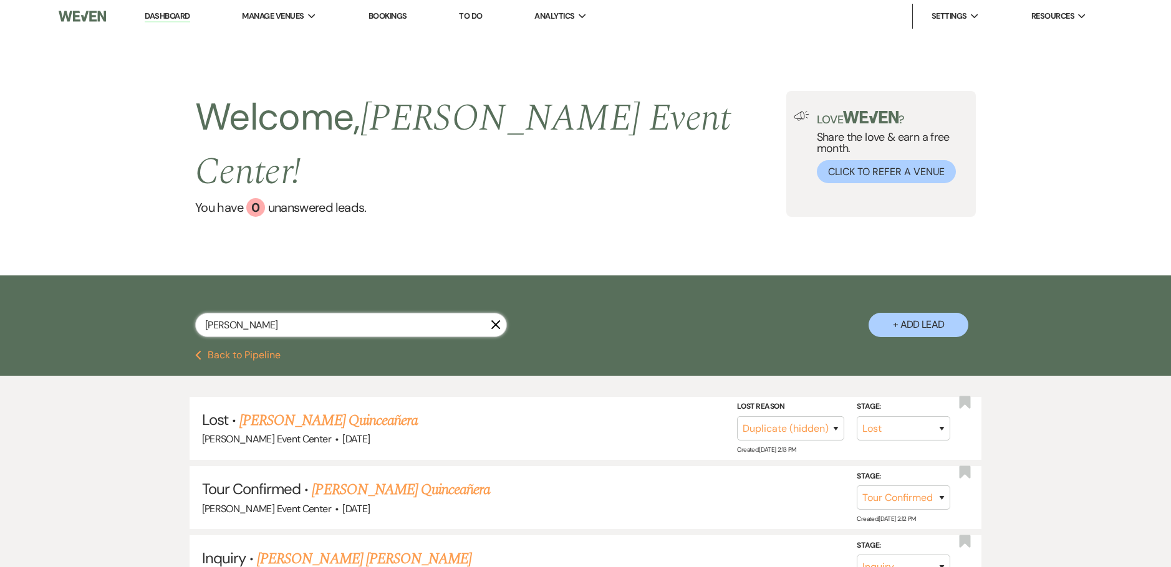
select select "6"
select select "8"
select select "1"
select select "8"
select select "11"
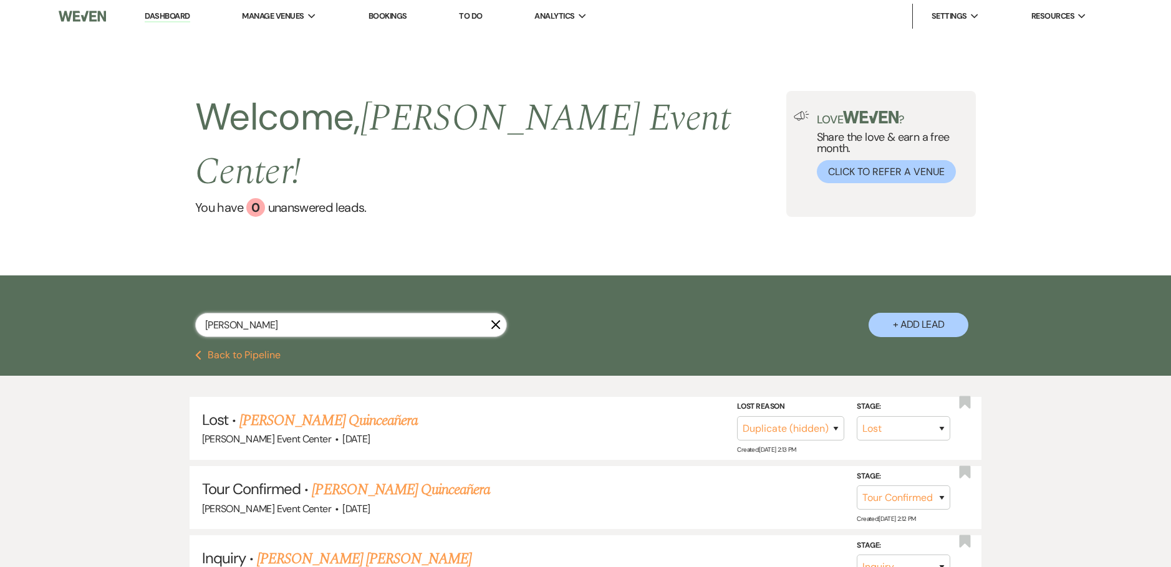
select select "8"
select select "2"
select select "8"
select select "1"
select select "8"
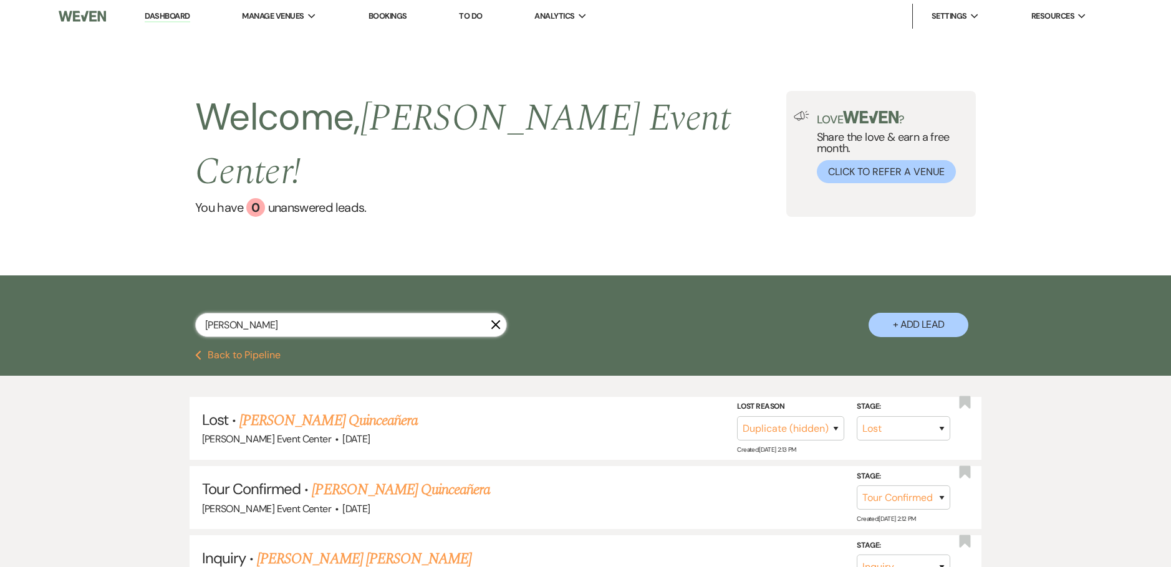
select select "2"
select select "8"
select select "6"
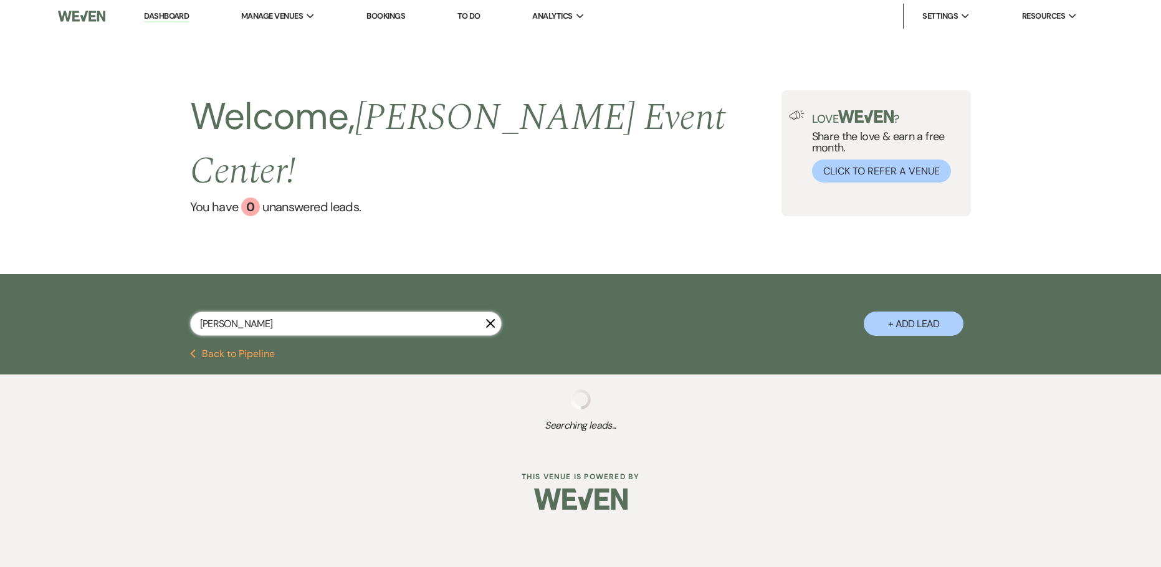
select select "8"
select select "4"
select select "8"
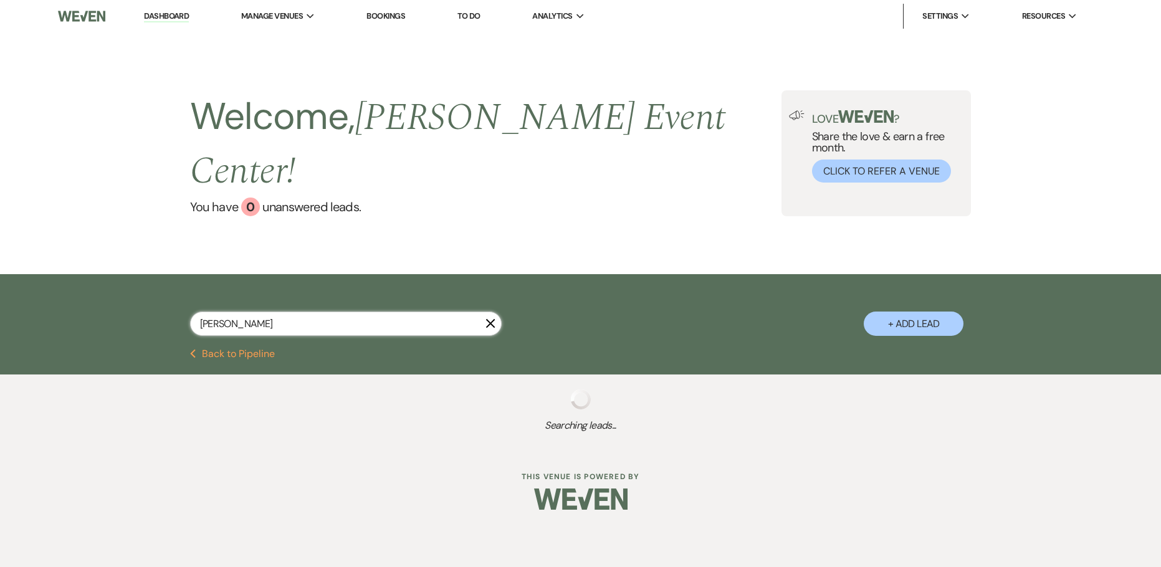
select select "6"
select select "8"
select select "1"
select select "8"
select select "11"
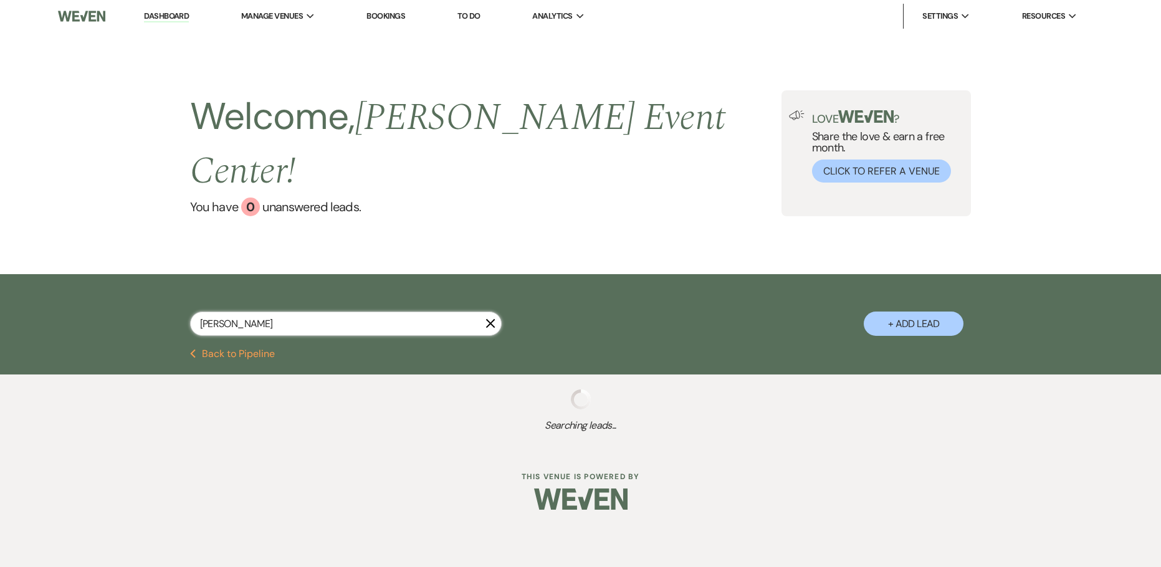
select select "8"
select select "2"
select select "8"
select select "1"
select select "8"
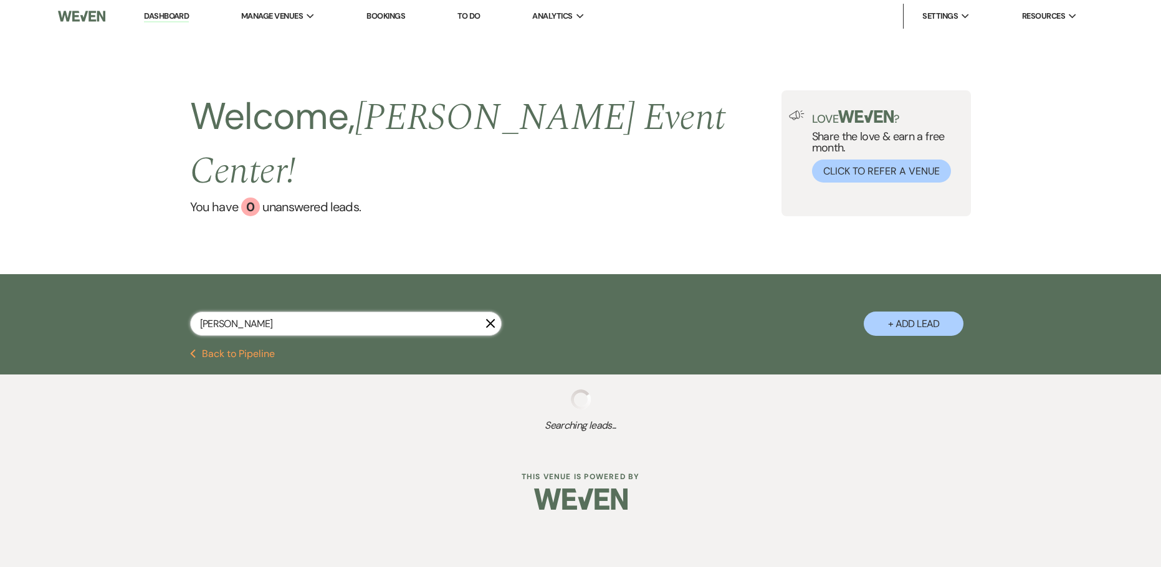
select select "2"
select select "8"
select select "6"
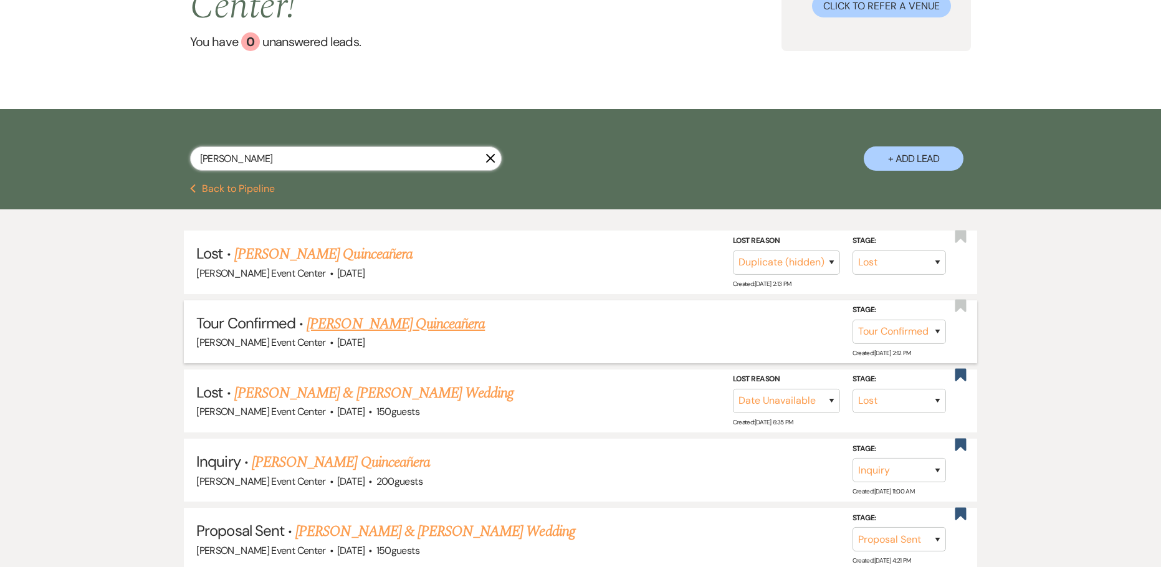
scroll to position [187, 0]
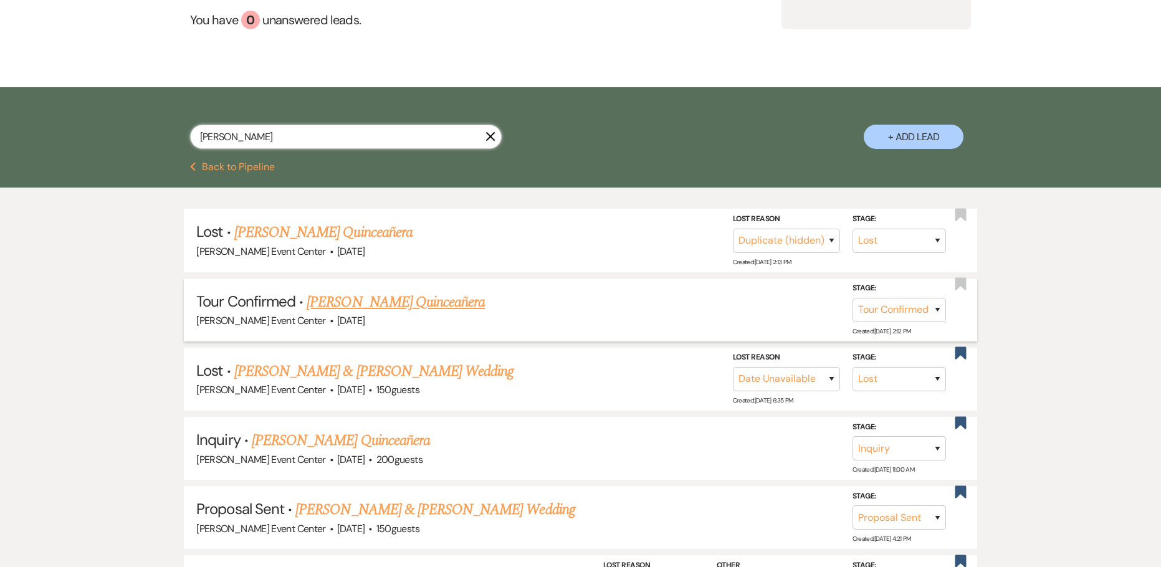
type input "[PERSON_NAME]"
click at [360, 291] on link "[PERSON_NAME] Quinceañera" at bounding box center [396, 302] width 178 height 22
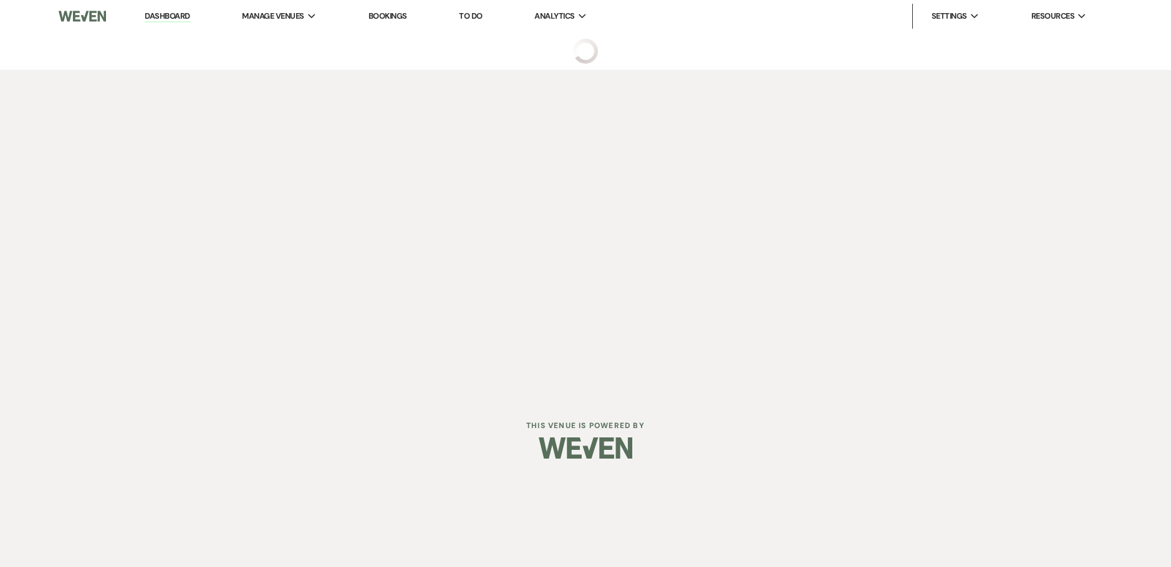
select select "4"
select select "5"
select select "15"
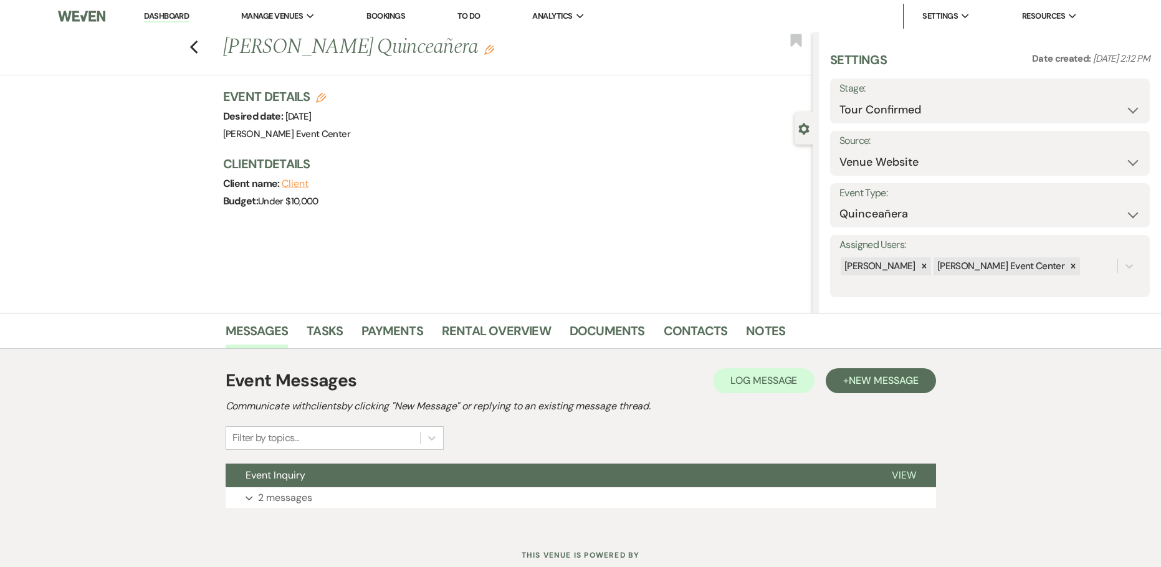
scroll to position [40, 0]
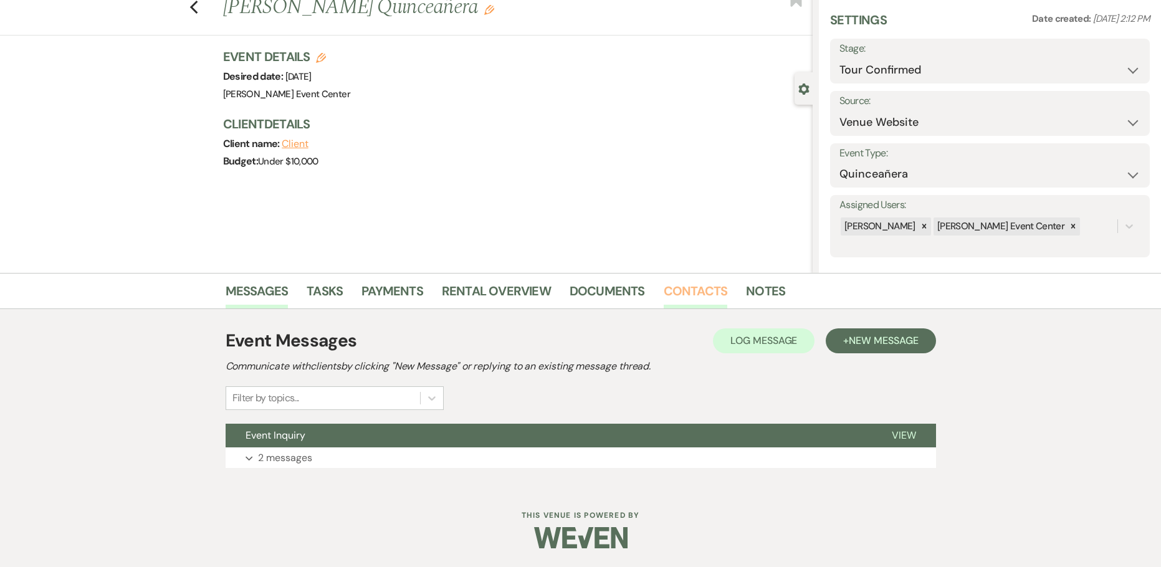
click at [691, 293] on link "Contacts" at bounding box center [696, 294] width 64 height 27
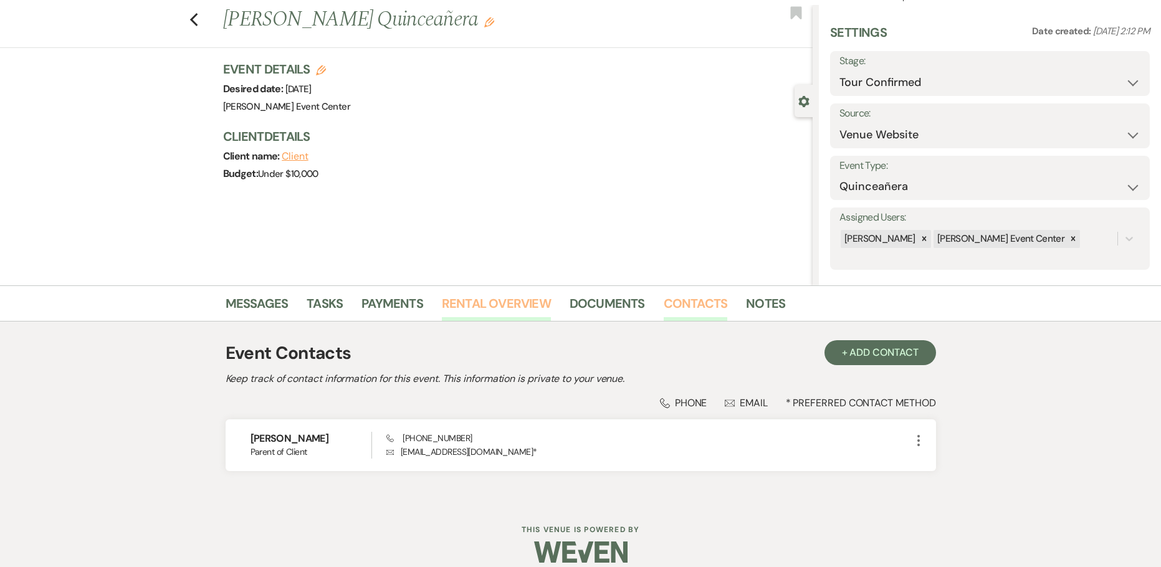
scroll to position [42, 0]
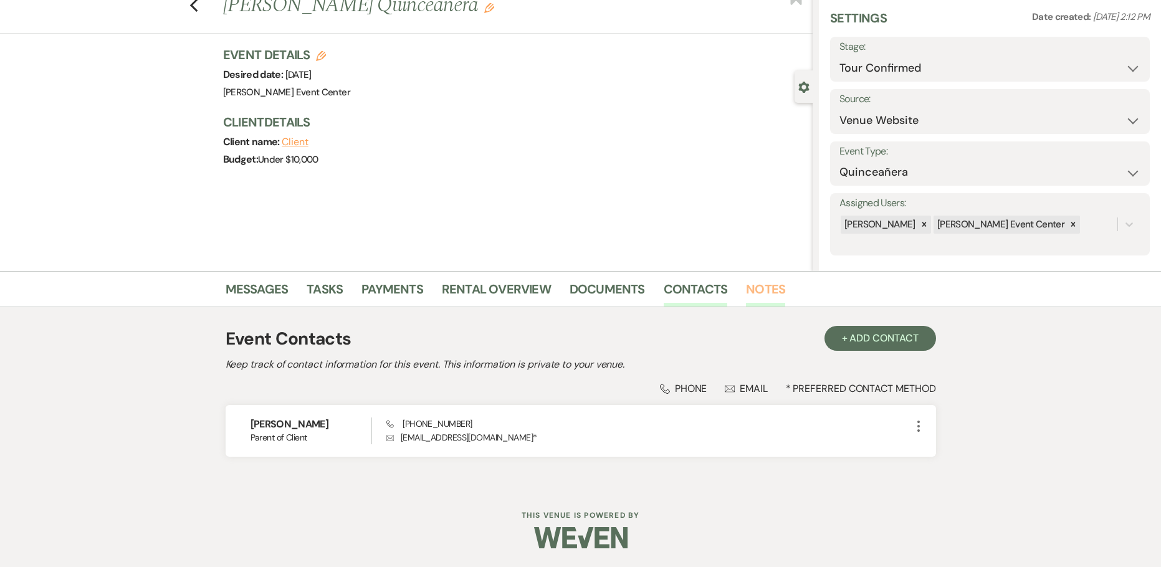
click at [761, 287] on link "Notes" at bounding box center [765, 292] width 39 height 27
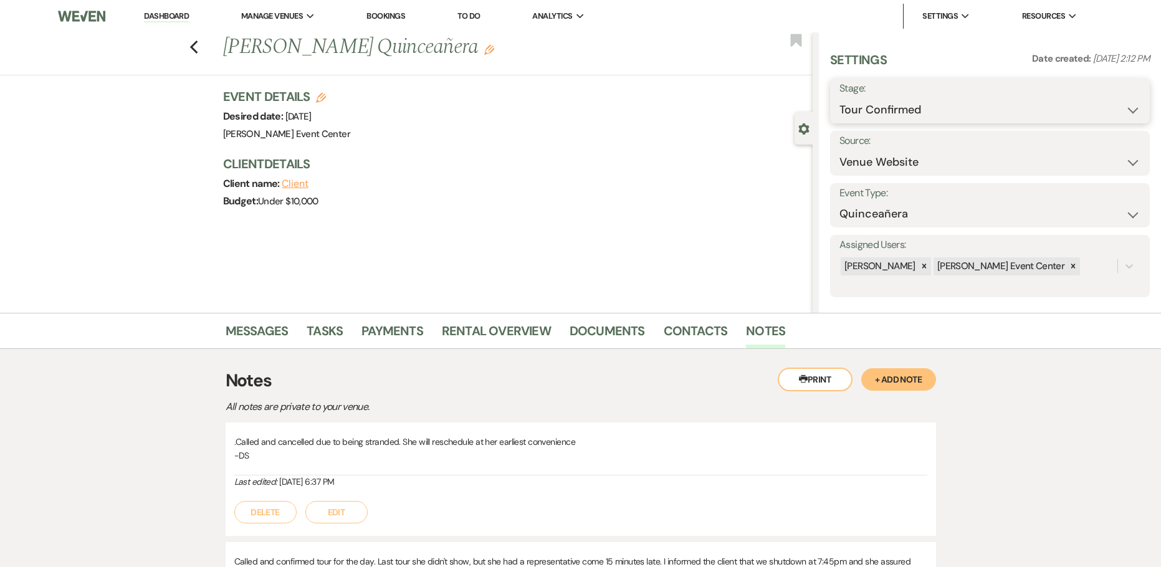
click at [910, 115] on select "Inquiry Follow Up Tour Requested Tour Confirmed Toured Proposal Sent Booked Lost" at bounding box center [990, 110] width 301 height 24
select select "8"
click at [840, 98] on select "Inquiry Follow Up Tour Requested Tour Confirmed Toured Proposal Sent Booked Lost" at bounding box center [990, 110] width 301 height 24
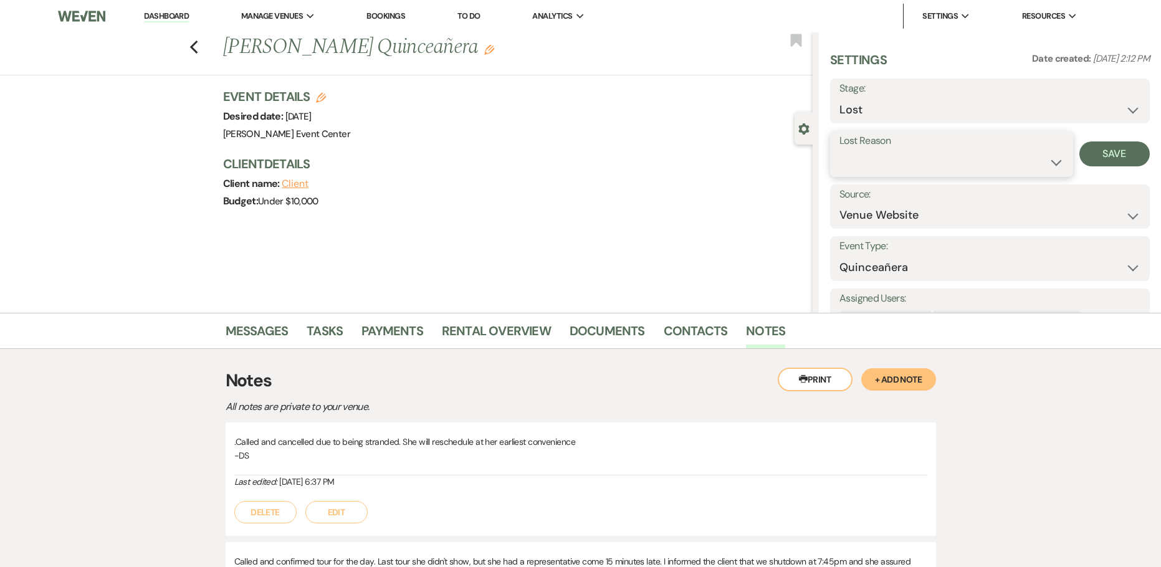
click at [918, 159] on select "Booked Elsewhere Budget Date Unavailable No Response Not a Good Match Capacity …" at bounding box center [952, 162] width 224 height 24
select select "6"
click at [840, 150] on select "Booked Elsewhere Budget Date Unavailable No Response Not a Good Match Capacity …" at bounding box center [952, 162] width 224 height 24
click at [1099, 161] on button "Save" at bounding box center [1115, 154] width 70 height 25
click at [195, 47] on use "button" at bounding box center [194, 48] width 8 height 14
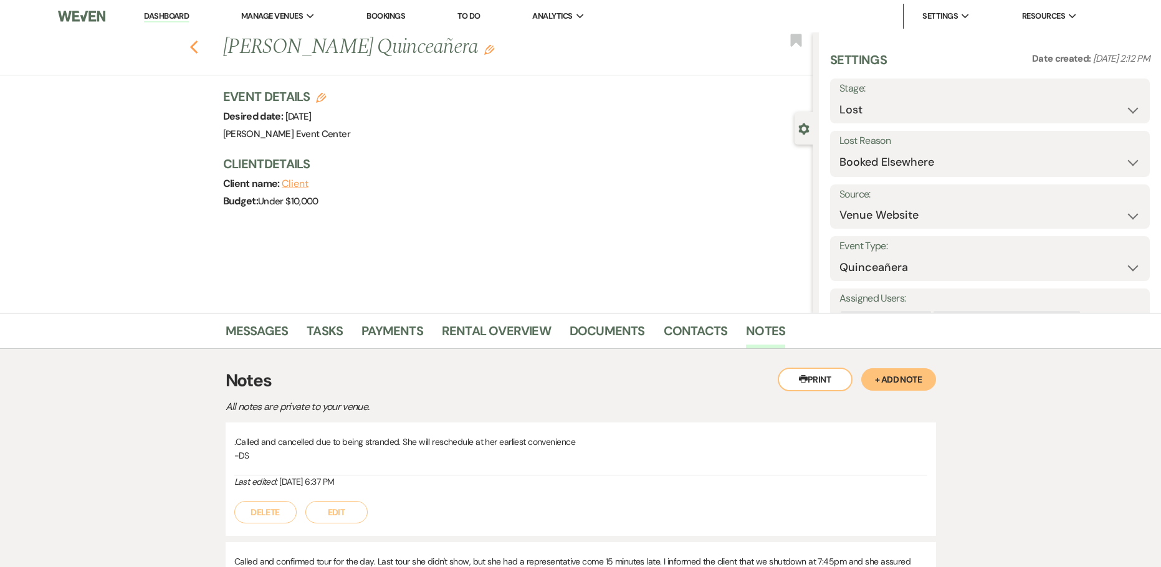
scroll to position [187, 0]
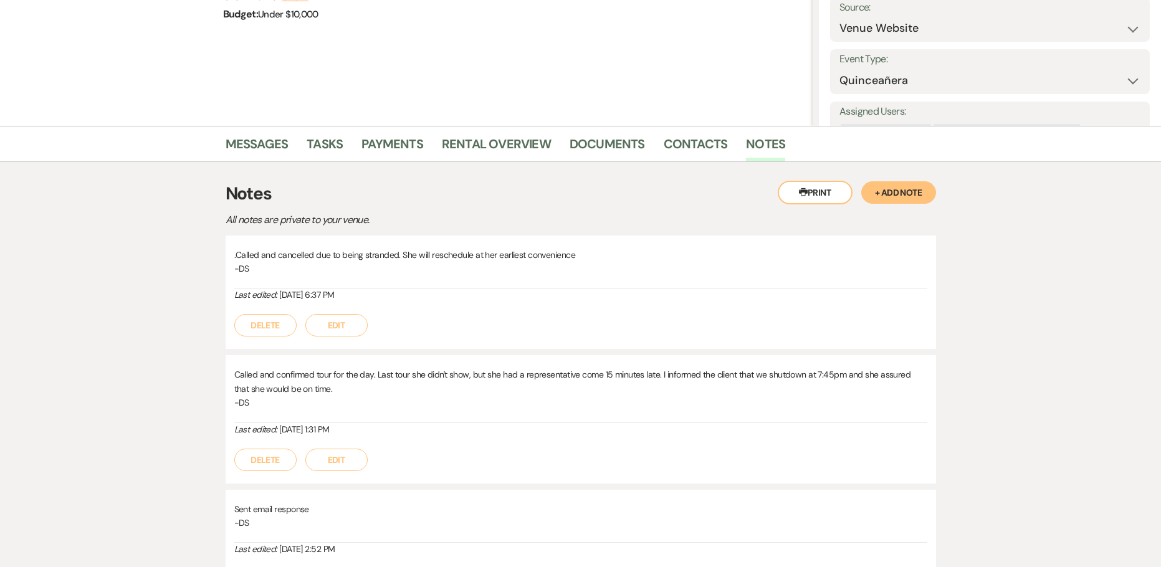
select select "8"
select select "4"
select select "8"
select select "6"
select select "8"
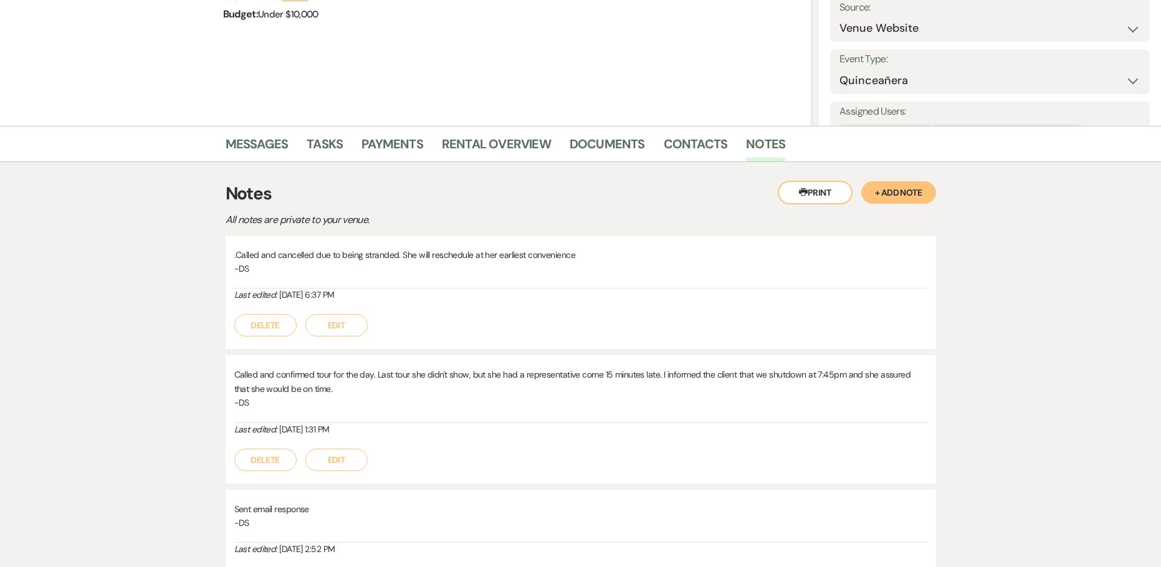
select select "8"
select select "6"
select select "8"
select select "1"
select select "8"
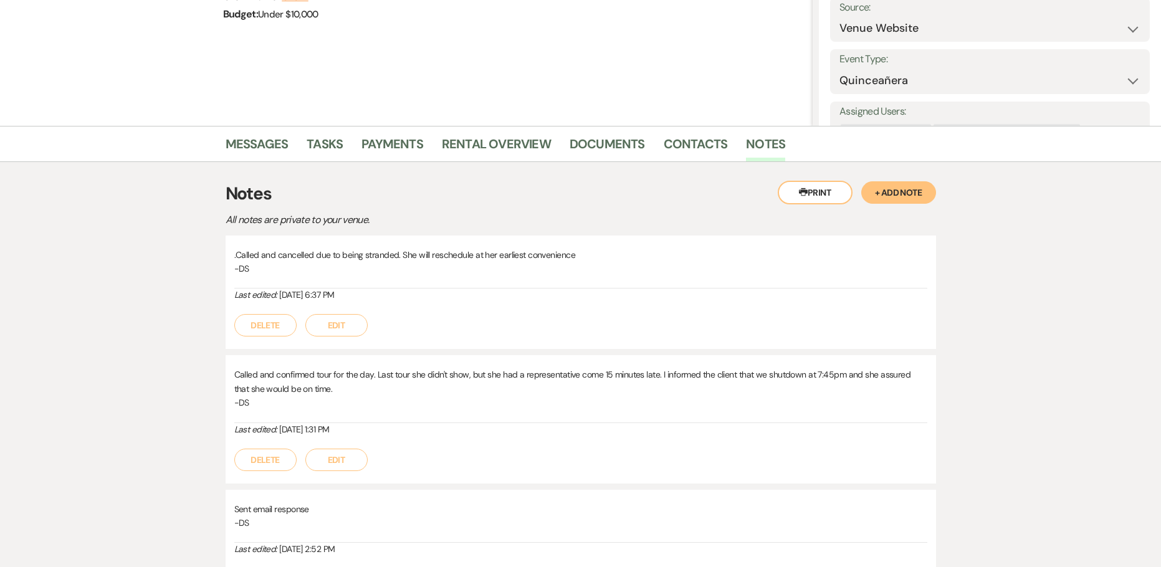
select select "11"
select select "8"
select select "2"
select select "8"
select select "1"
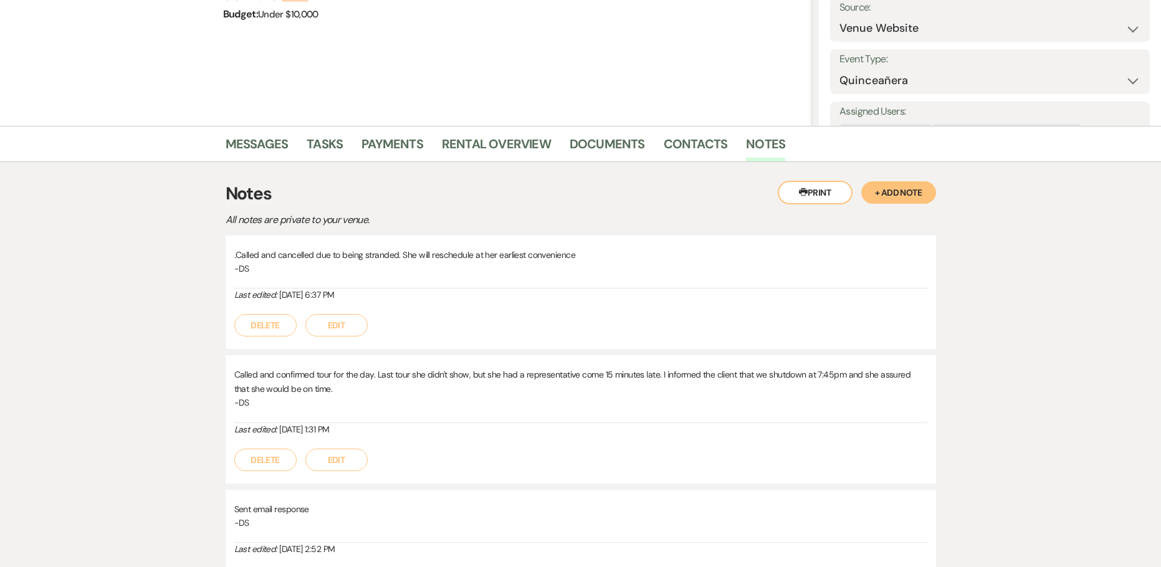
select select "8"
select select "2"
select select "8"
select select "6"
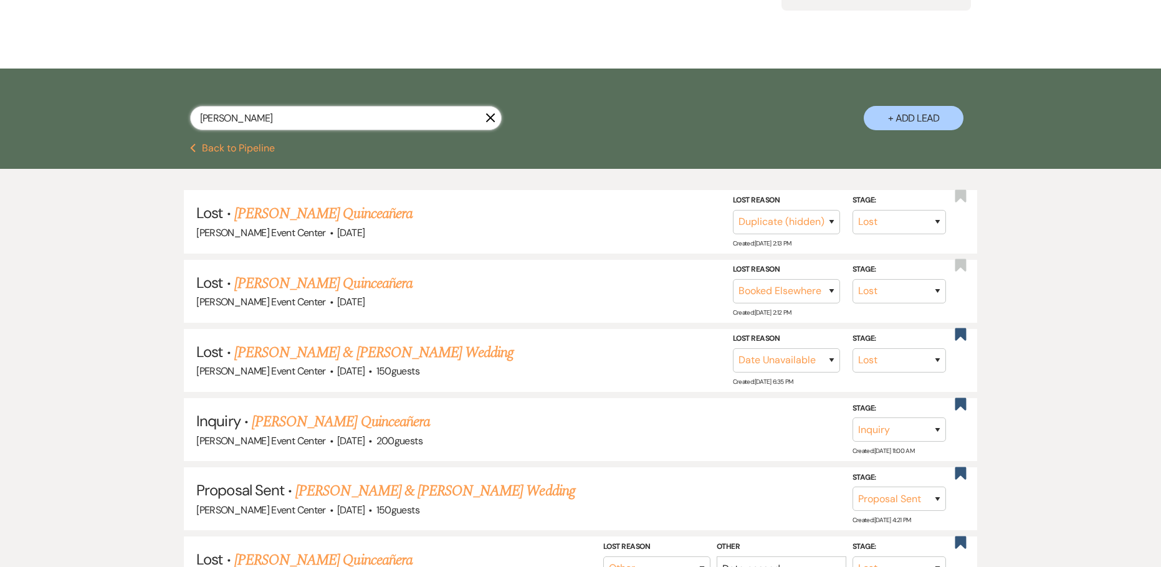
drag, startPoint x: 292, startPoint y: 108, endPoint x: 140, endPoint y: 107, distance: 152.1
click at [140, 107] on div "[PERSON_NAME] X + Add Lead" at bounding box center [581, 107] width 898 height 65
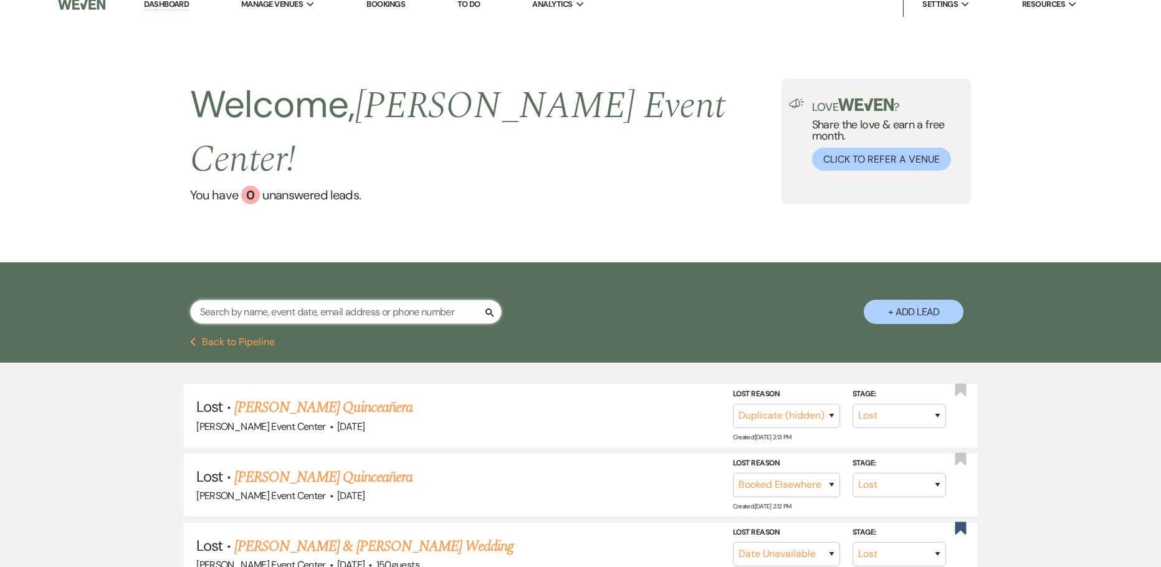
scroll to position [0, 0]
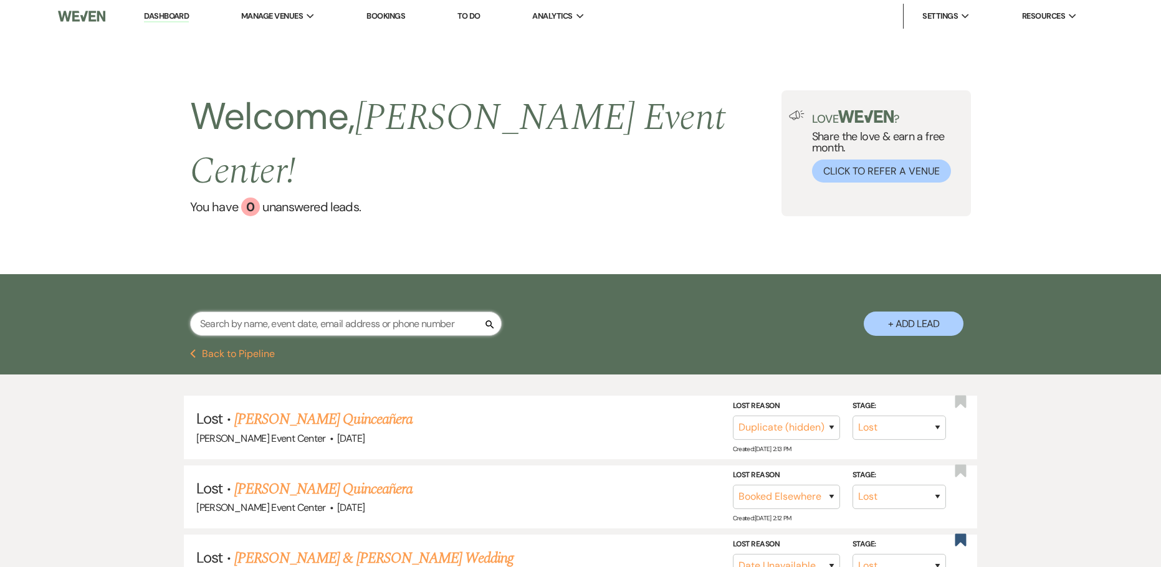
click at [404, 312] on input "text" at bounding box center [346, 324] width 312 height 24
click at [395, 312] on input "text" at bounding box center [346, 324] width 312 height 24
click at [206, 312] on input "text" at bounding box center [346, 324] width 312 height 24
click at [220, 281] on div "Search + Add Lead" at bounding box center [581, 313] width 898 height 65
click at [458, 312] on input "text" at bounding box center [346, 324] width 312 height 24
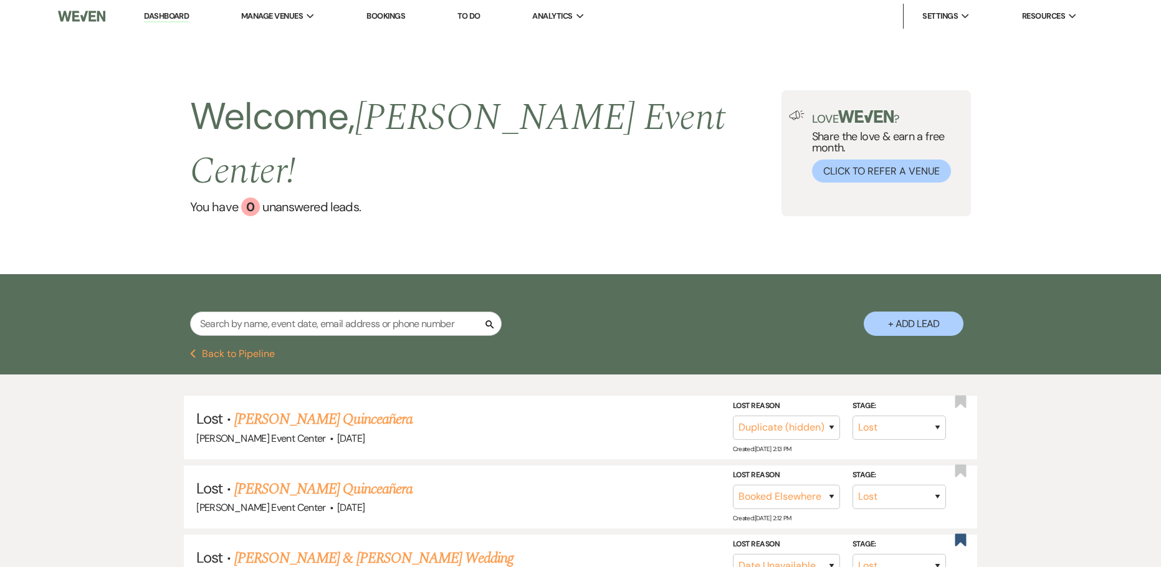
click at [214, 281] on div "Search + Add Lead" at bounding box center [581, 313] width 898 height 65
click at [218, 312] on input "text" at bounding box center [346, 324] width 312 height 24
click at [345, 312] on input "text" at bounding box center [346, 324] width 312 height 24
click at [350, 281] on div "Search + Add Lead" at bounding box center [581, 313] width 898 height 65
click at [267, 312] on input "text" at bounding box center [346, 324] width 312 height 24
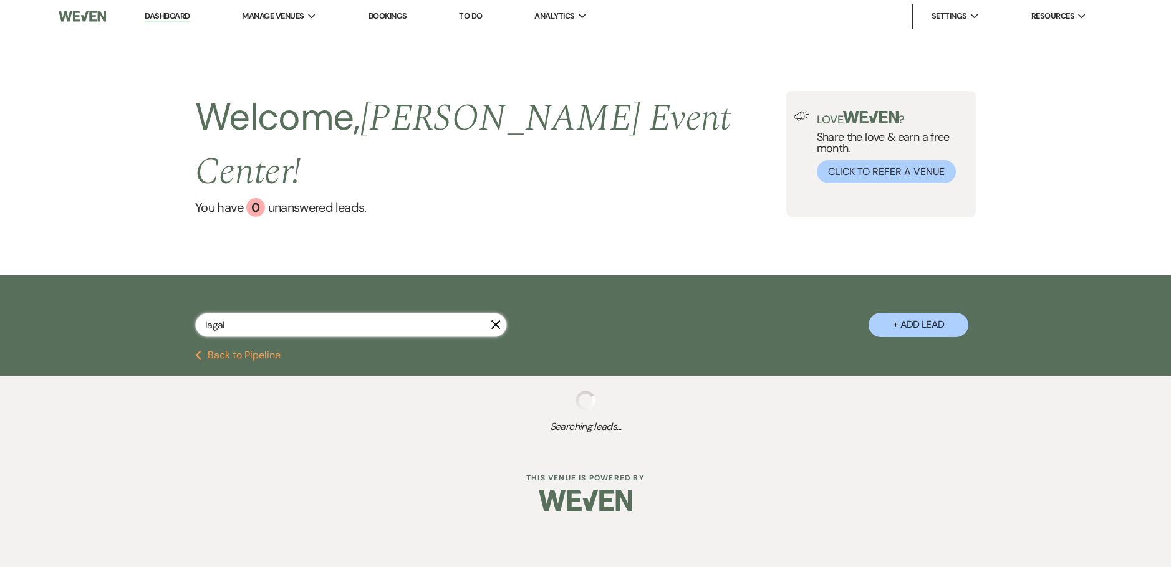
type input "lagale"
select select "5"
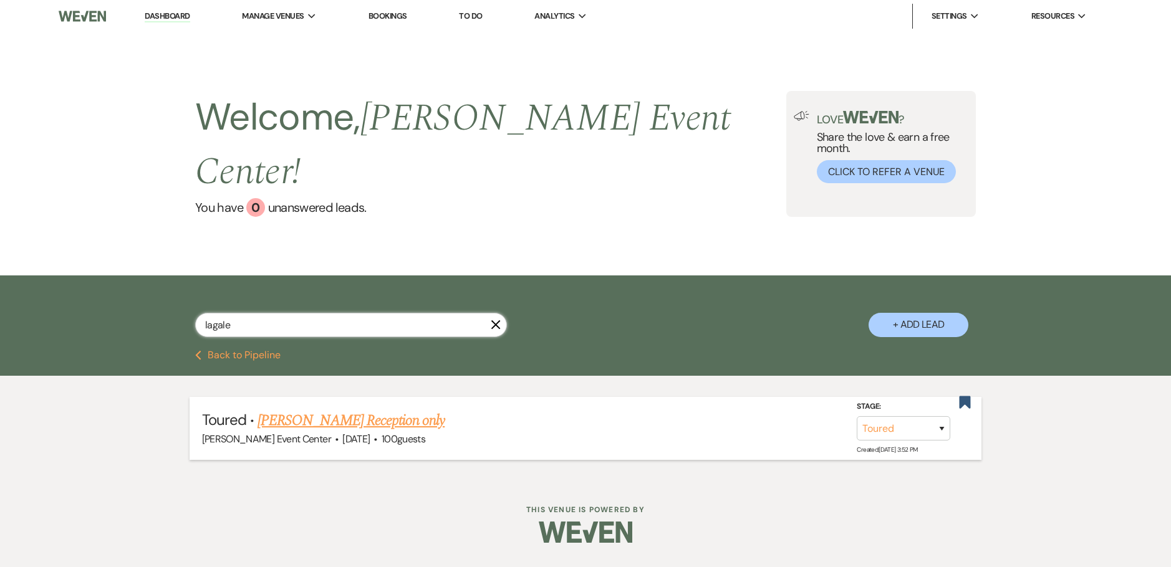
type input "lagale"
click at [306, 410] on link "[PERSON_NAME] Reception only" at bounding box center [350, 421] width 187 height 22
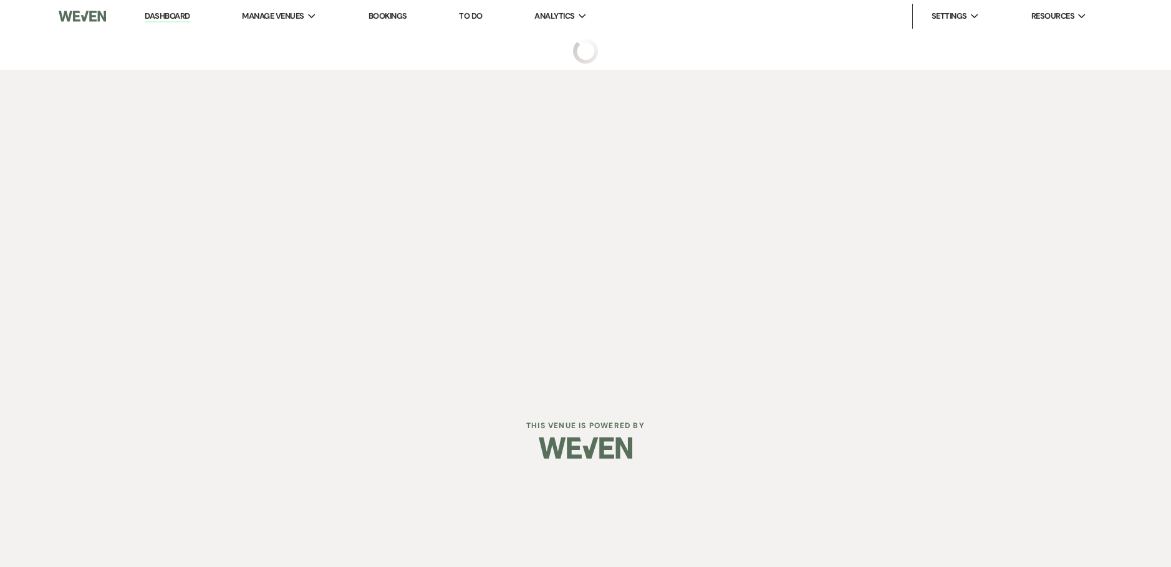
select select "5"
select select "23"
select select "13"
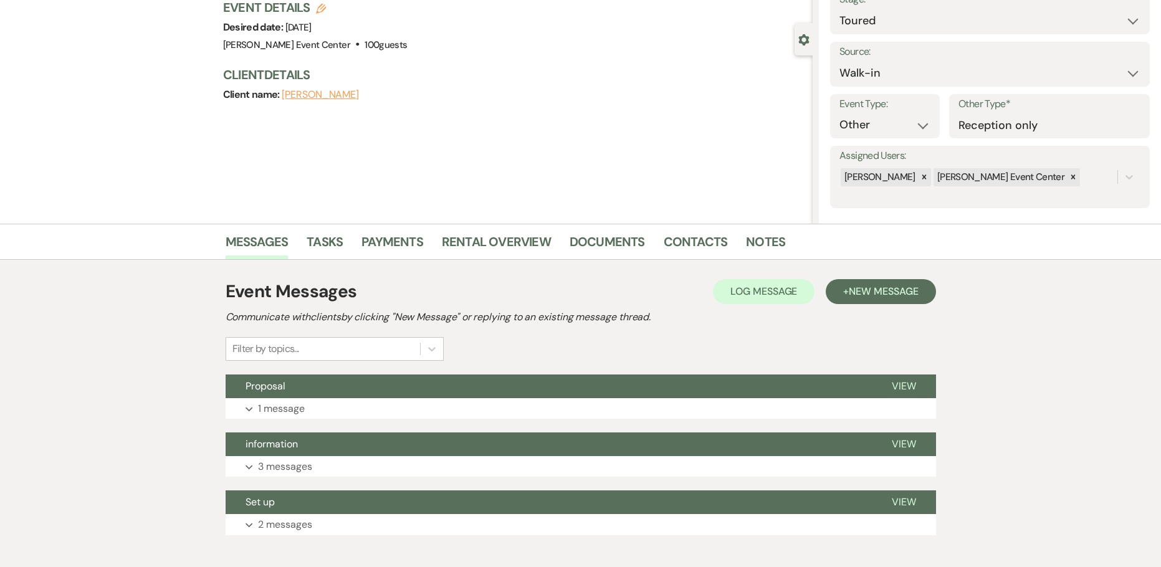
scroll to position [156, 0]
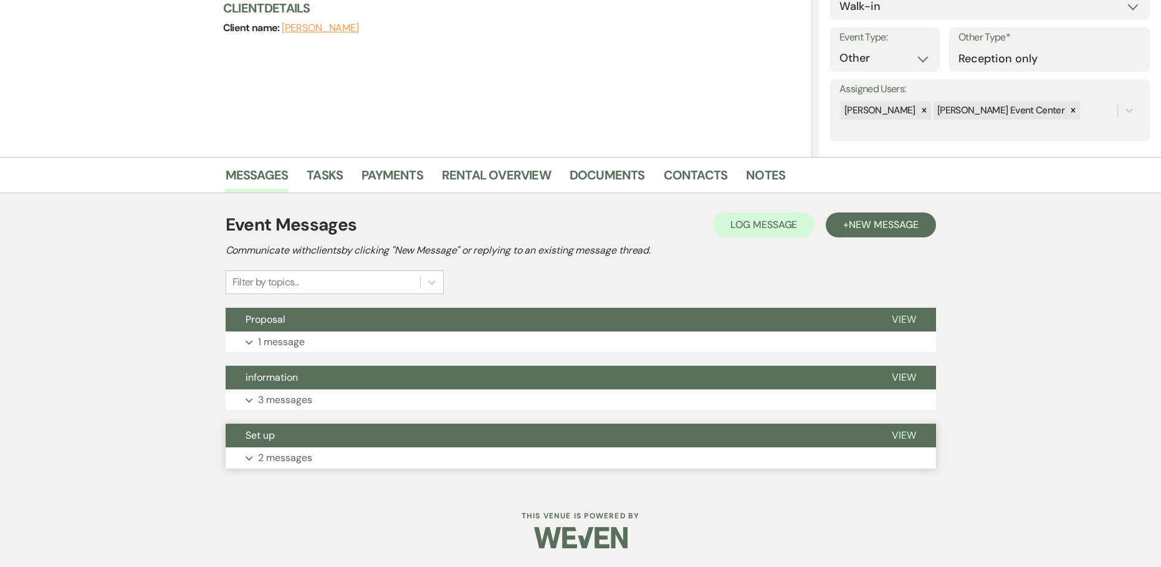
click at [284, 451] on p "2 messages" at bounding box center [285, 458] width 54 height 16
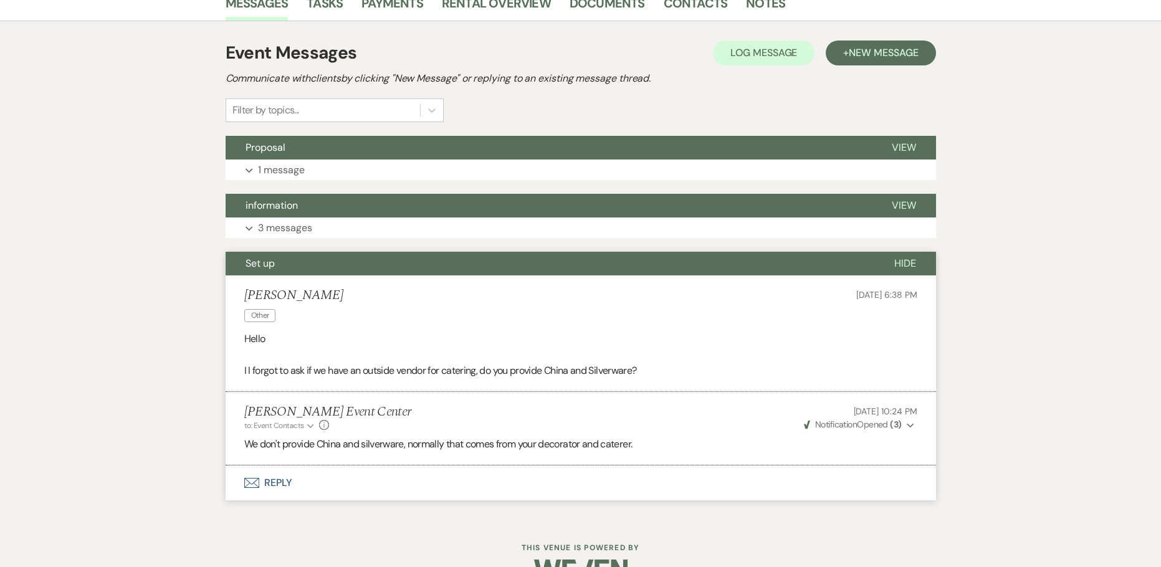
scroll to position [235, 0]
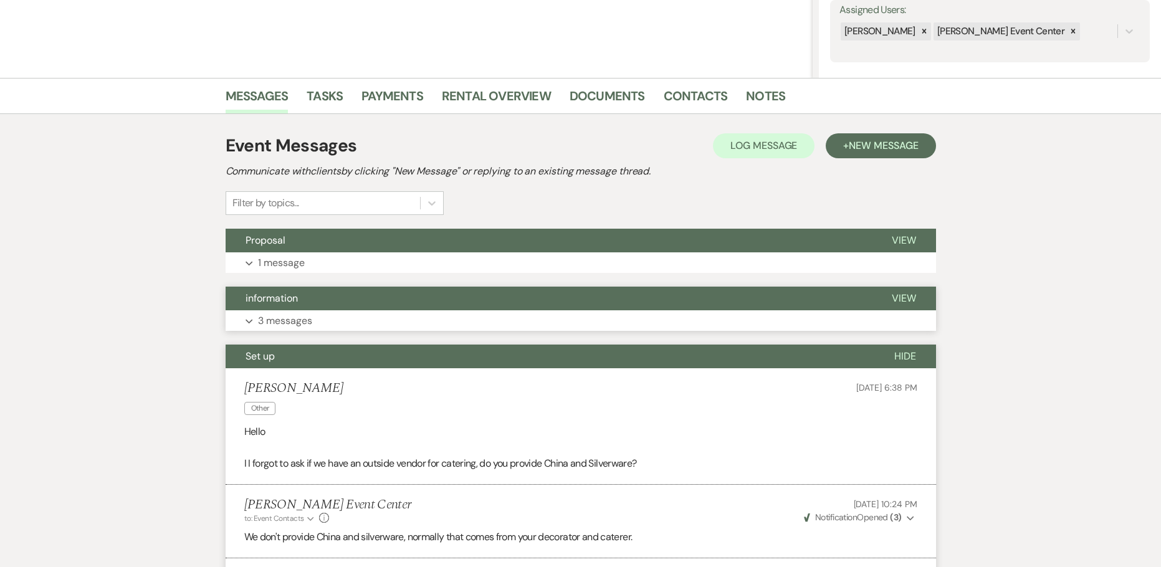
click at [270, 315] on p "3 messages" at bounding box center [285, 321] width 54 height 16
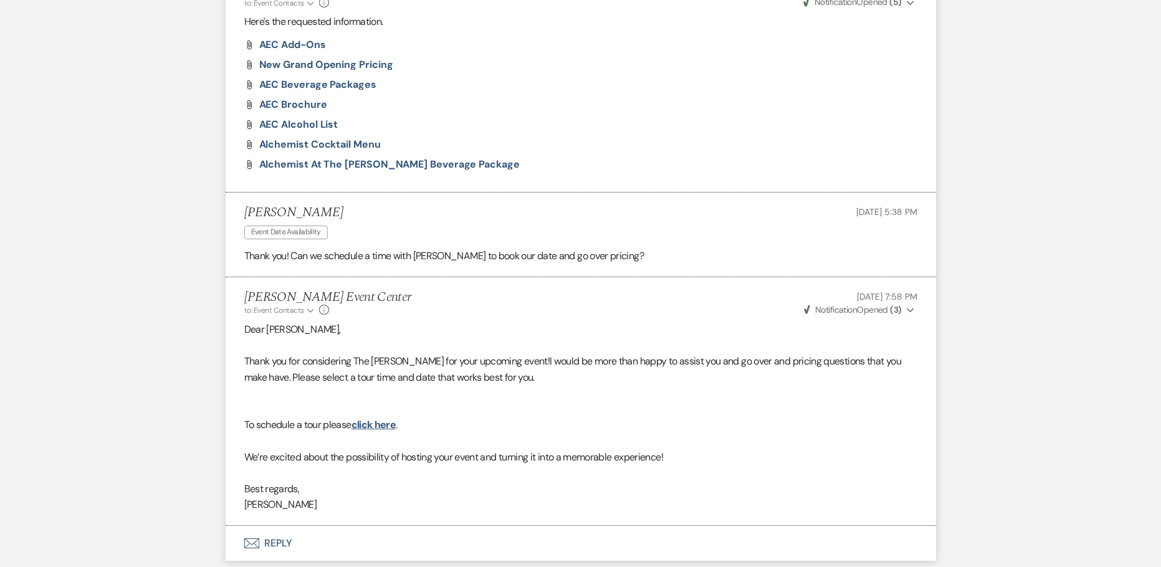
scroll to position [298, 0]
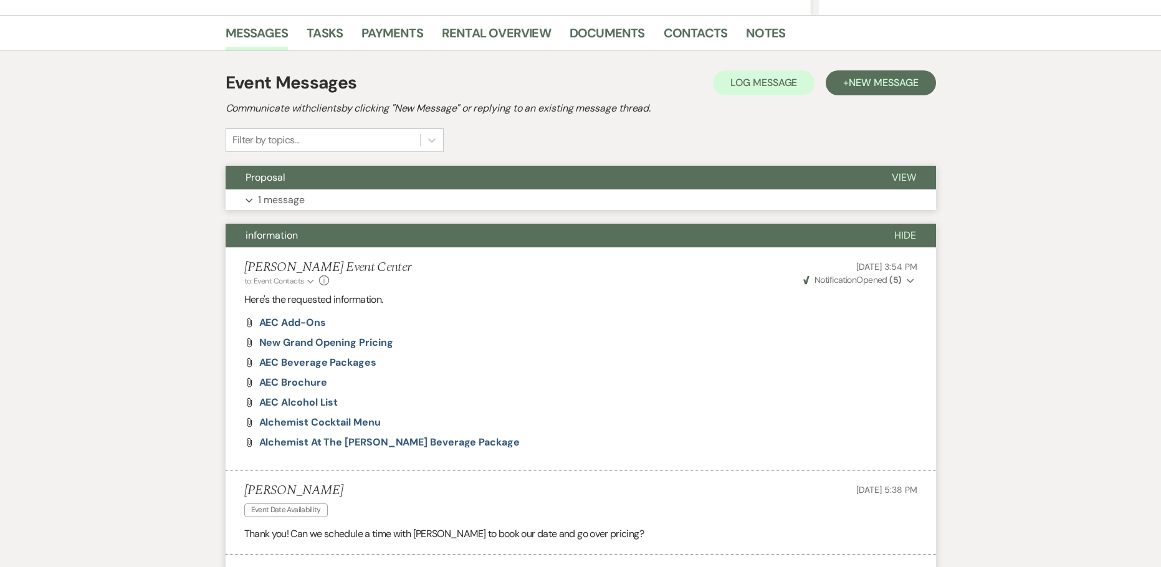
click at [266, 205] on p "1 message" at bounding box center [281, 200] width 47 height 16
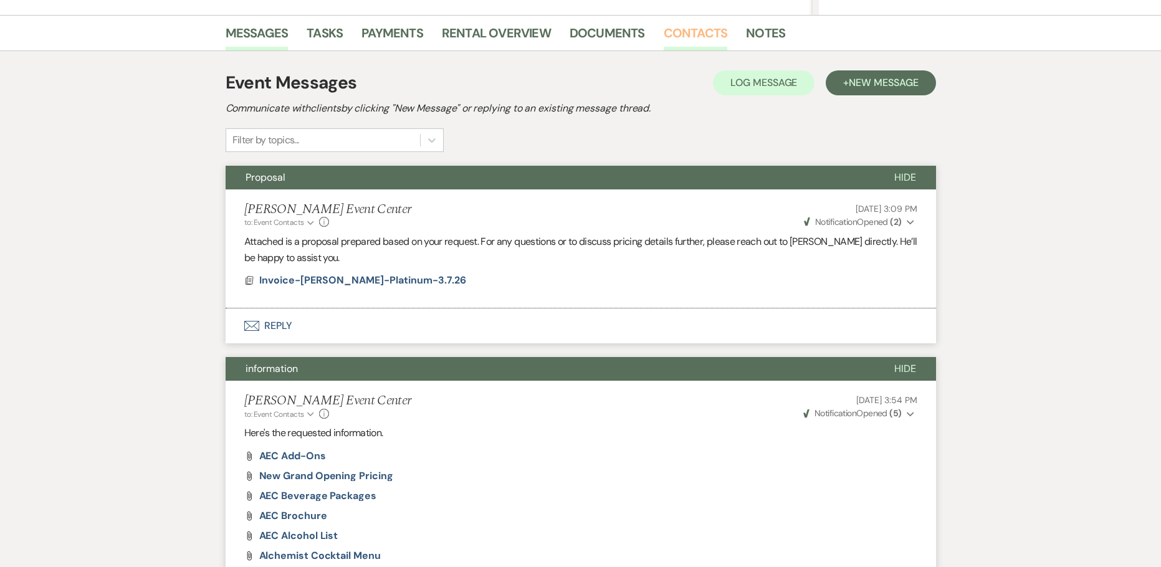
click at [696, 27] on link "Contacts" at bounding box center [696, 36] width 64 height 27
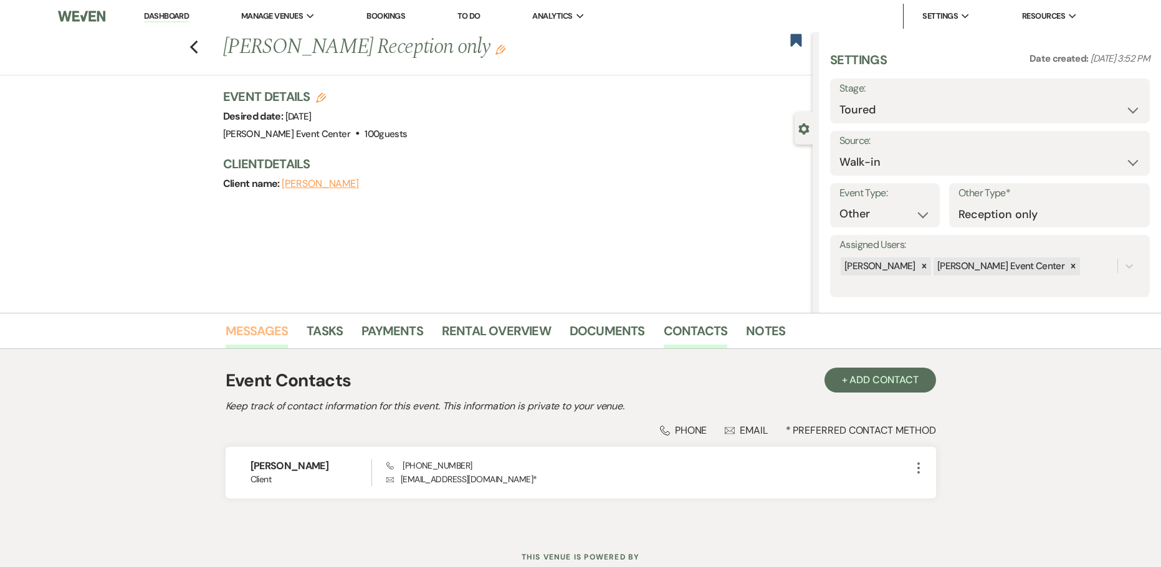
click at [269, 338] on link "Messages" at bounding box center [257, 334] width 63 height 27
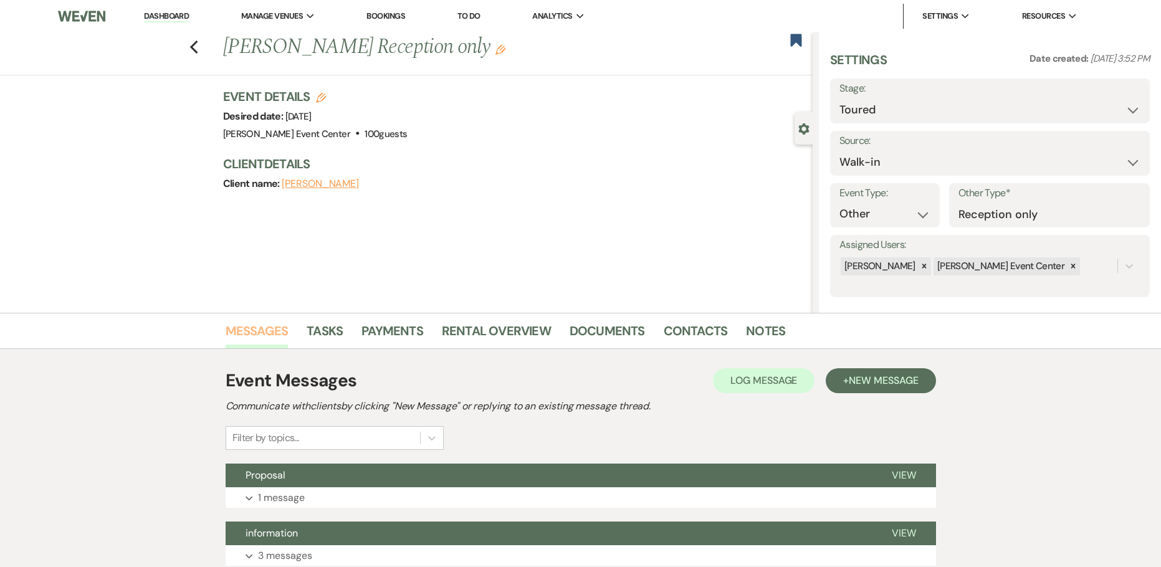
scroll to position [156, 0]
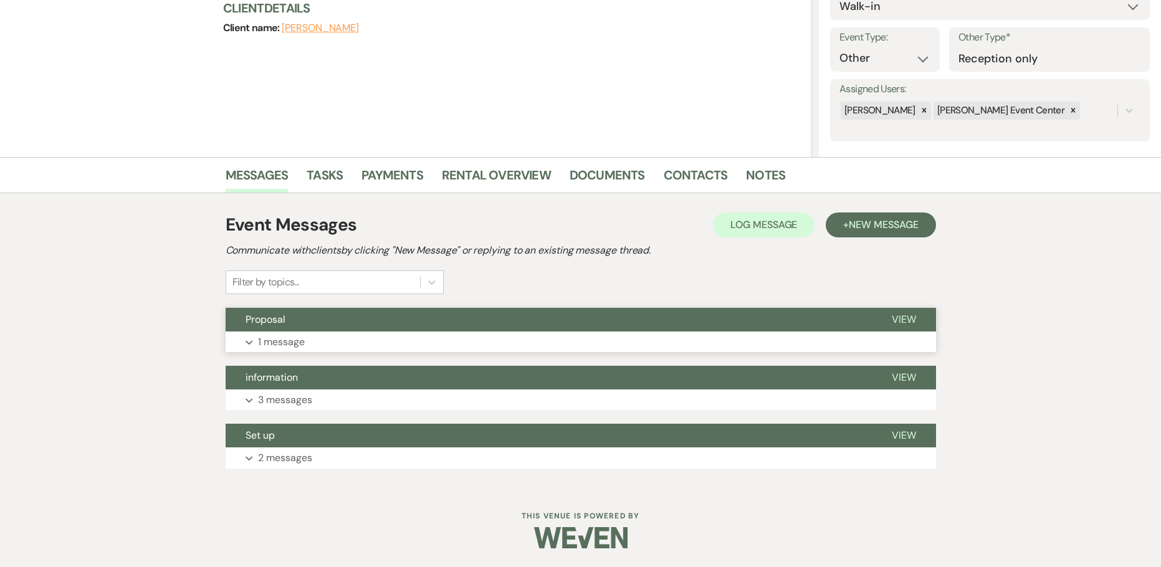
click at [265, 348] on p "1 message" at bounding box center [281, 342] width 47 height 16
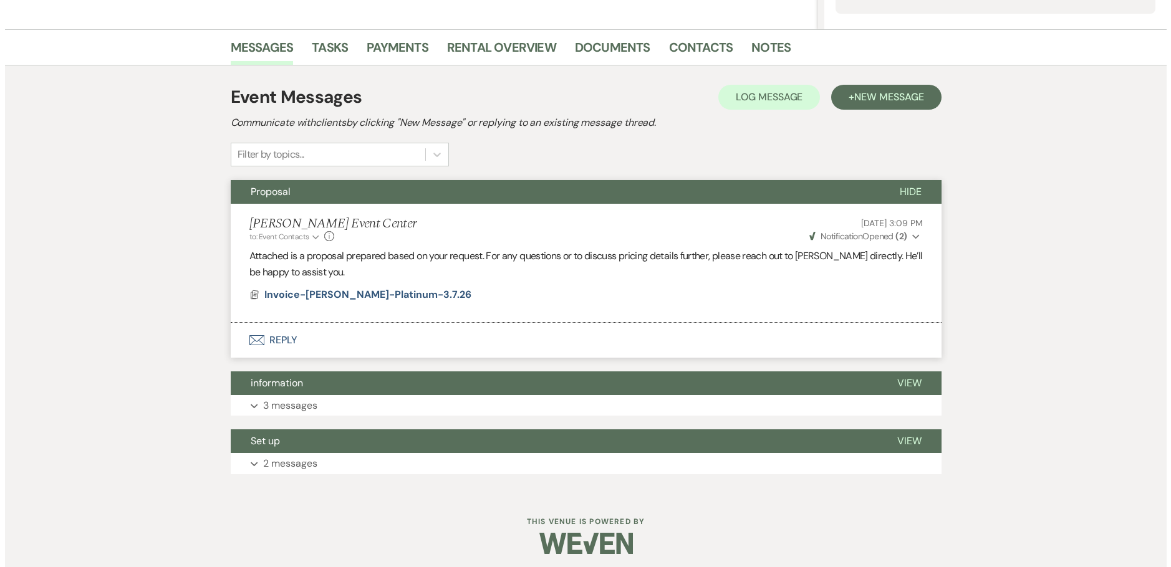
scroll to position [289, 0]
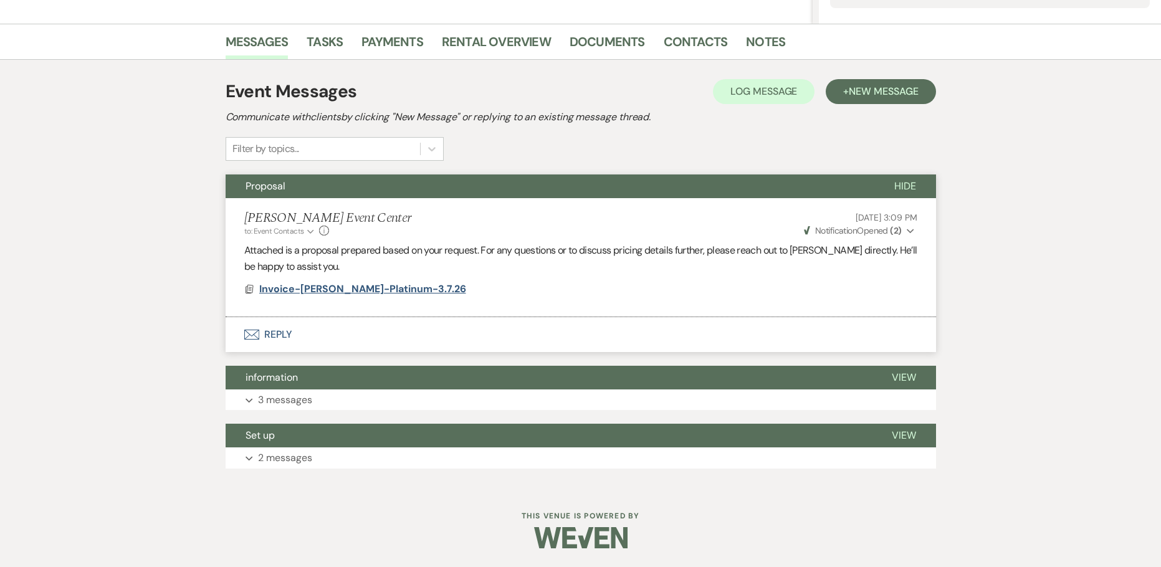
click at [340, 289] on span "Invoice-[PERSON_NAME]-Platinum-3.7.26" at bounding box center [362, 288] width 207 height 13
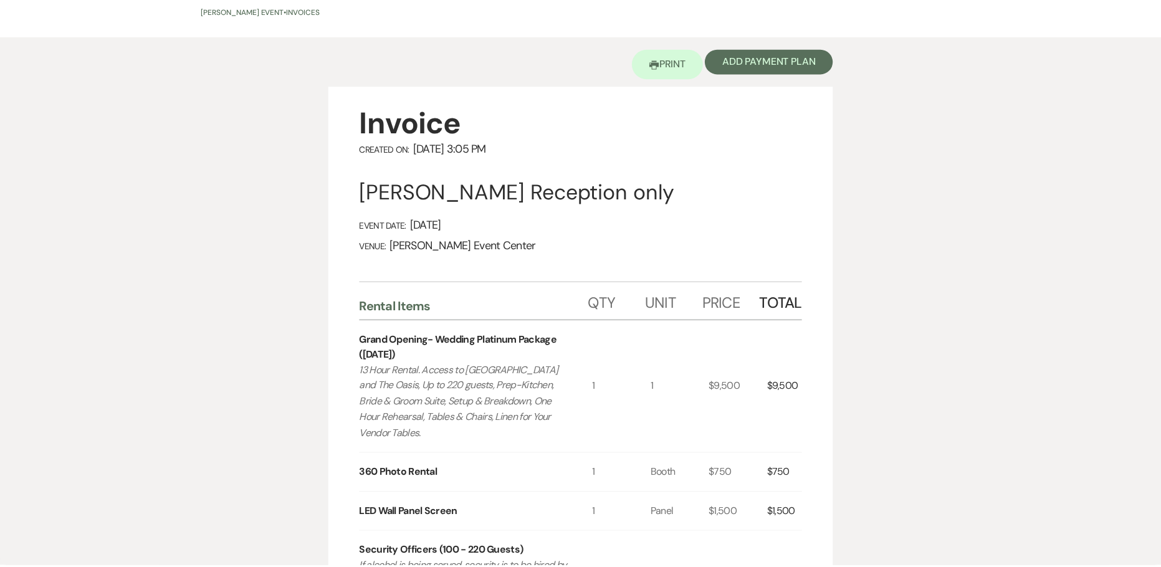
scroll to position [0, 0]
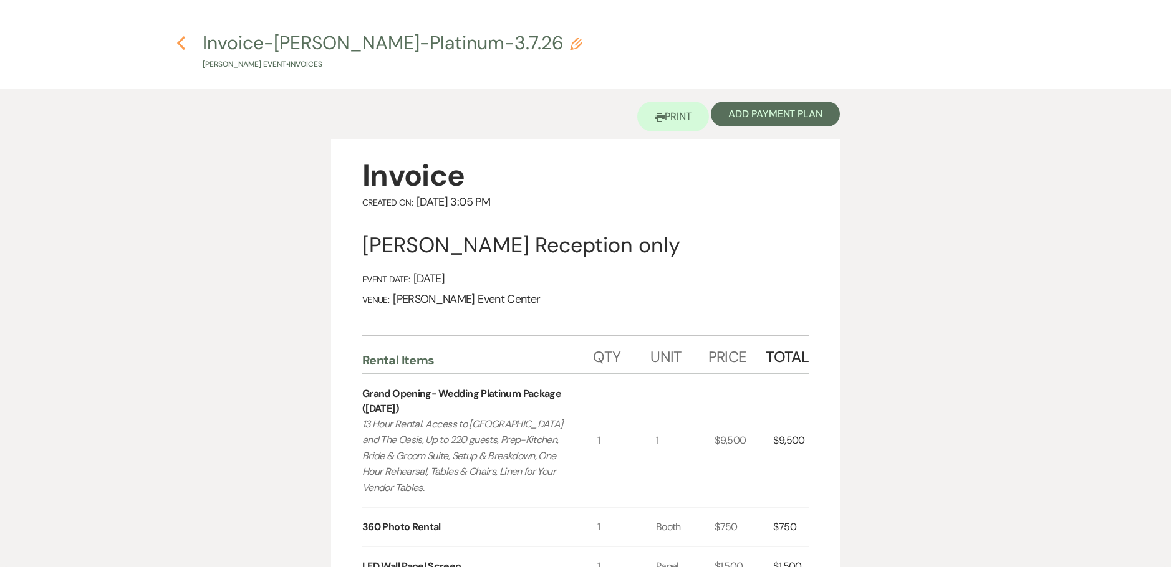
click at [180, 44] on use "button" at bounding box center [181, 43] width 8 height 14
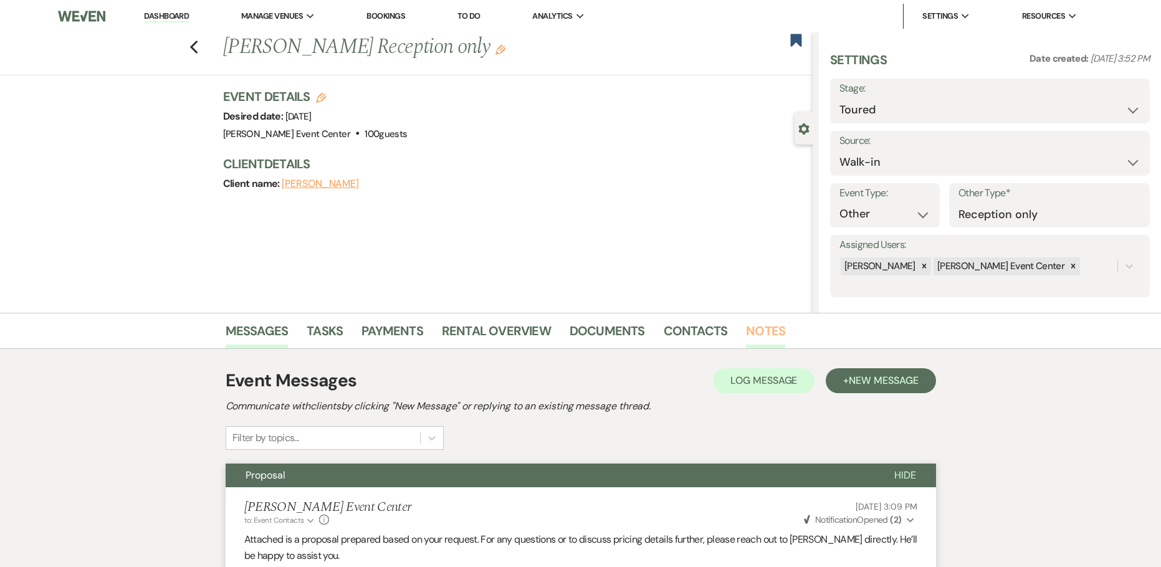
click at [767, 335] on link "Notes" at bounding box center [765, 334] width 39 height 27
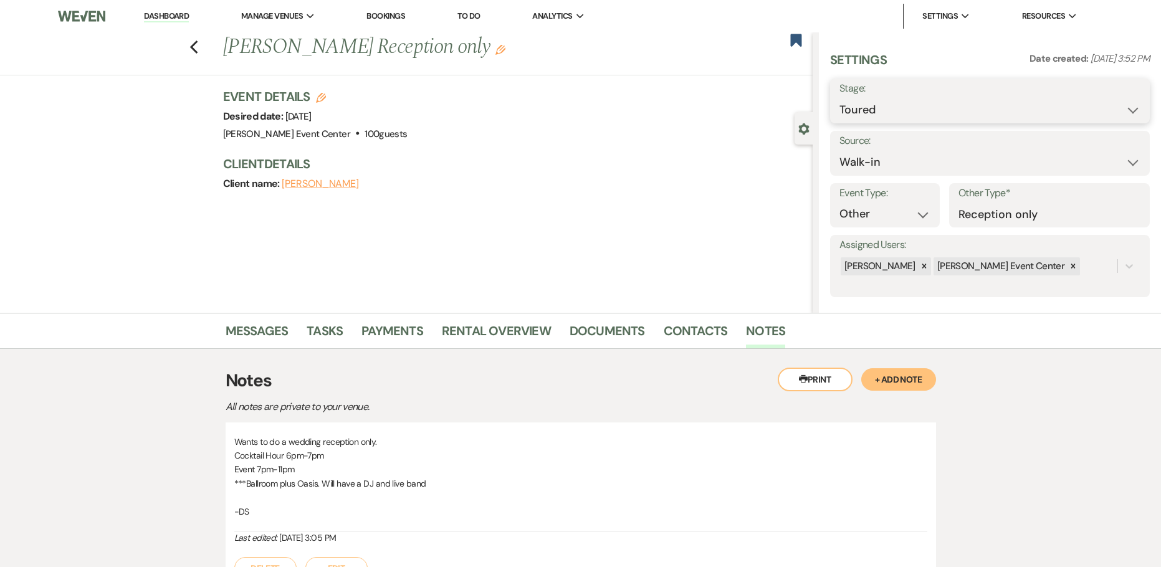
click at [932, 105] on select "Inquiry Follow Up Tour Requested Tour Confirmed Toured Proposal Sent Booked Lost" at bounding box center [990, 110] width 301 height 24
select select "8"
click at [840, 98] on select "Inquiry Follow Up Tour Requested Tour Confirmed Toured Proposal Sent Booked Lost" at bounding box center [990, 110] width 301 height 24
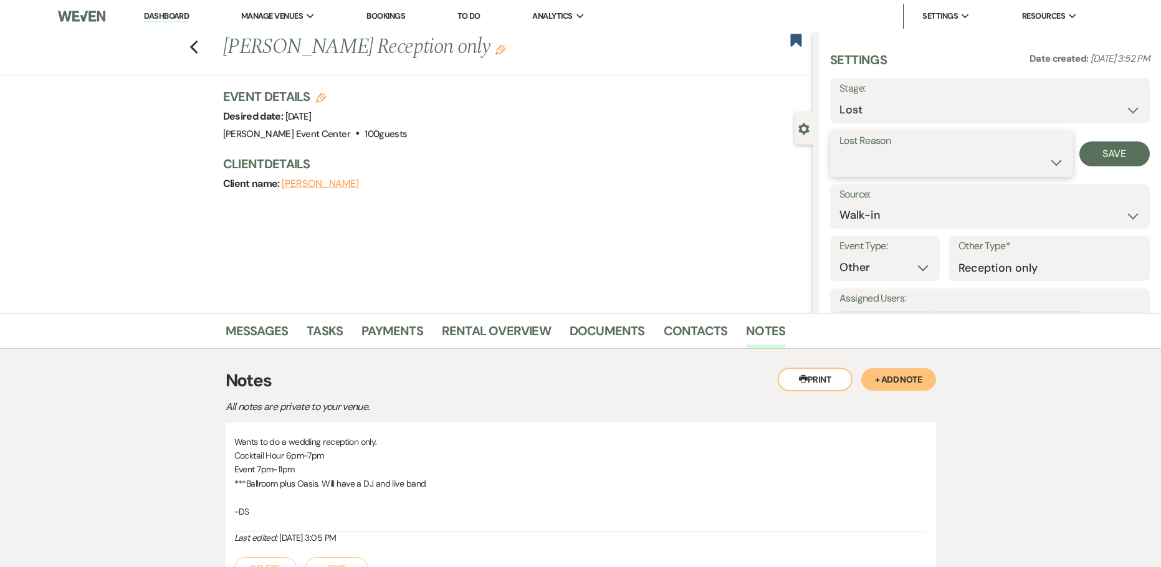
click at [855, 154] on select "Booked Elsewhere Budget Date Unavailable No Response Not a Good Match Capacity …" at bounding box center [952, 162] width 224 height 24
select select "7"
click at [840, 150] on select "Booked Elsewhere Budget Date Unavailable No Response Not a Good Match Capacity …" at bounding box center [952, 162] width 224 height 24
click at [1099, 148] on button "Save" at bounding box center [1115, 154] width 70 height 25
click at [198, 50] on use "button" at bounding box center [194, 48] width 8 height 14
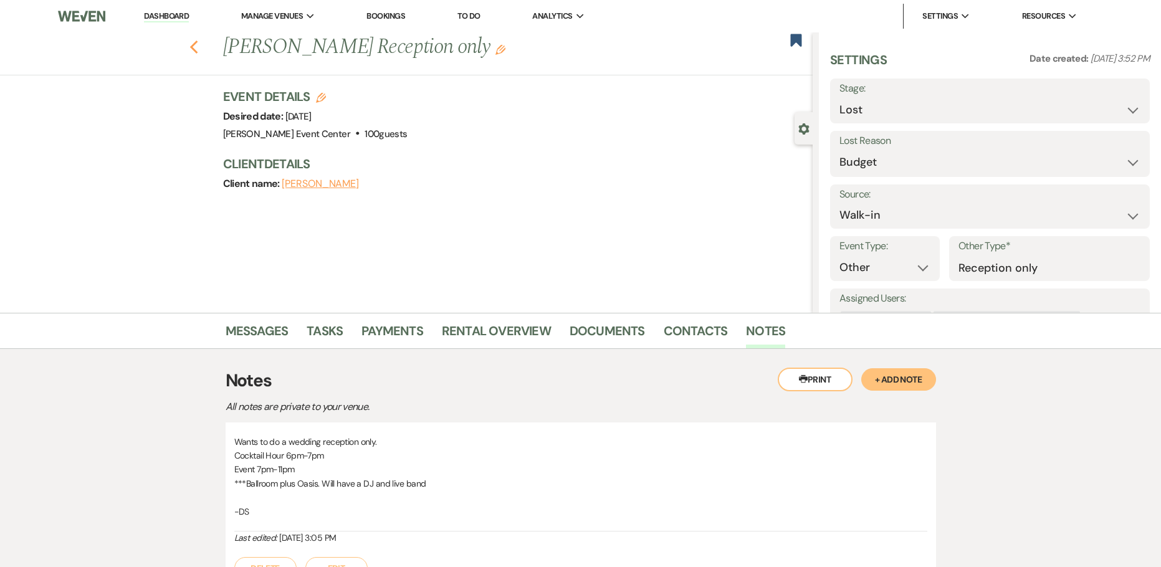
select select "8"
select select "7"
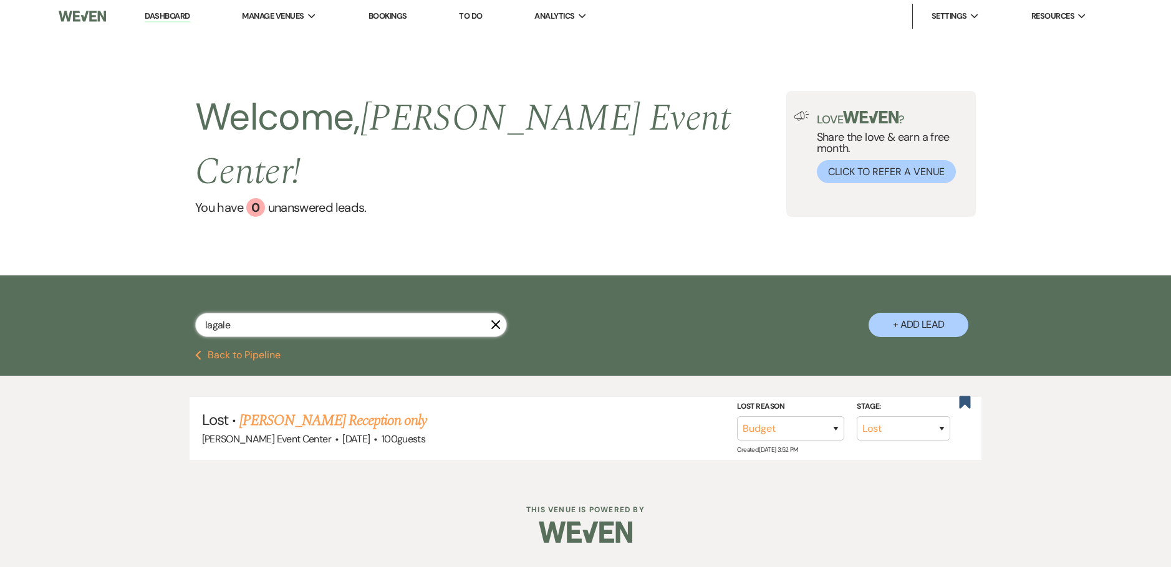
drag, startPoint x: 143, startPoint y: 283, endPoint x: -3, endPoint y: 272, distance: 146.9
click at [0, 272] on html "Dashboard Manage Venues Expand [PERSON_NAME] Event Center Bookings To Do Analyt…" at bounding box center [585, 281] width 1171 height 562
type input "e"
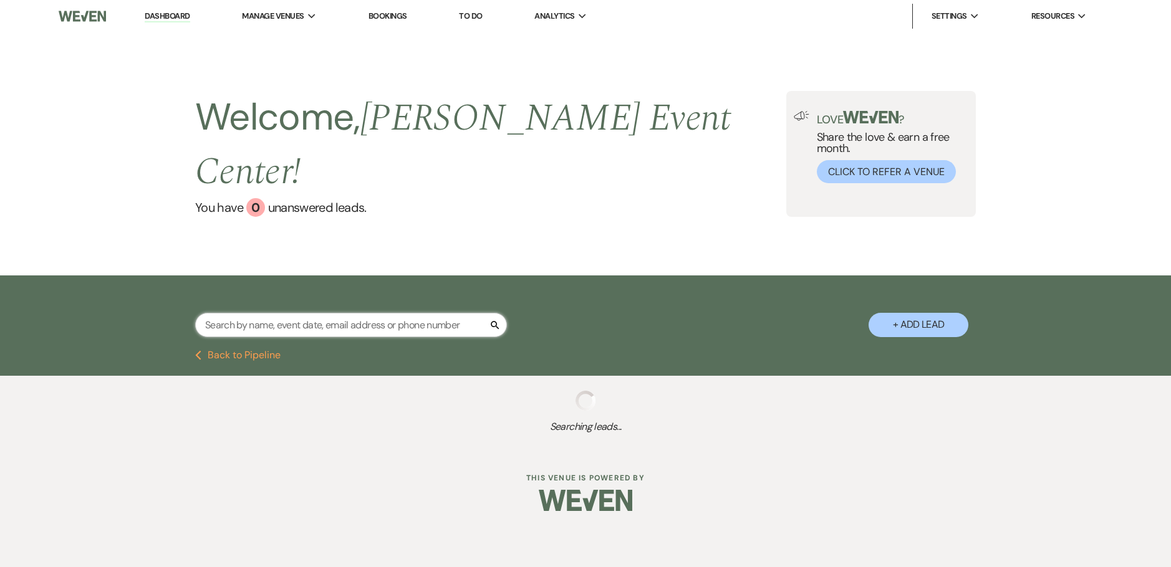
select select "2"
select select "4"
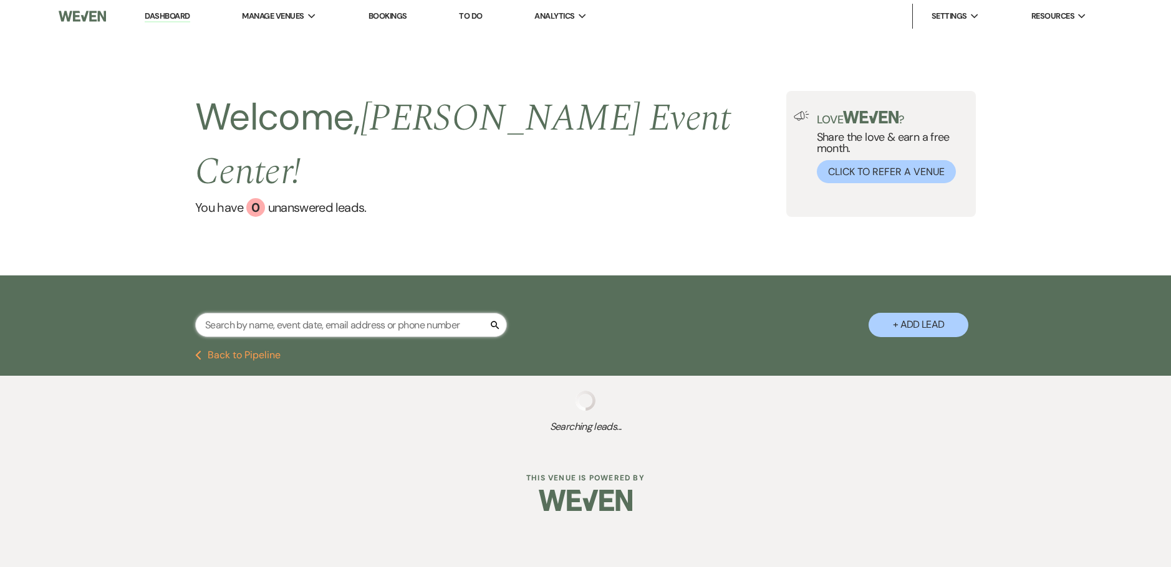
select select "6"
select select "5"
select select "6"
select select "2"
select select "5"
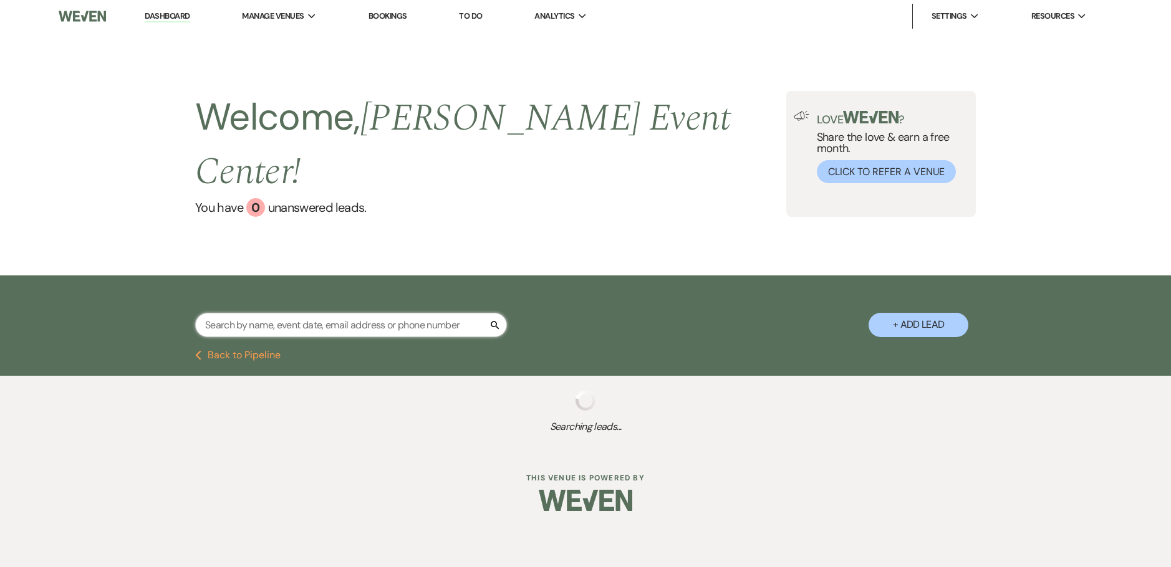
select select "5"
select select "2"
select select "8"
select select "10"
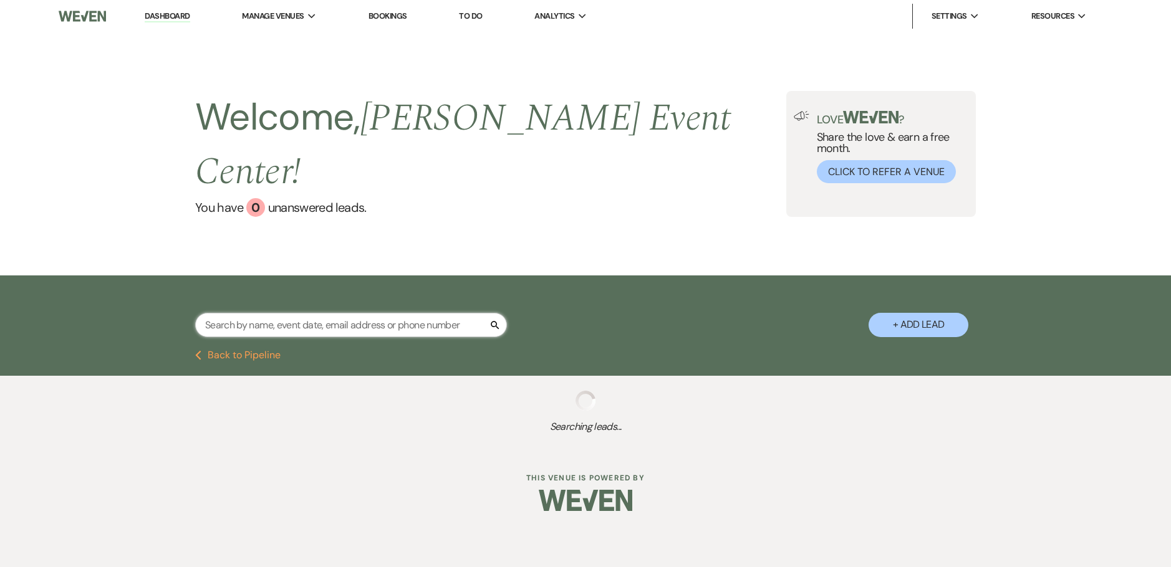
select select "8"
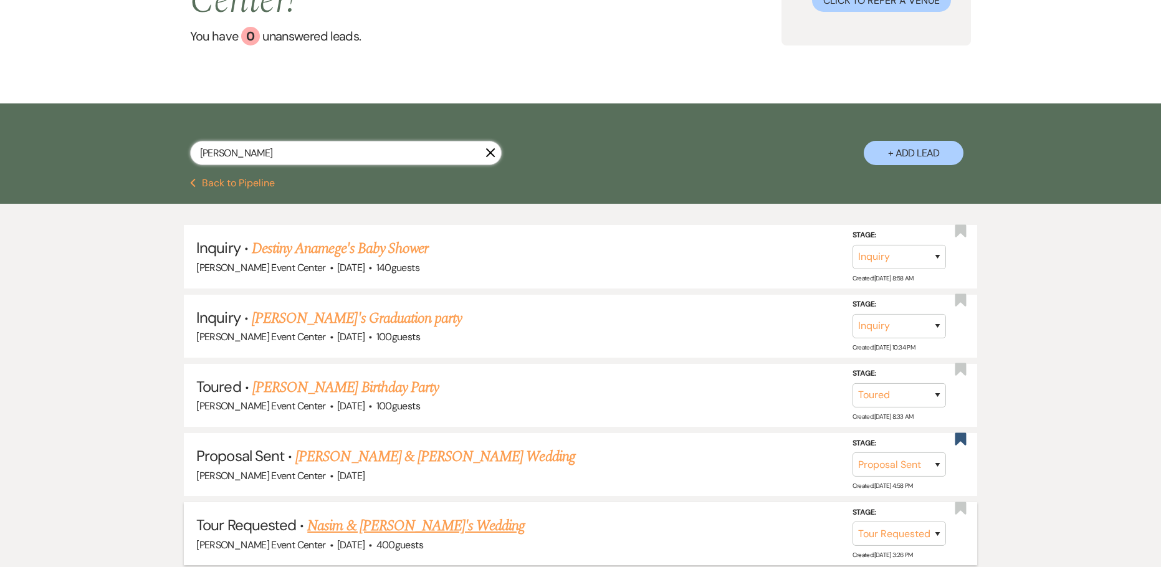
scroll to position [187, 0]
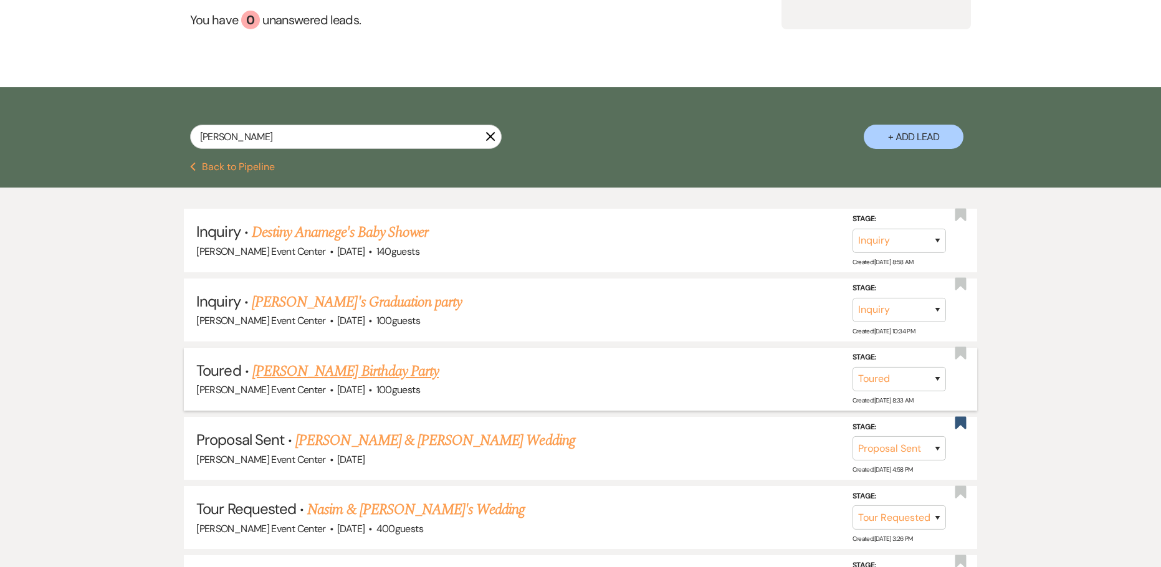
click at [379, 360] on link "[PERSON_NAME] Birthday Party" at bounding box center [345, 371] width 186 height 22
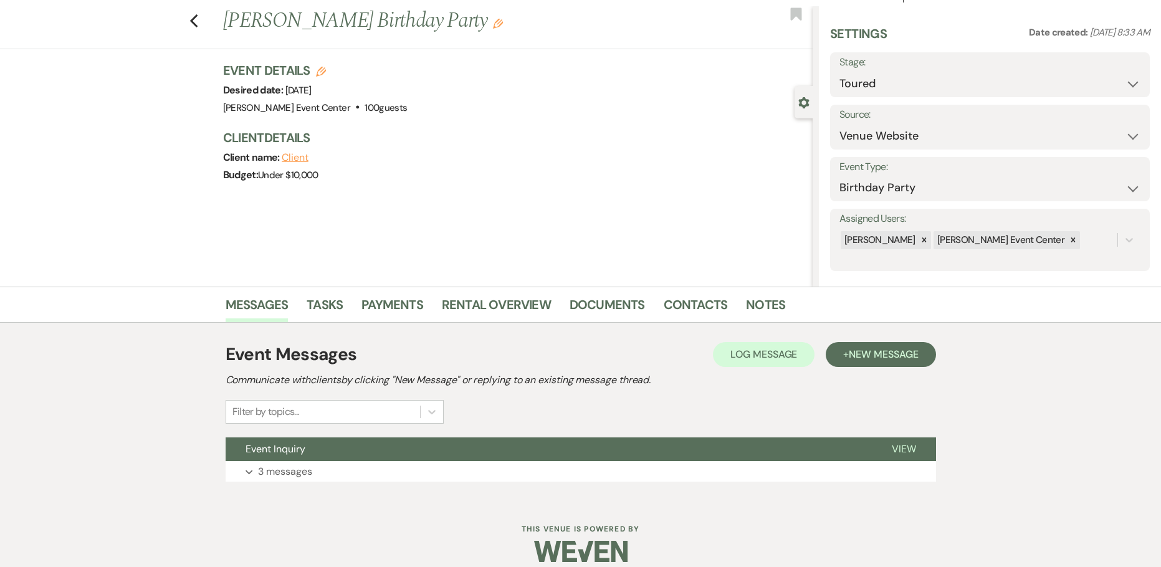
scroll to position [40, 0]
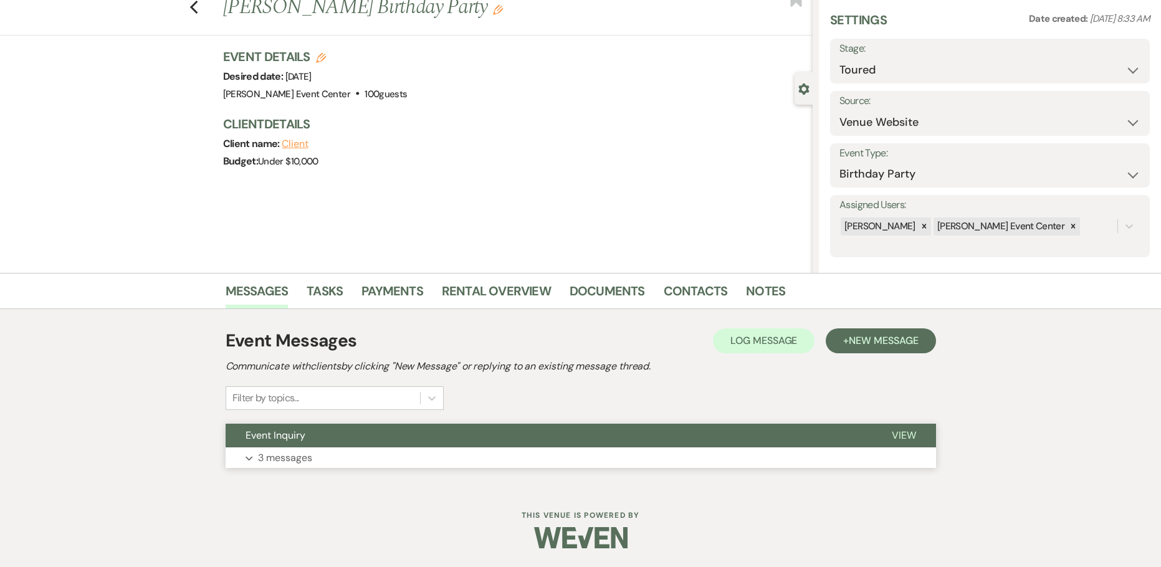
click at [300, 461] on p "3 messages" at bounding box center [285, 458] width 54 height 16
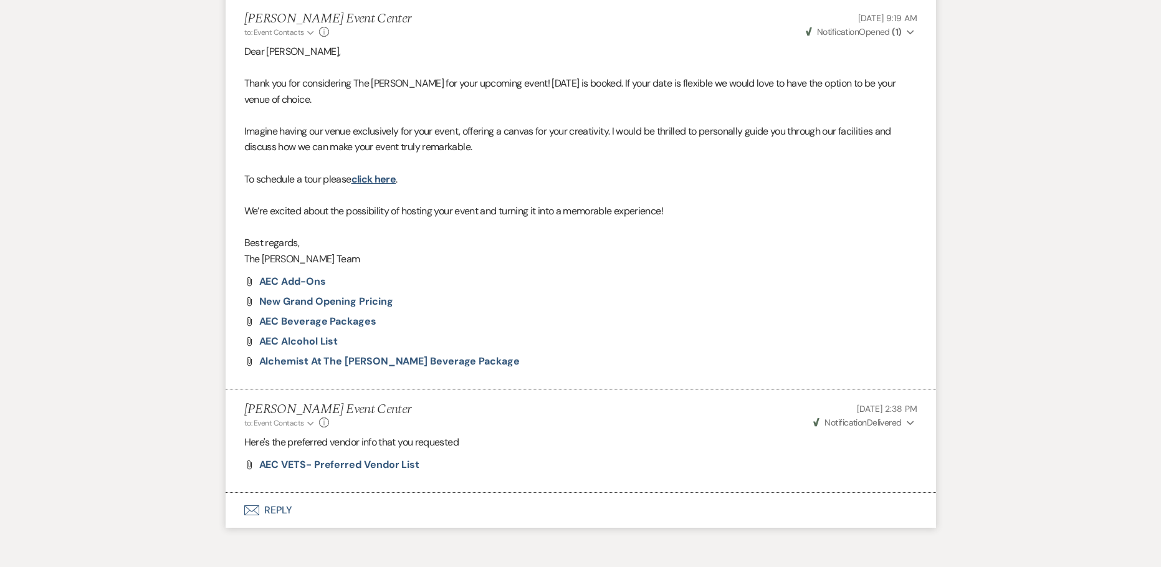
scroll to position [786, 0]
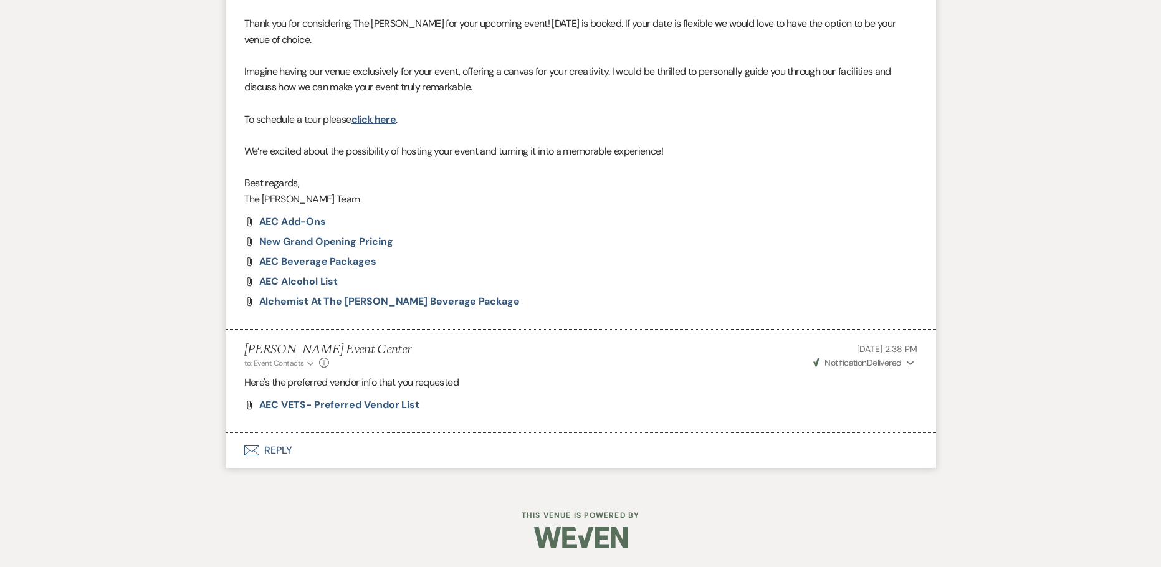
click at [286, 452] on button "Envelope Reply" at bounding box center [581, 450] width 711 height 35
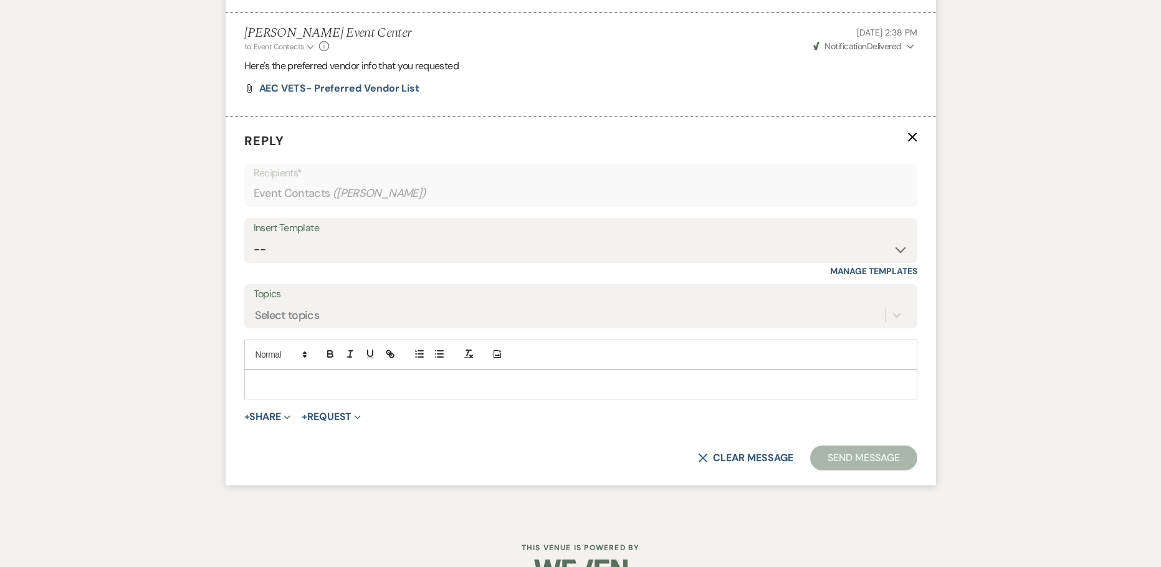
scroll to position [1131, 0]
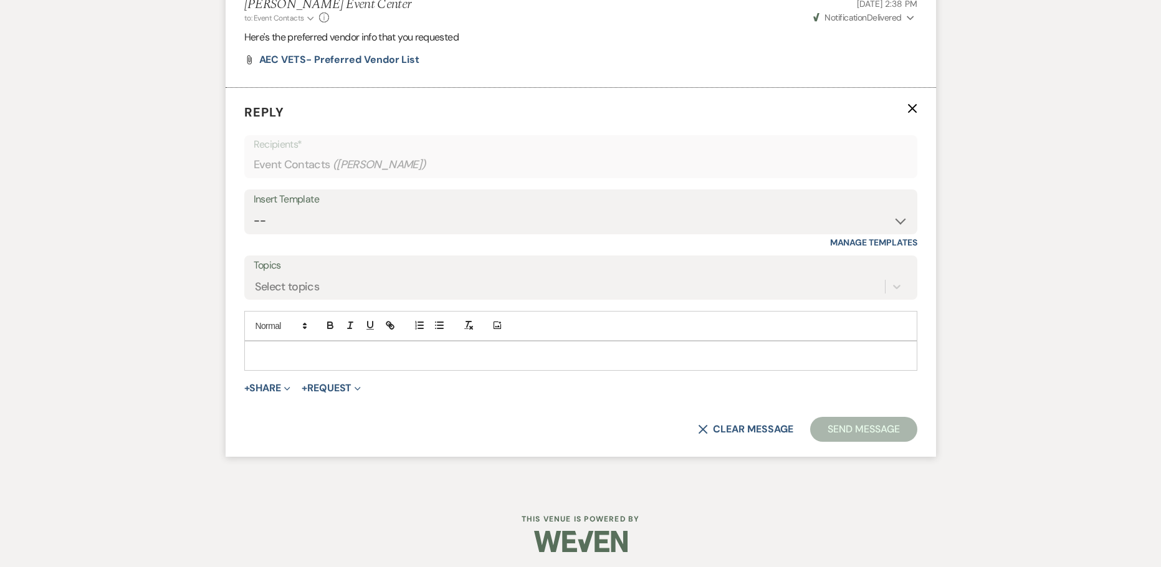
click at [365, 362] on p at bounding box center [580, 356] width 653 height 14
click at [335, 219] on select "-- Weven Planning Portal Introduction (Booked Events) Initial Inquiry Response …" at bounding box center [581, 221] width 655 height 24
click at [254, 209] on select "-- Weven Planning Portal Introduction (Booked Events) Initial Inquiry Response …" at bounding box center [581, 221] width 655 height 24
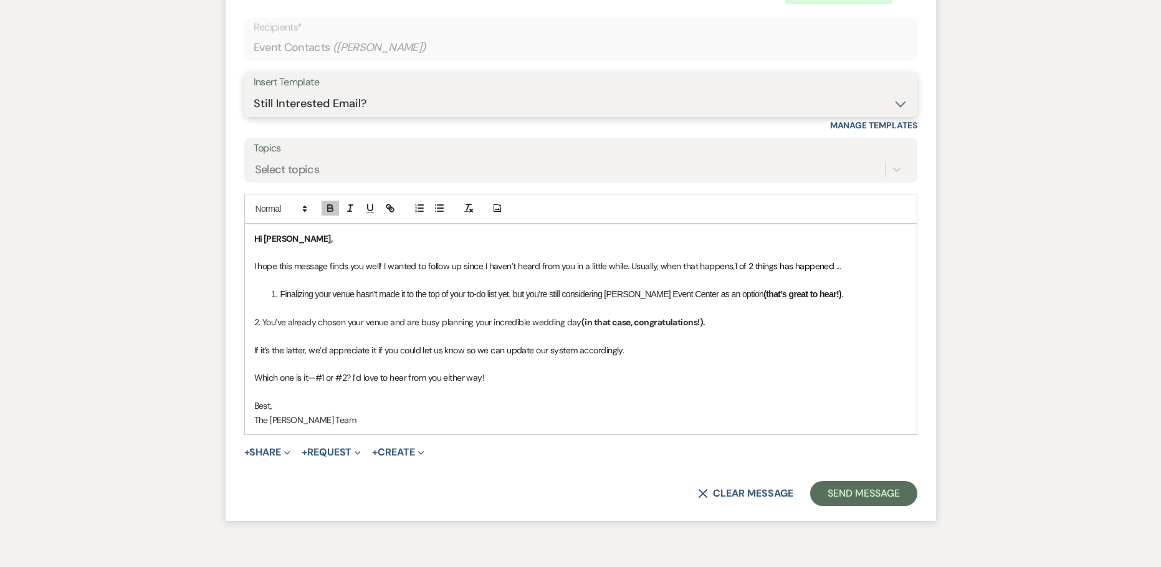
scroll to position [1316, 0]
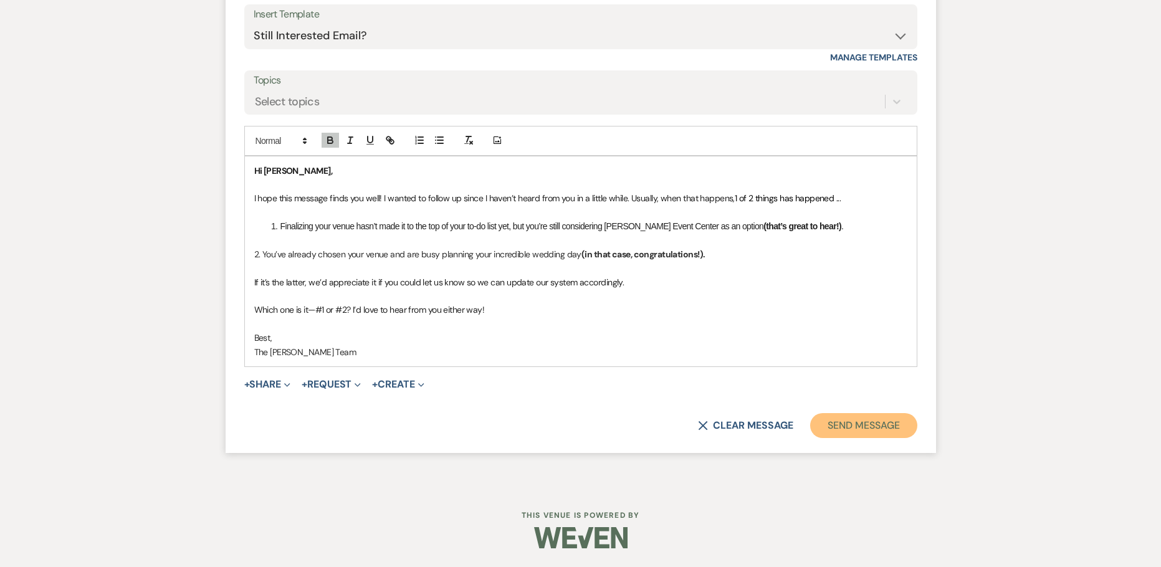
click at [847, 437] on button "Send Message" at bounding box center [863, 425] width 107 height 25
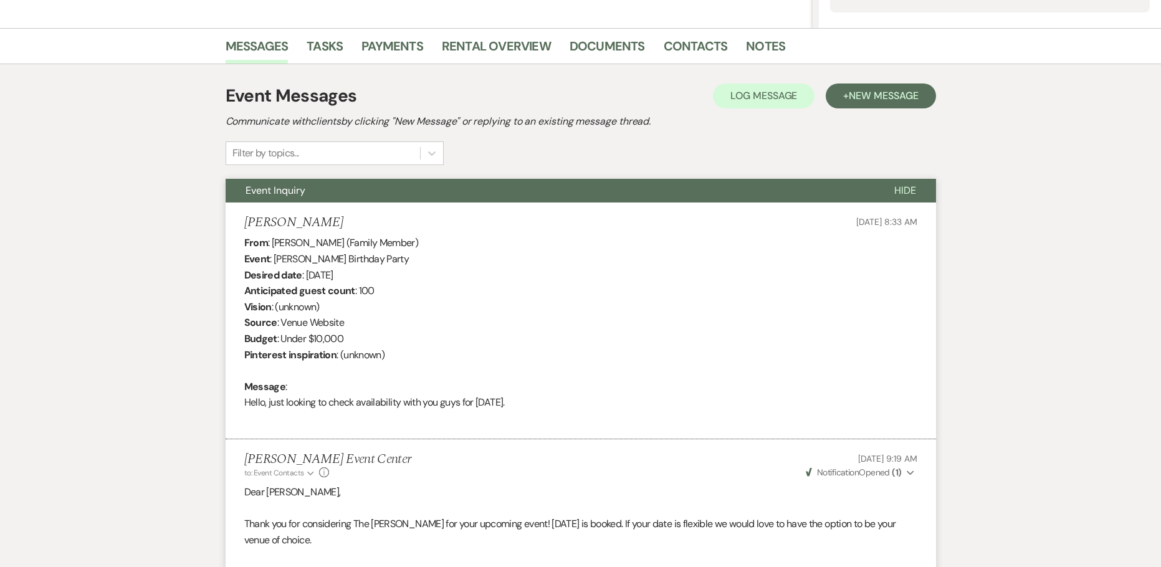
scroll to position [95, 0]
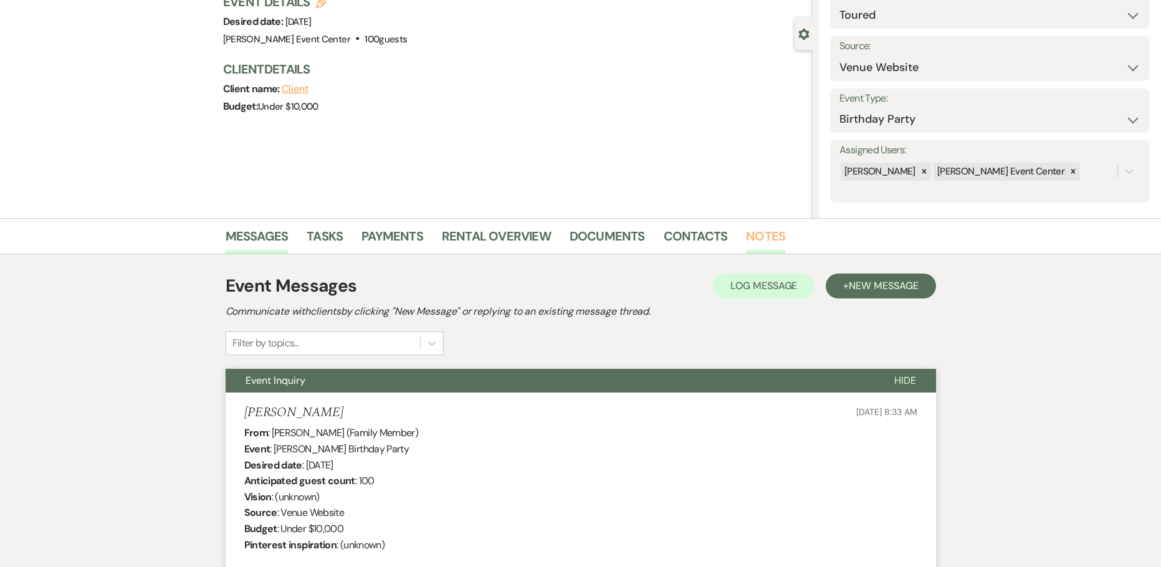
click at [754, 239] on link "Notes" at bounding box center [765, 239] width 39 height 27
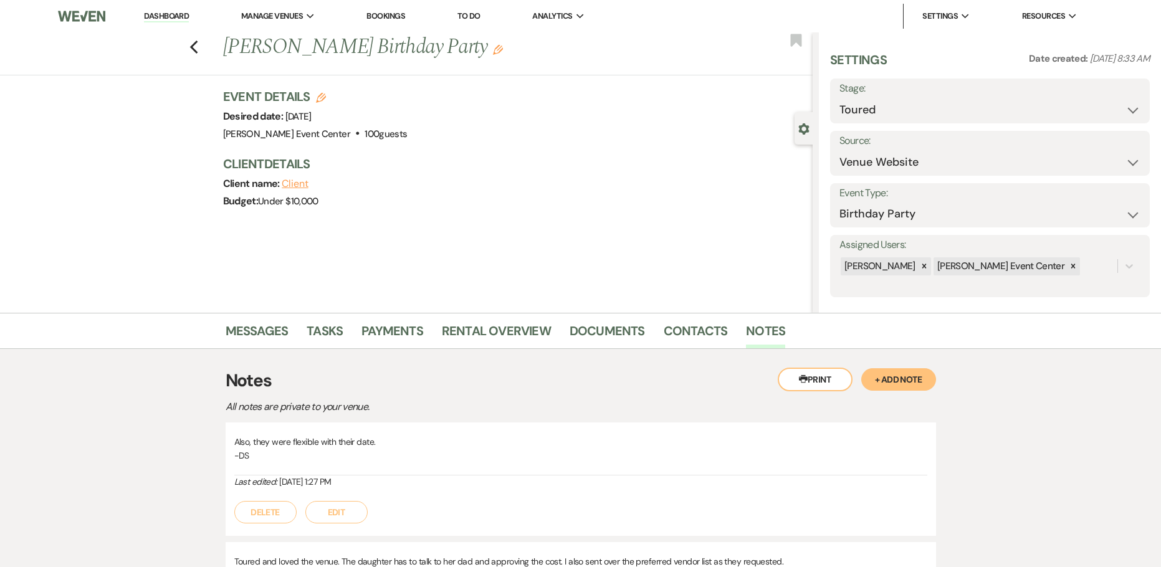
click at [899, 385] on button "+ Add Note" at bounding box center [899, 379] width 75 height 22
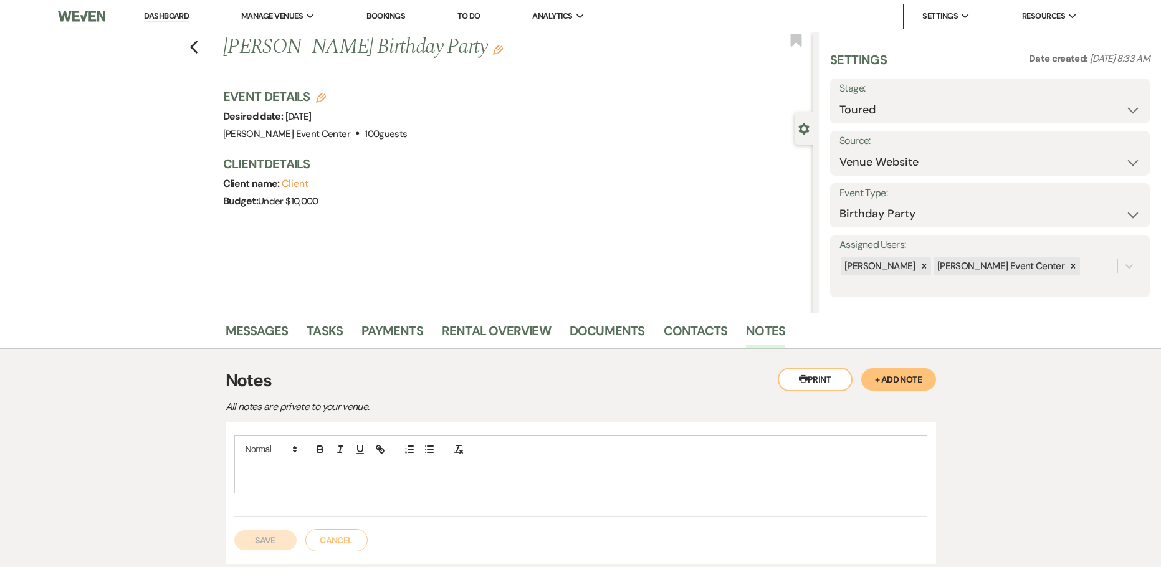
click at [358, 485] on p at bounding box center [580, 479] width 673 height 14
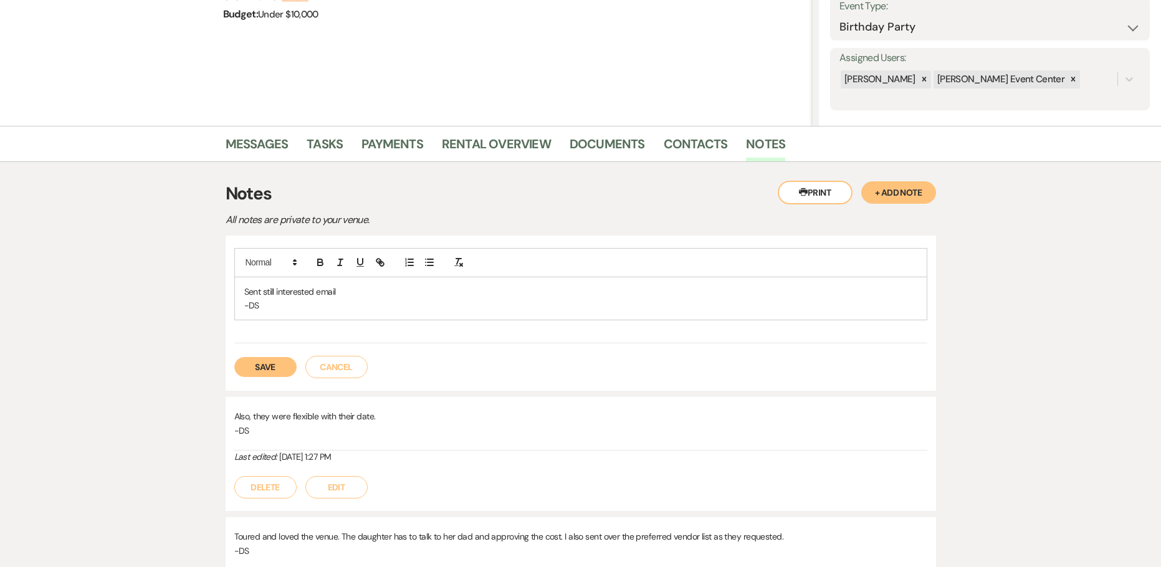
click at [268, 375] on button "Save" at bounding box center [265, 367] width 62 height 20
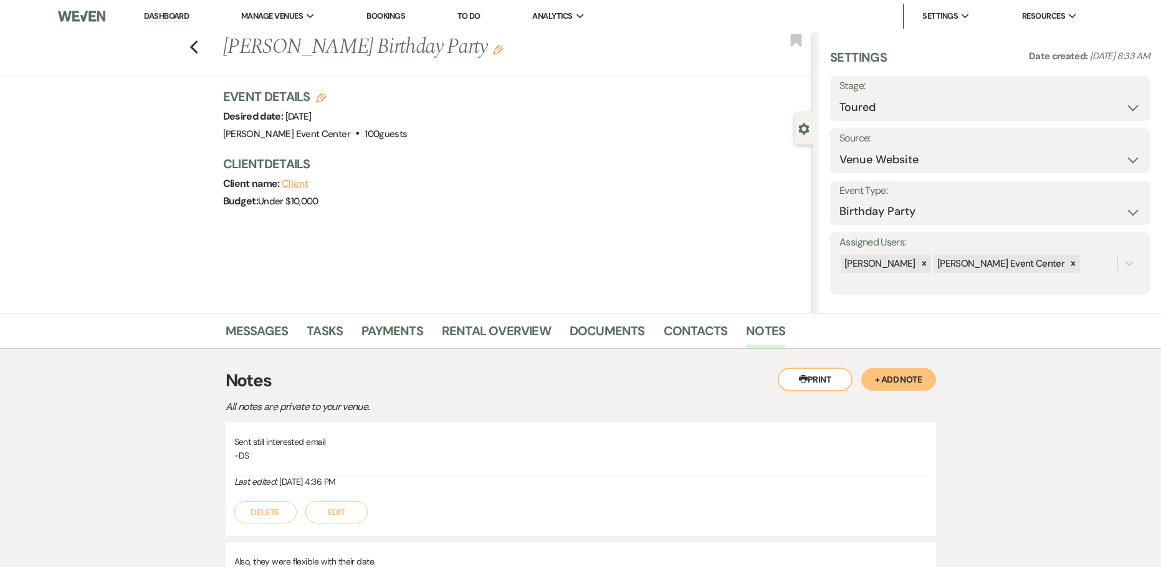
scroll to position [0, 0]
click at [194, 48] on icon "Previous" at bounding box center [194, 47] width 9 height 15
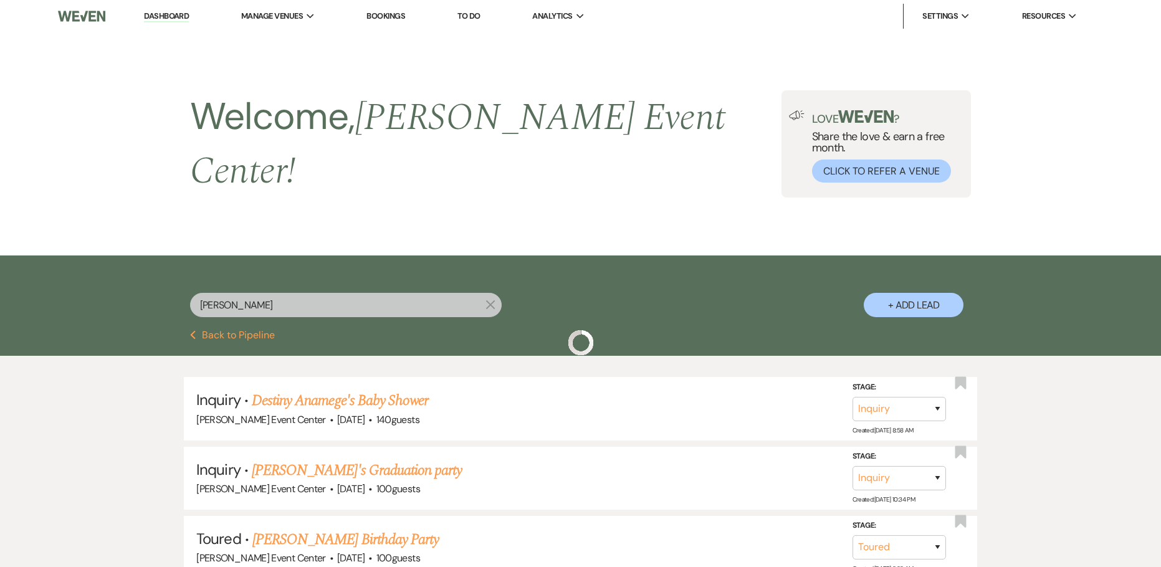
scroll to position [187, 0]
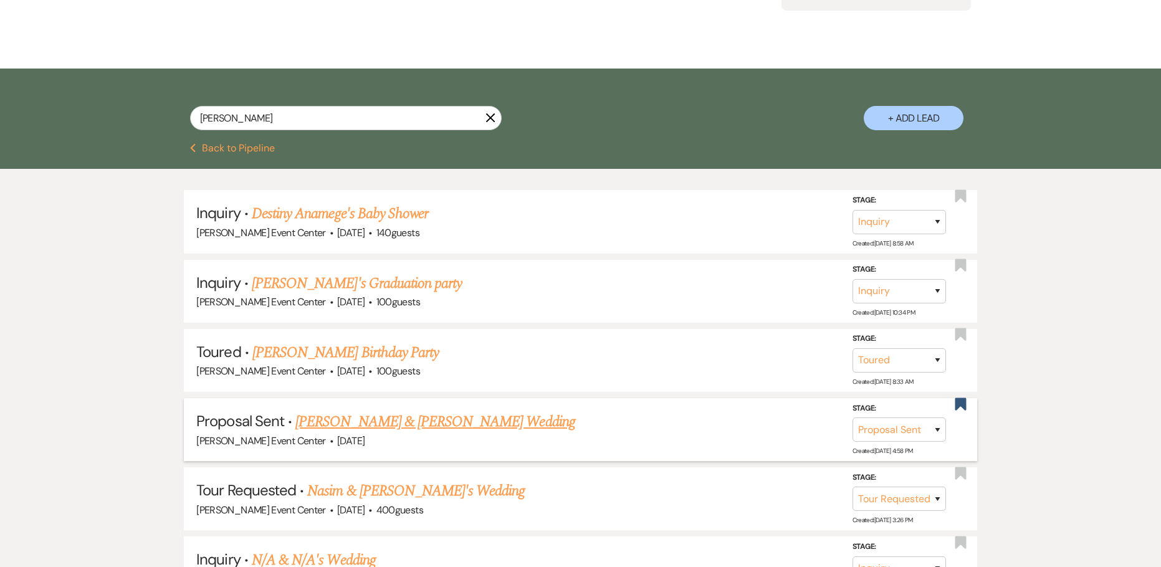
click at [472, 413] on link "[PERSON_NAME] & [PERSON_NAME] Wedding" at bounding box center [435, 422] width 279 height 22
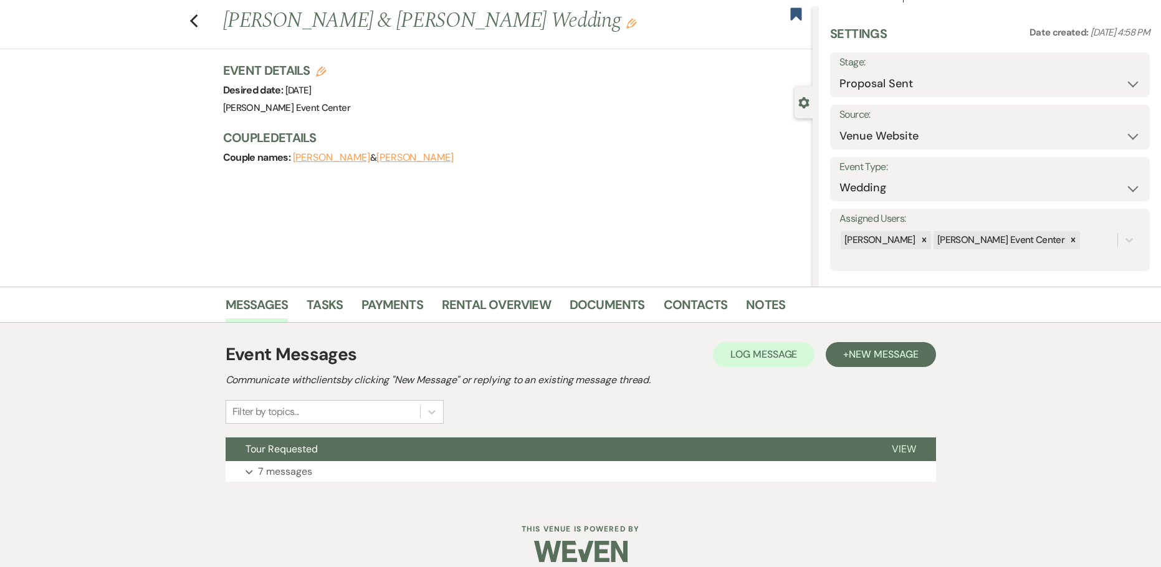
scroll to position [40, 0]
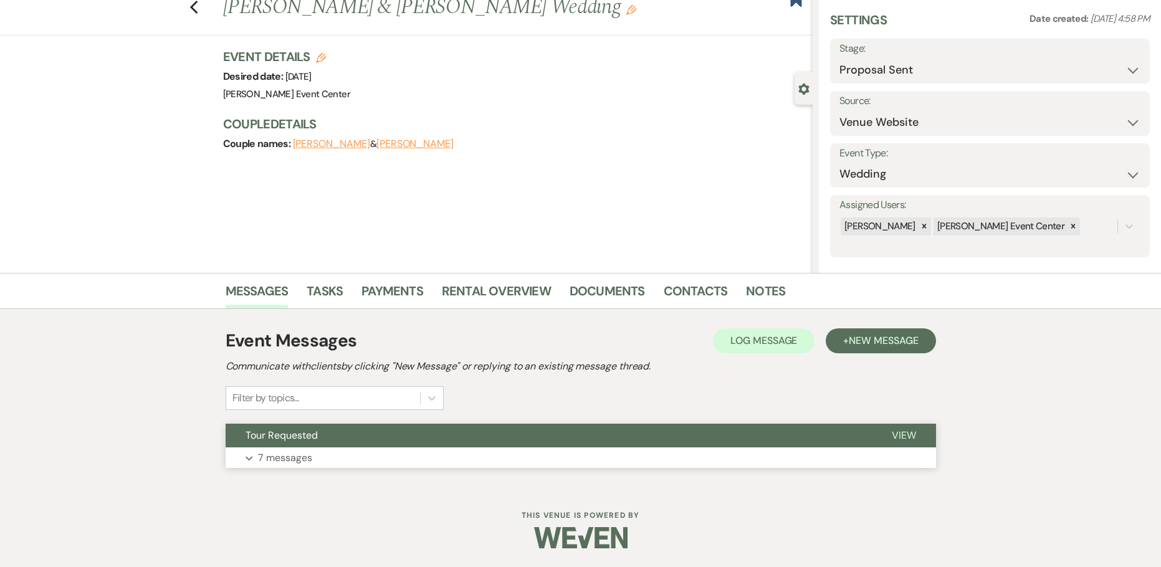
click at [286, 450] on p "7 messages" at bounding box center [285, 458] width 54 height 16
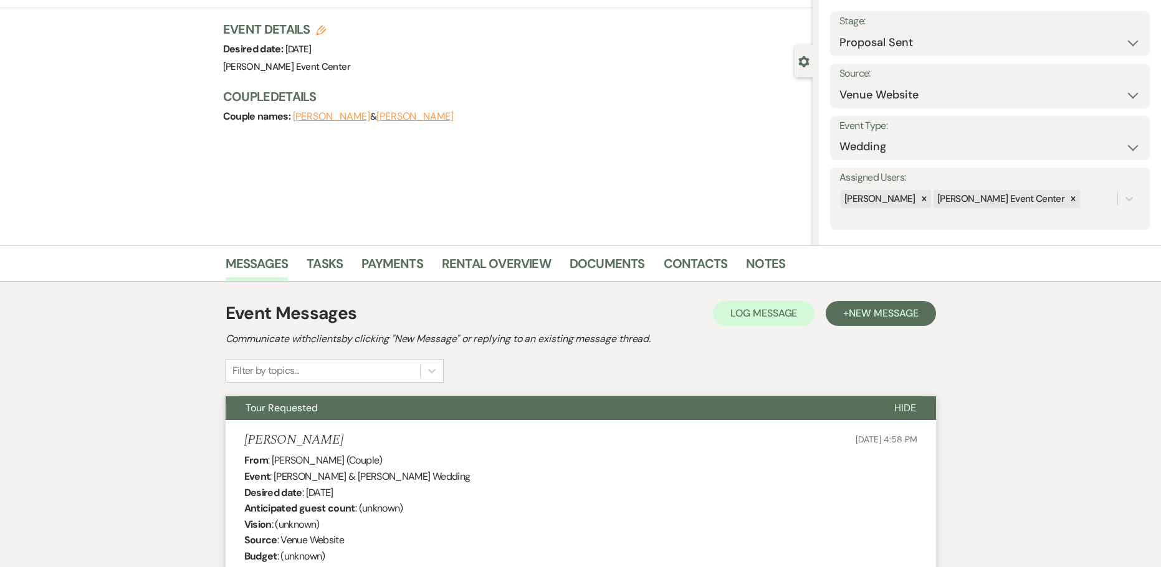
scroll to position [0, 0]
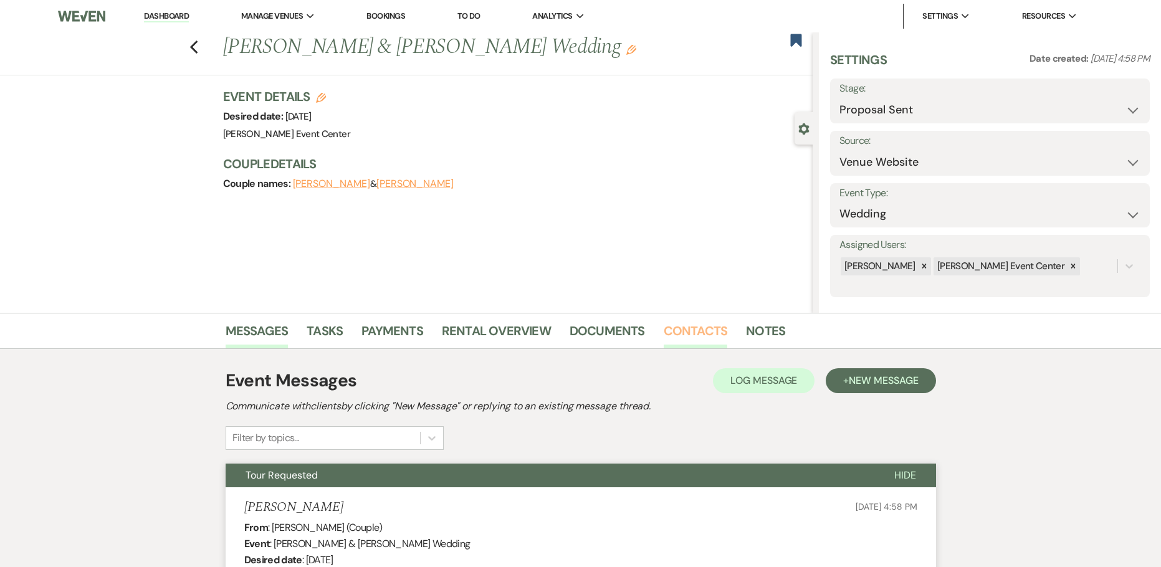
click at [678, 337] on link "Contacts" at bounding box center [696, 334] width 64 height 27
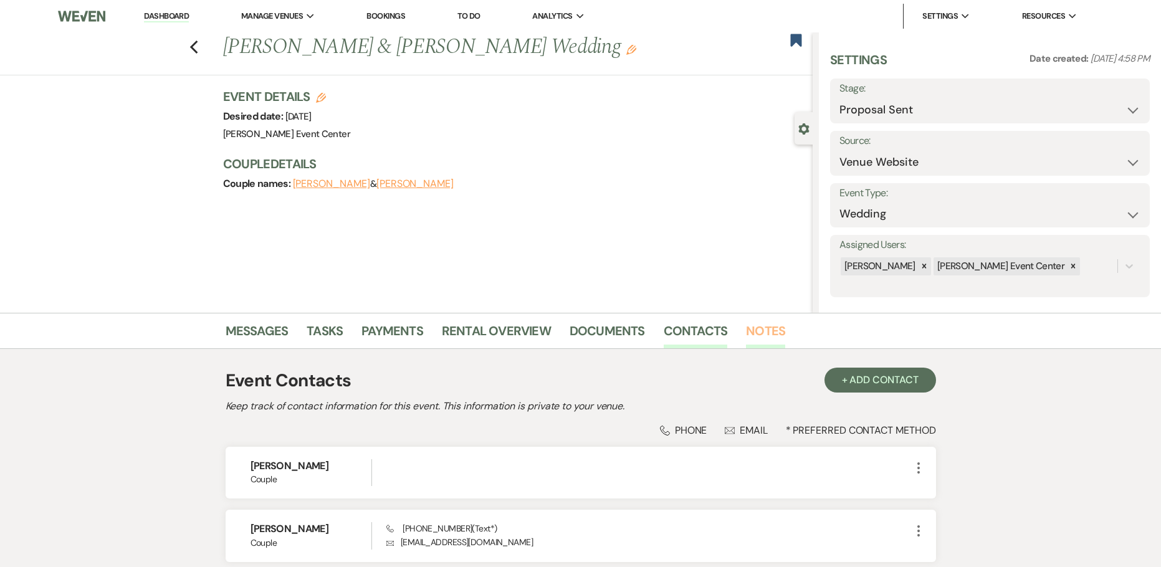
click at [772, 329] on link "Notes" at bounding box center [765, 334] width 39 height 27
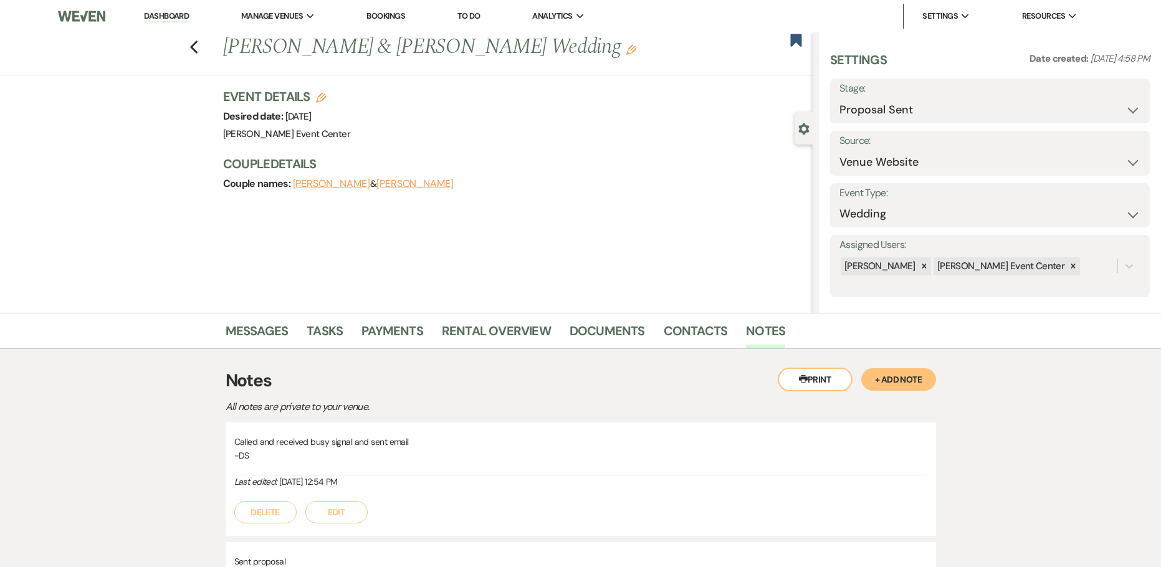
click at [903, 372] on button "+ Add Note" at bounding box center [899, 379] width 75 height 22
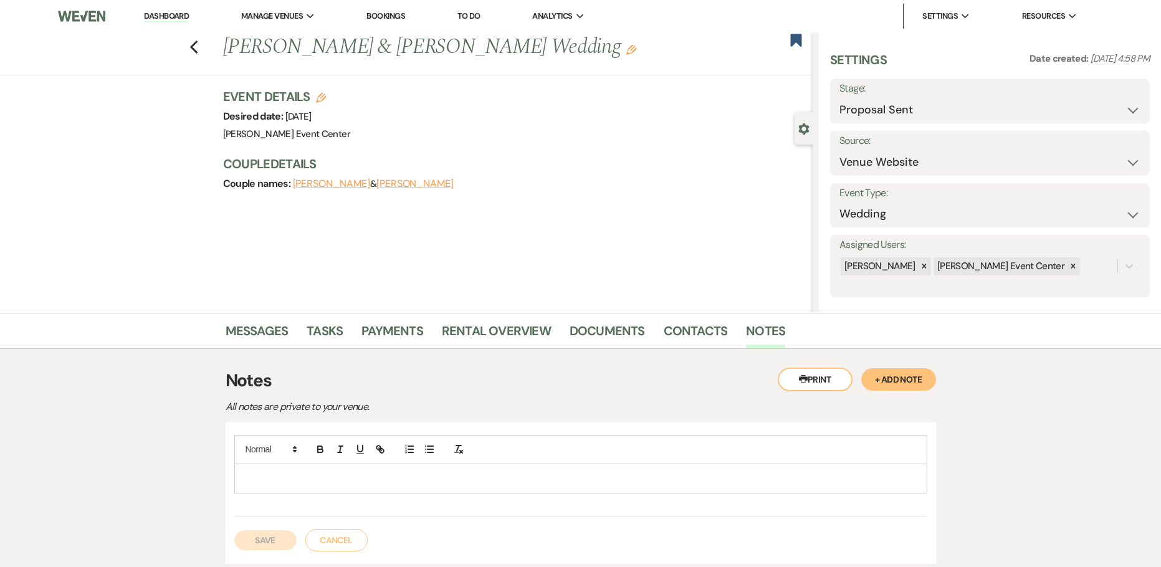
click at [420, 485] on p at bounding box center [580, 479] width 673 height 14
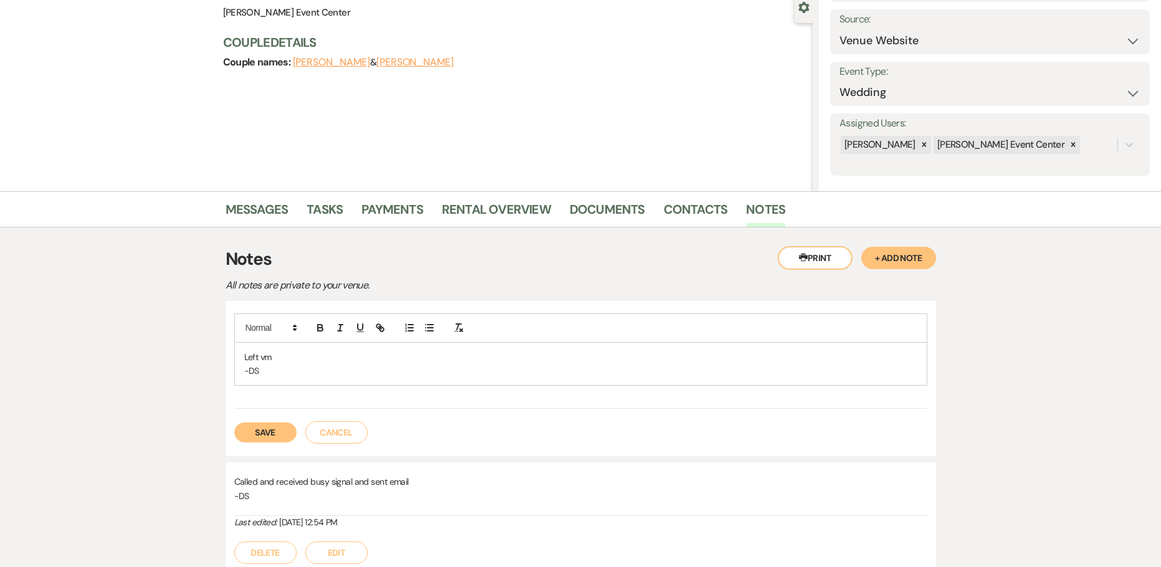
scroll to position [312, 0]
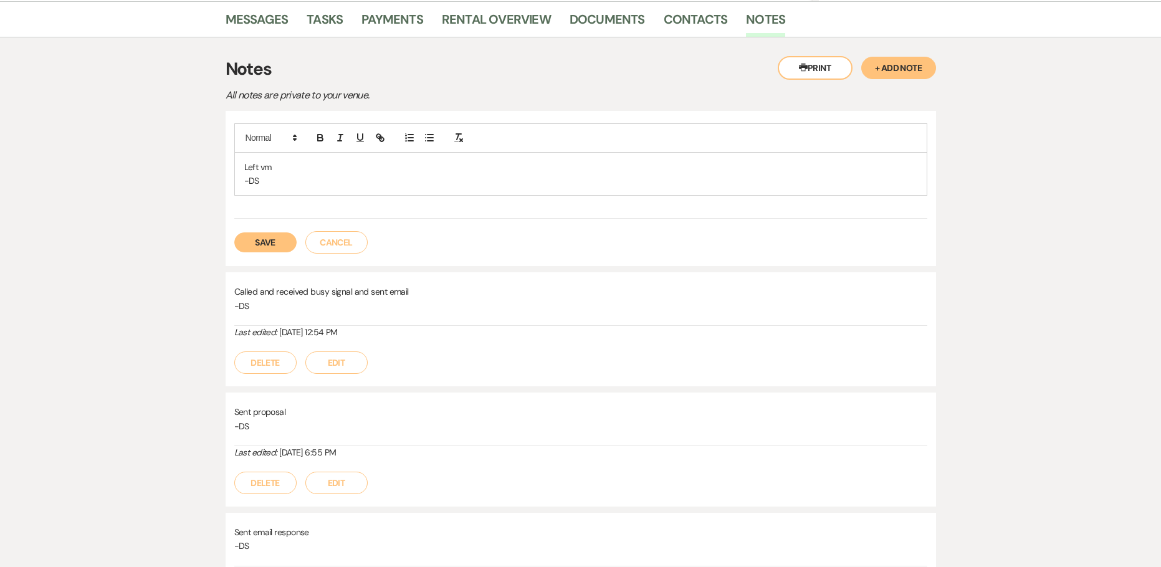
click at [254, 245] on button "Save" at bounding box center [265, 243] width 62 height 20
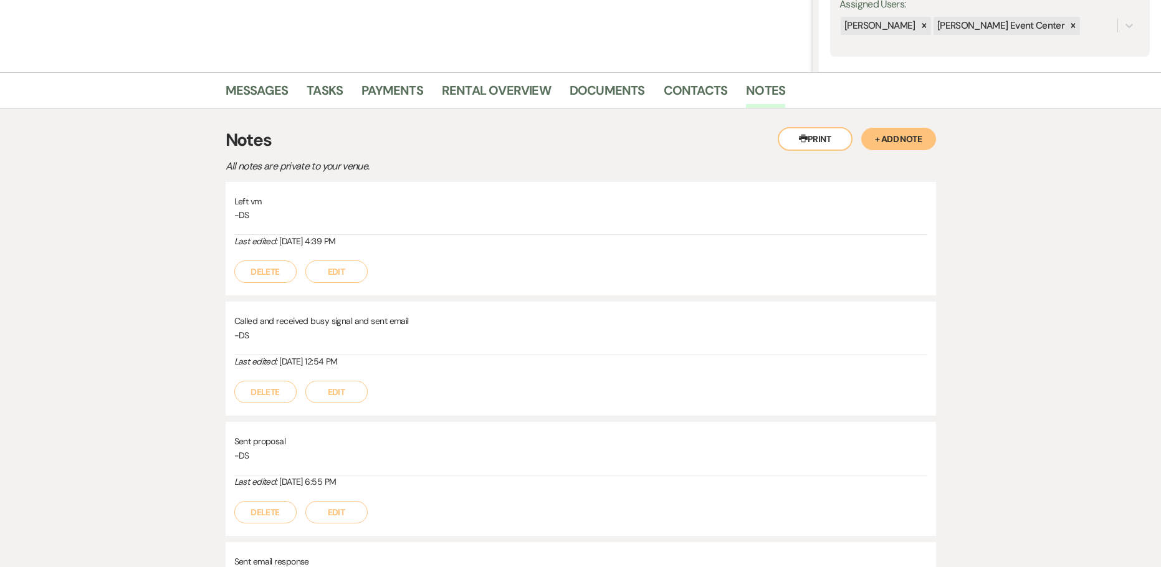
scroll to position [0, 0]
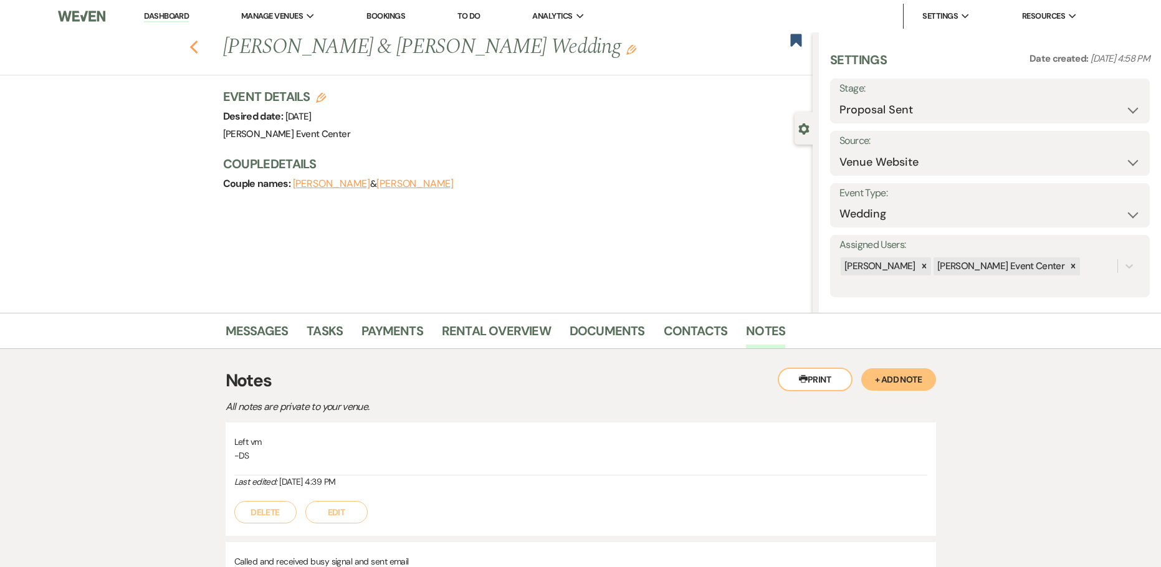
click at [198, 42] on icon "Previous" at bounding box center [194, 47] width 9 height 15
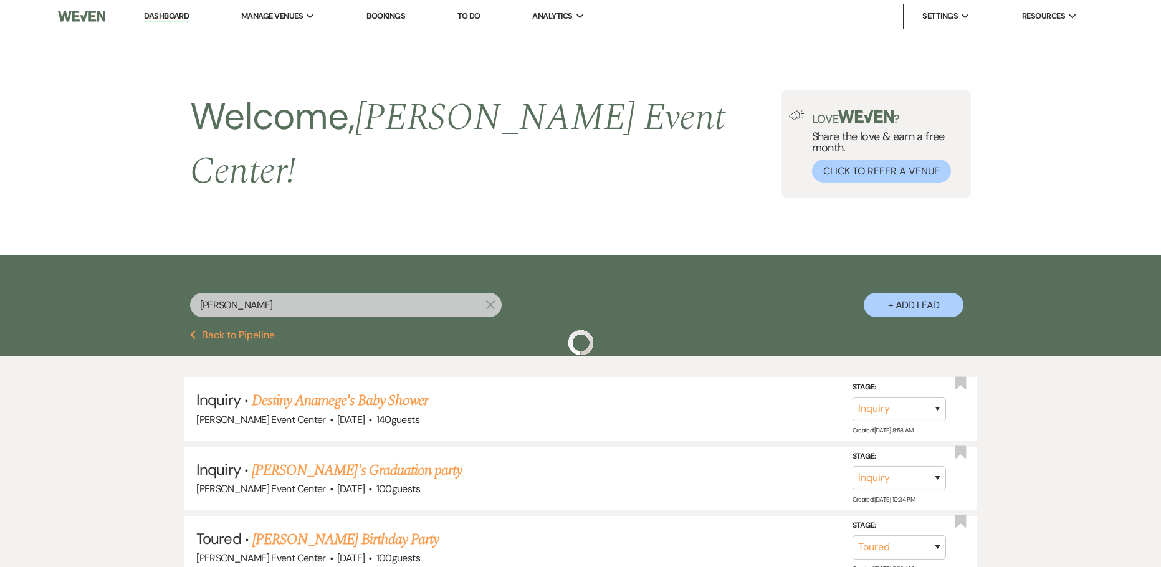
scroll to position [187, 0]
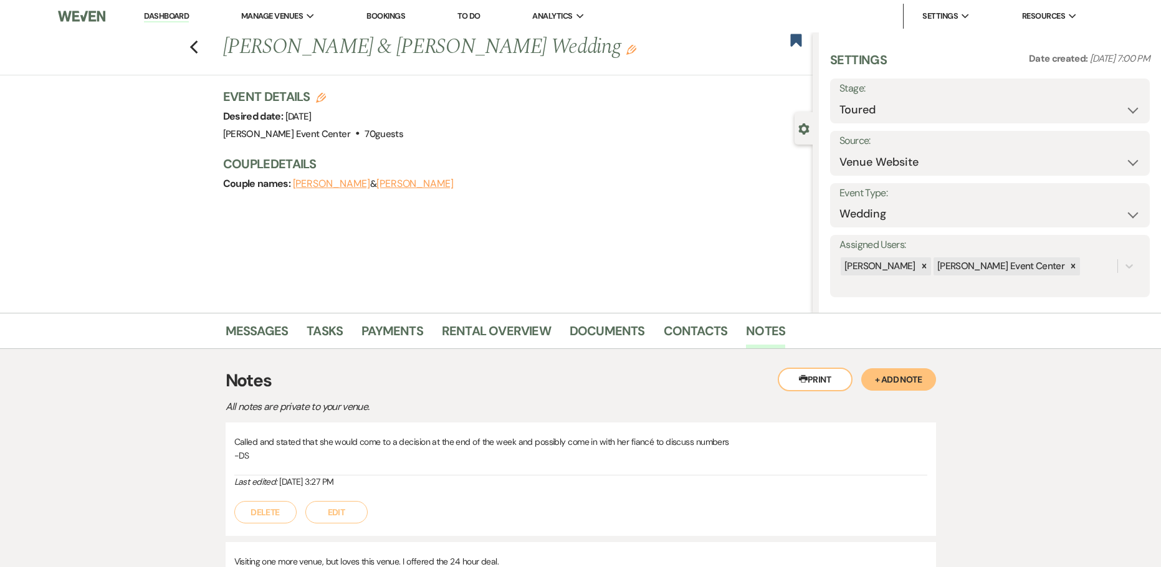
select select "5"
click at [199, 46] on icon "Previous" at bounding box center [194, 47] width 9 height 15
select select "5"
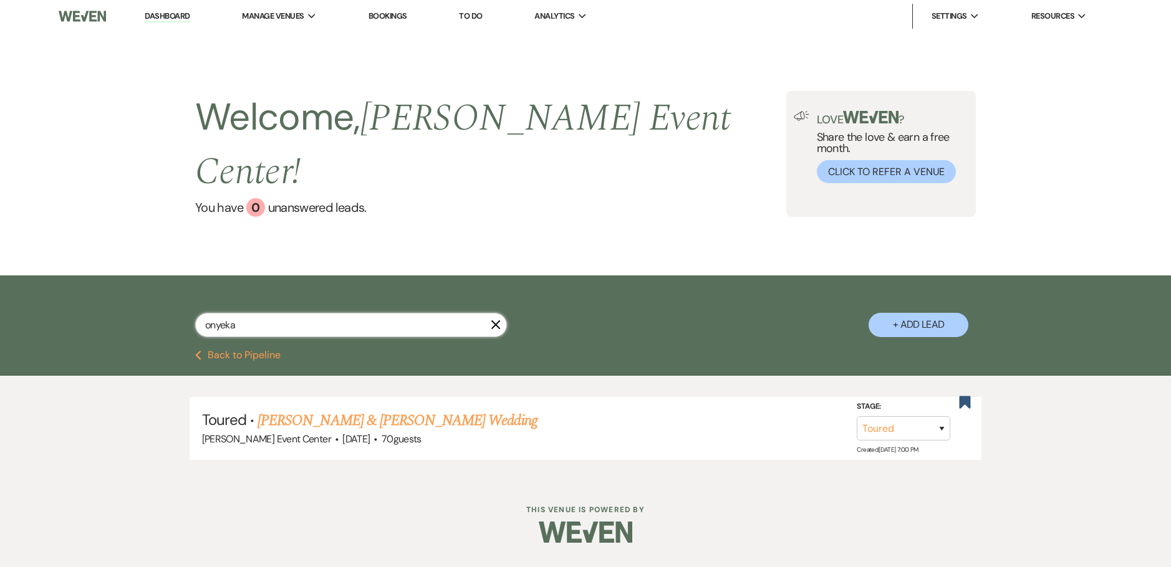
drag, startPoint x: 248, startPoint y: 304, endPoint x: 1, endPoint y: 287, distance: 246.9
click at [1, 287] on div "onyeka X + Add Lead" at bounding box center [585, 313] width 1171 height 75
paste input "Najah Rayford"
type input "Najah Rayford"
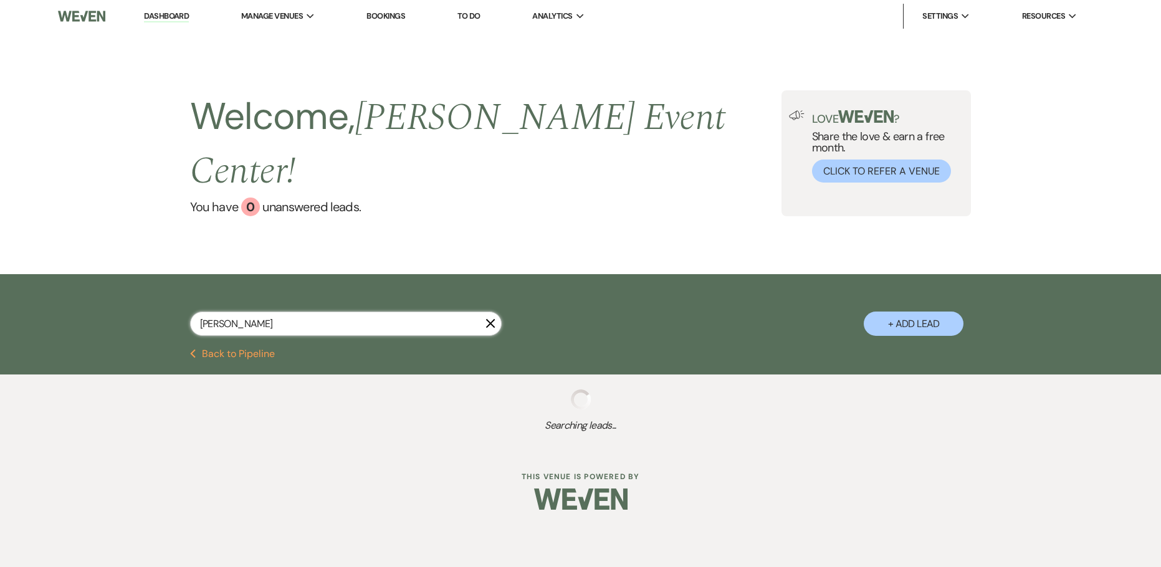
select select "2"
select select "8"
select select "1"
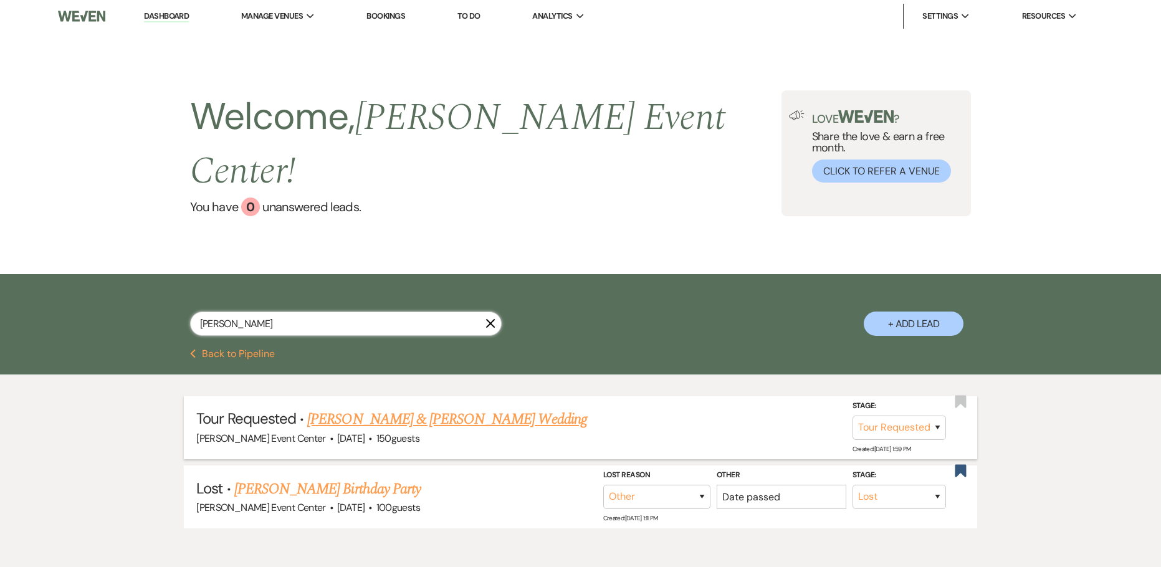
type input "Najah Rayford"
click at [373, 408] on link "Davion Brown & Najah Rayford's Wedding" at bounding box center [446, 419] width 279 height 22
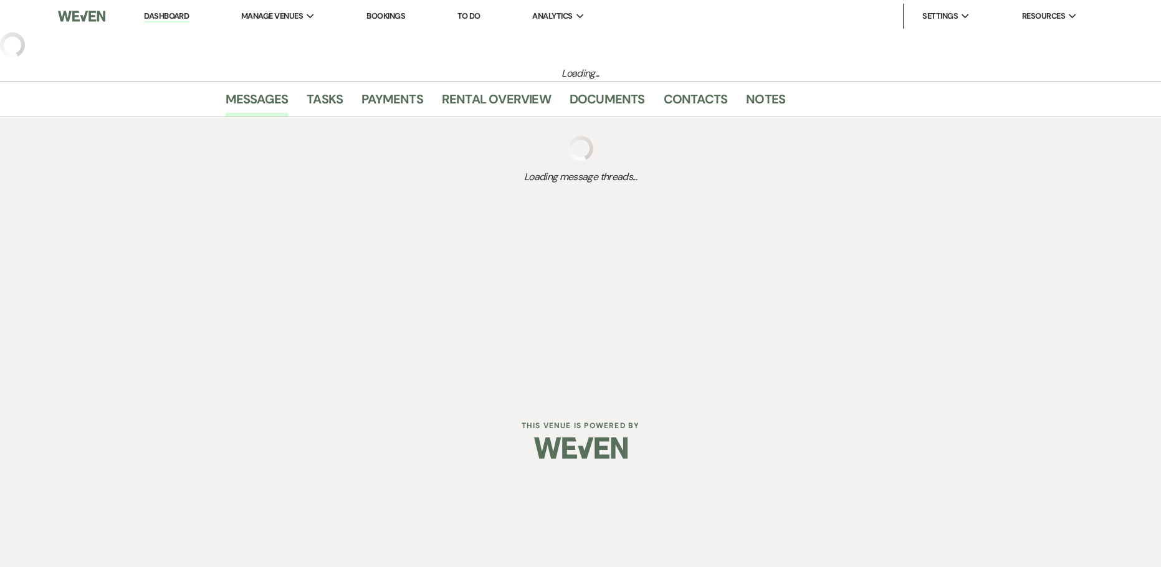
select select "2"
select select "5"
